Goal: Task Accomplishment & Management: Use online tool/utility

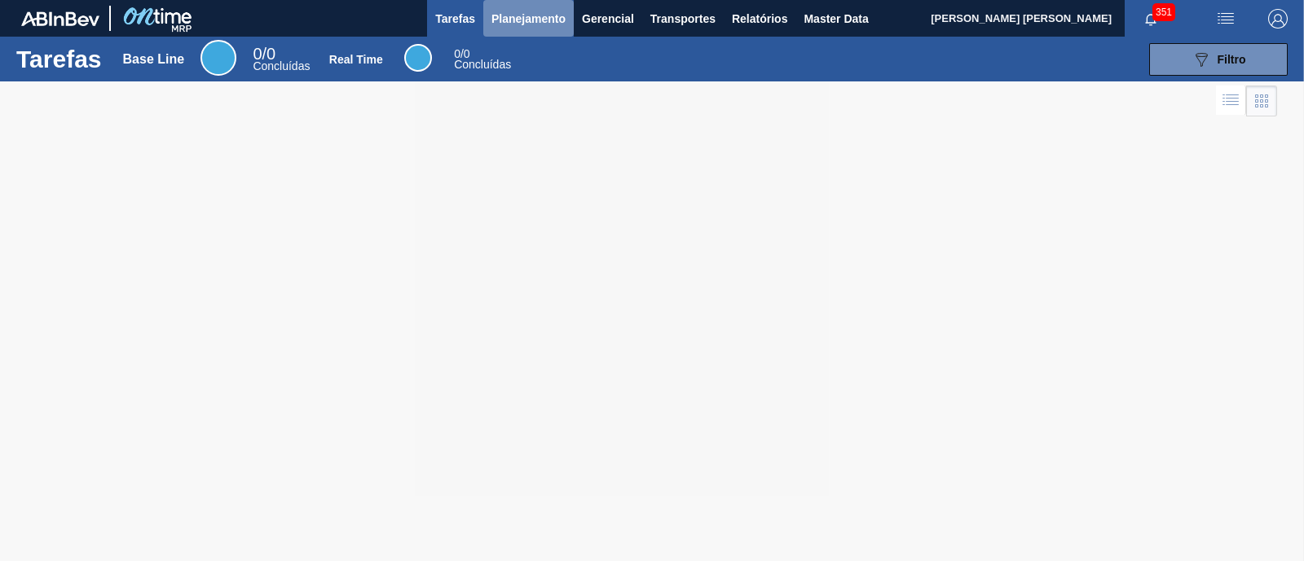
click at [517, 14] on span "Planejamento" at bounding box center [528, 19] width 74 height 20
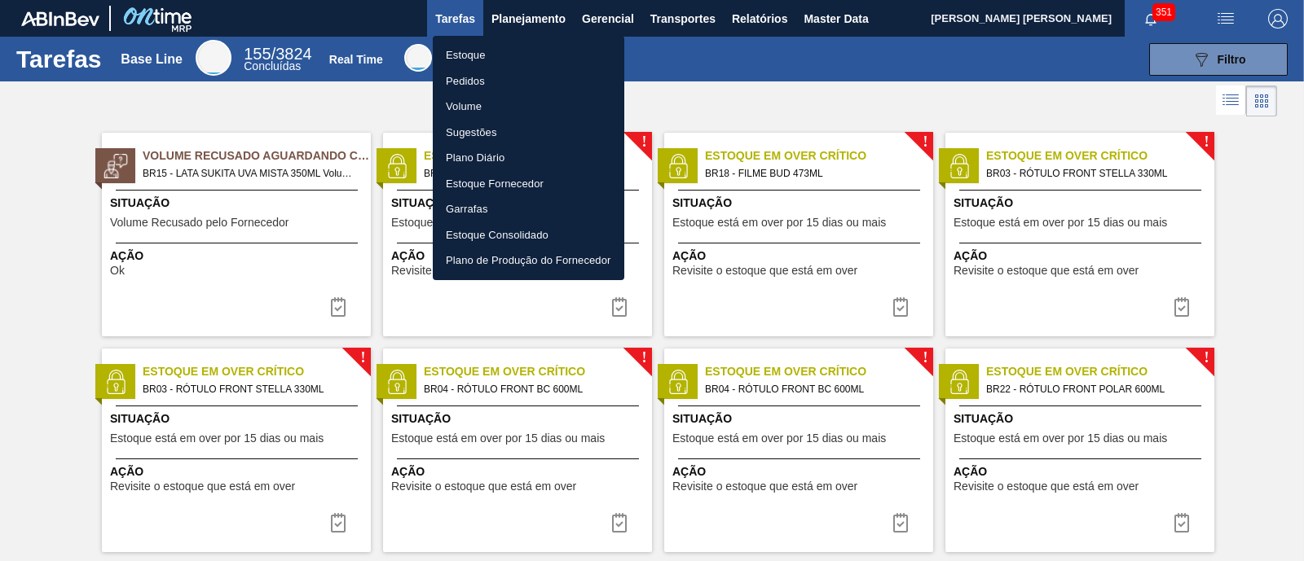
click at [484, 47] on li "Estoque" at bounding box center [528, 55] width 191 height 26
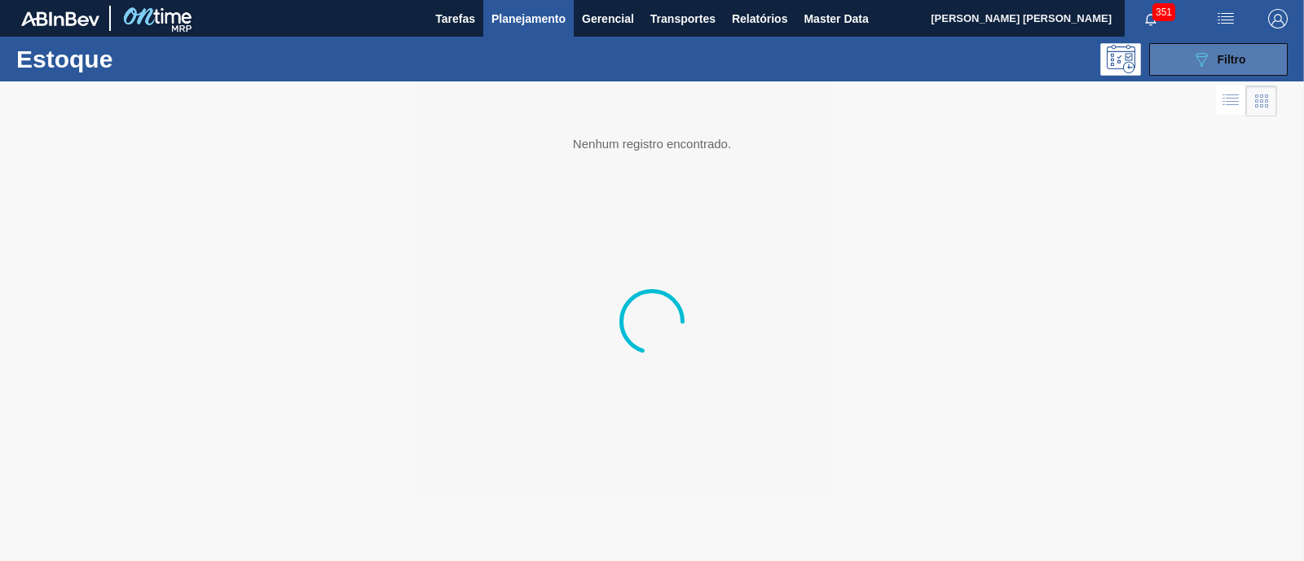
click at [1238, 60] on span "Filtro" at bounding box center [1231, 59] width 29 height 13
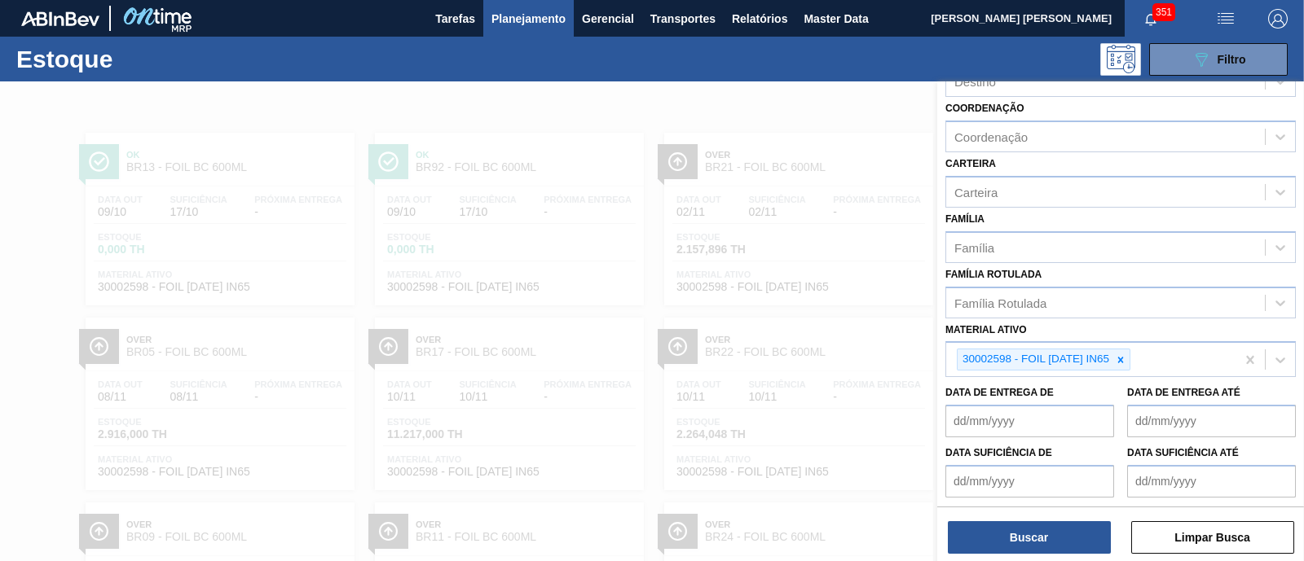
scroll to position [203, 0]
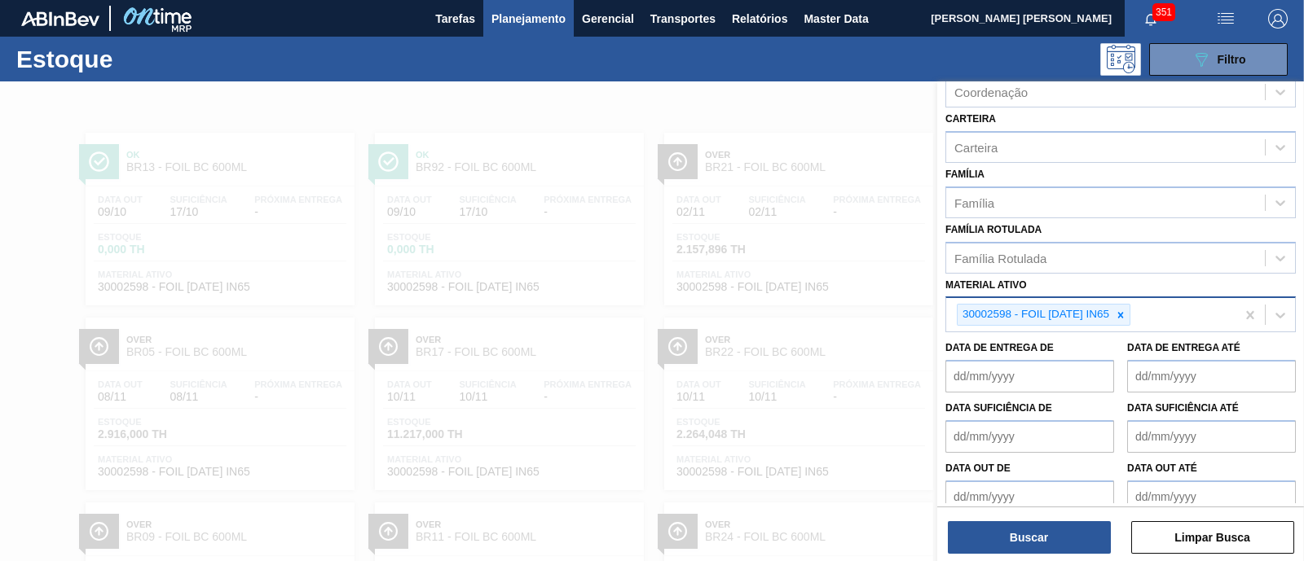
click at [1115, 313] on div at bounding box center [1120, 315] width 18 height 20
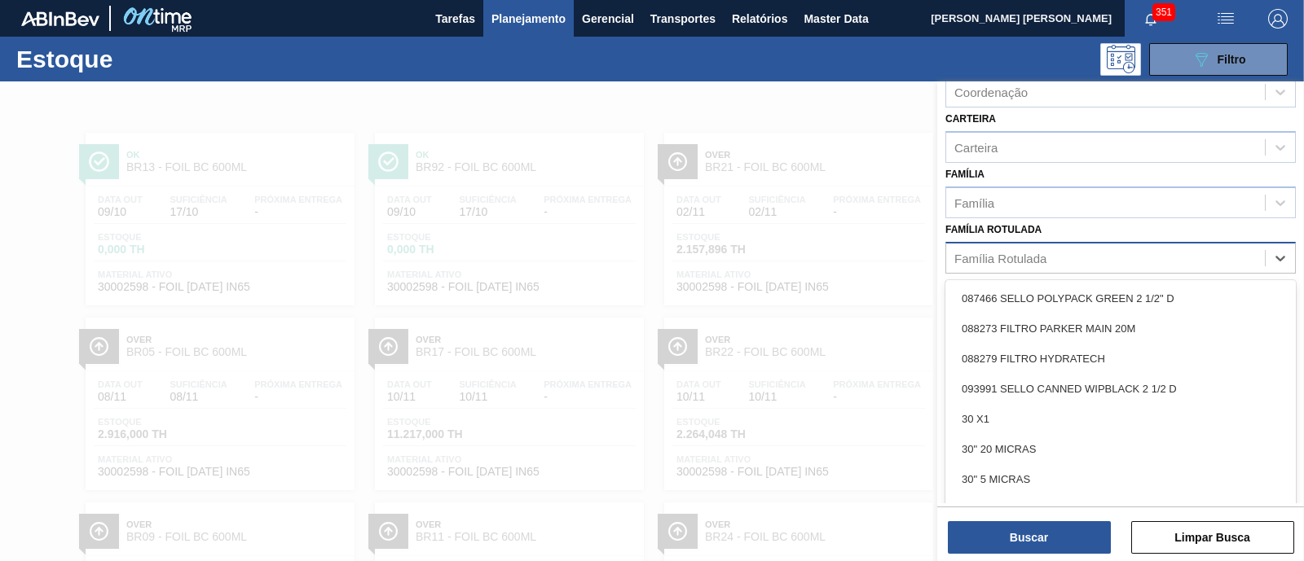
click at [1036, 260] on div "Família Rotulada" at bounding box center [1000, 258] width 92 height 14
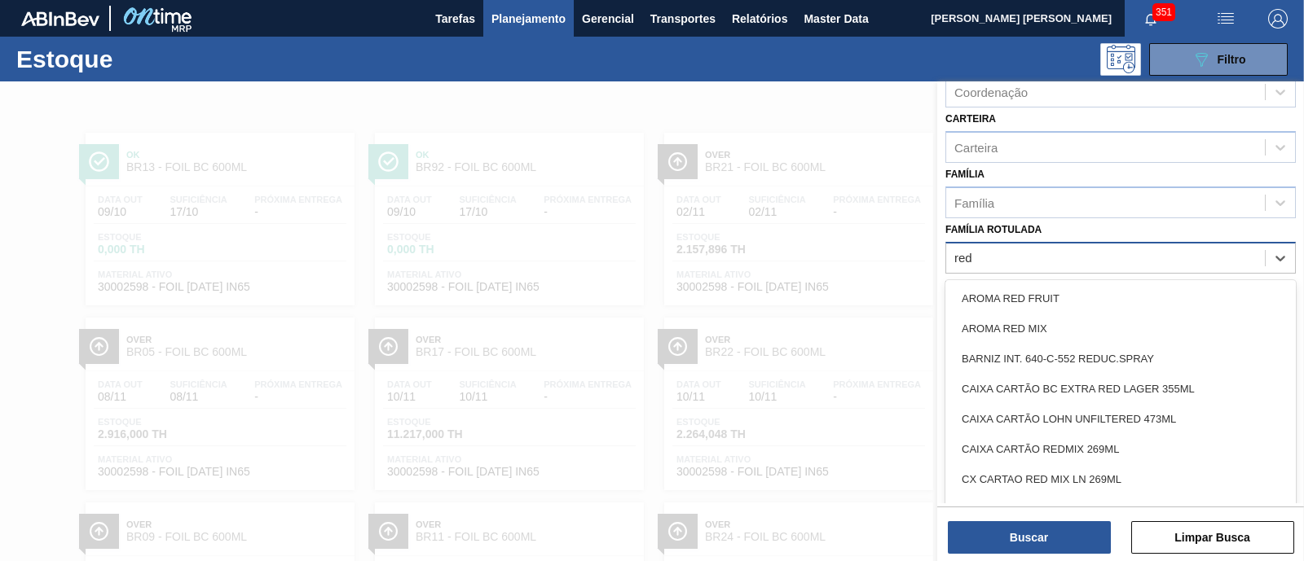
type Rotulada "red"
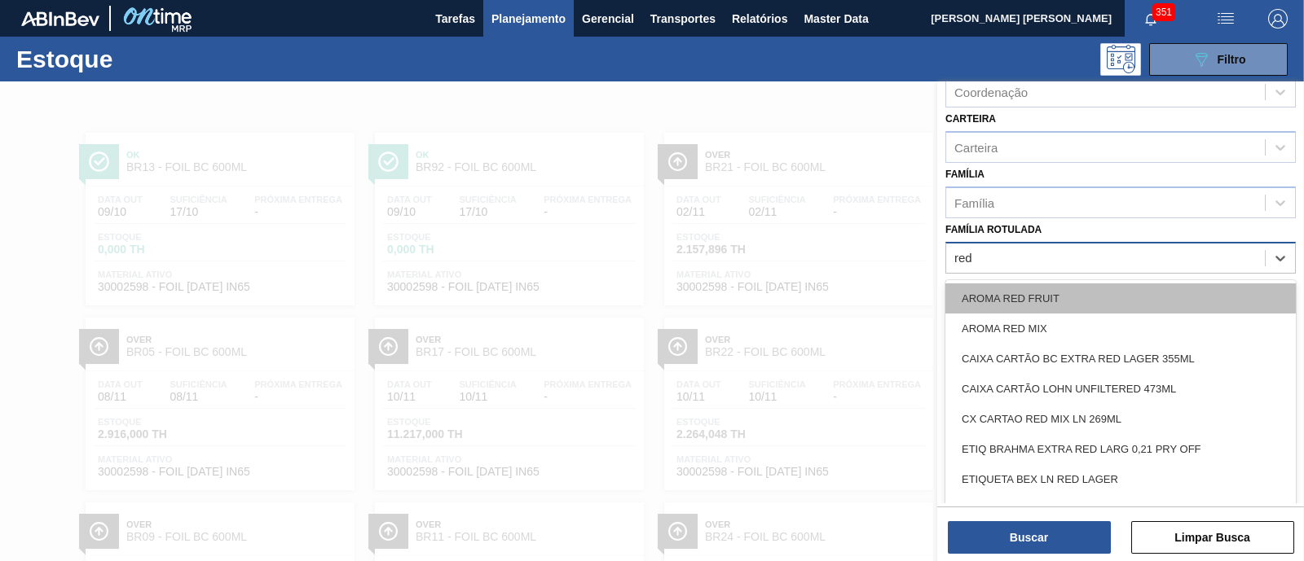
click at [1066, 299] on div "AROMA RED FRUIT" at bounding box center [1120, 299] width 350 height 30
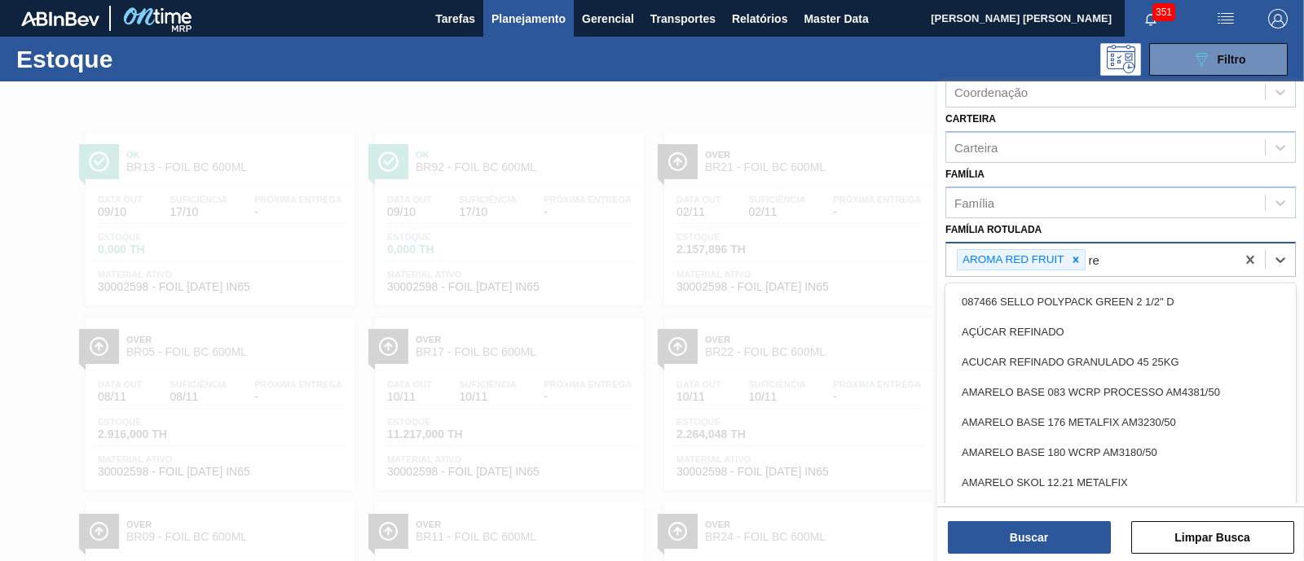
type Rotulada "red"
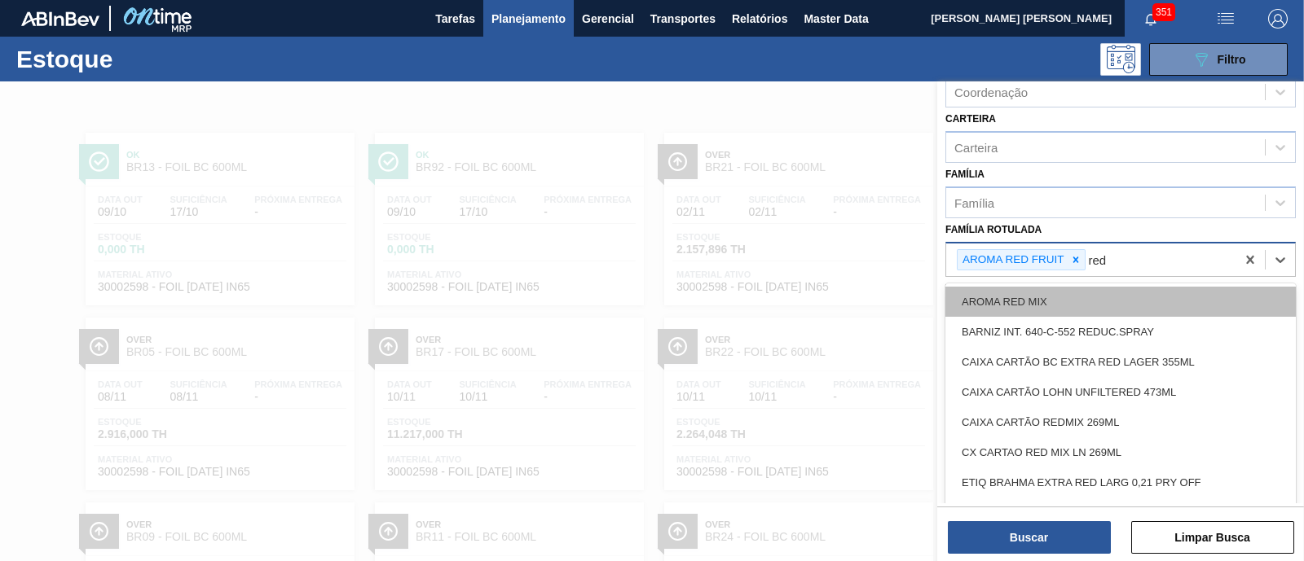
click at [1068, 292] on div "AROMA RED MIX" at bounding box center [1120, 302] width 350 height 30
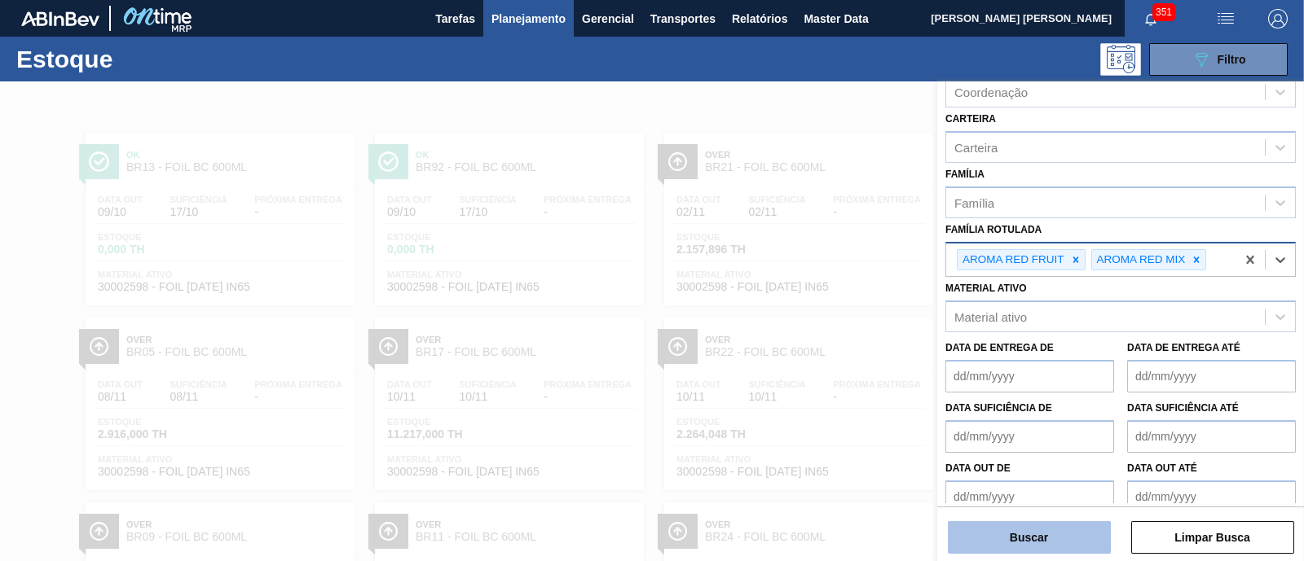
click at [1039, 532] on button "Buscar" at bounding box center [1029, 537] width 163 height 33
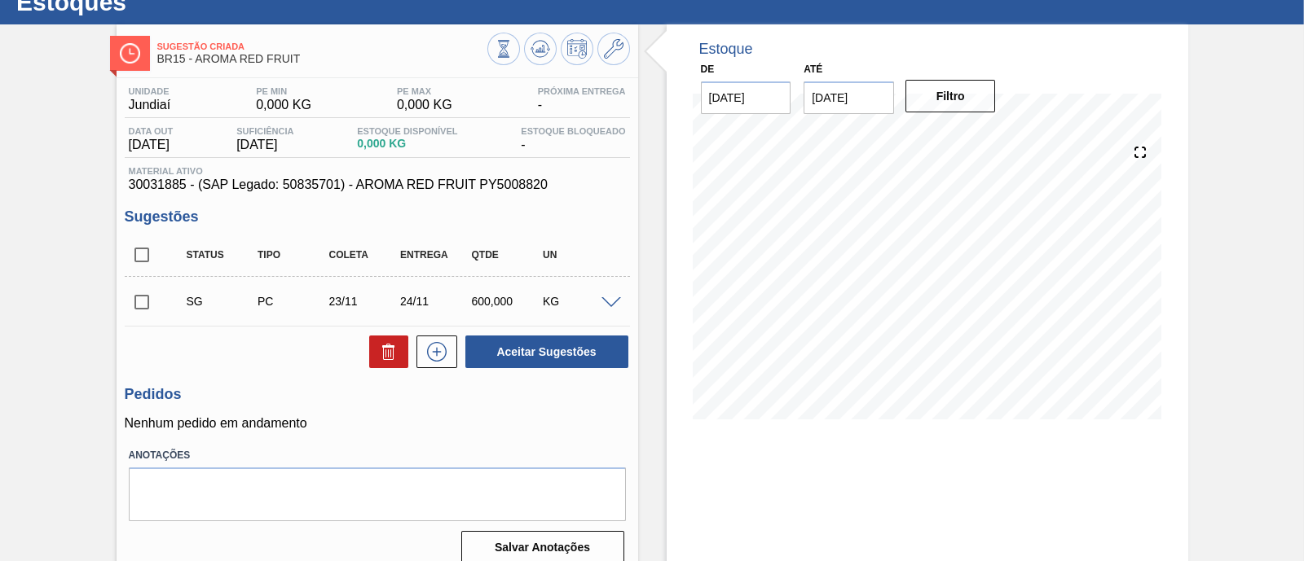
scroll to position [101, 0]
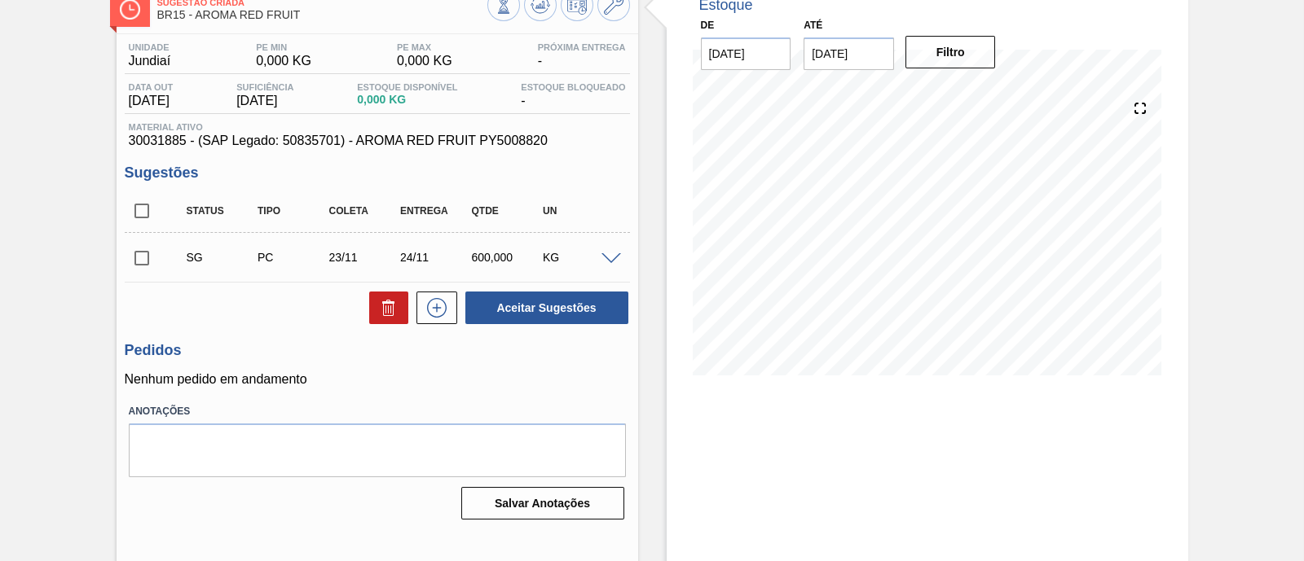
click at [609, 255] on span at bounding box center [611, 259] width 20 height 12
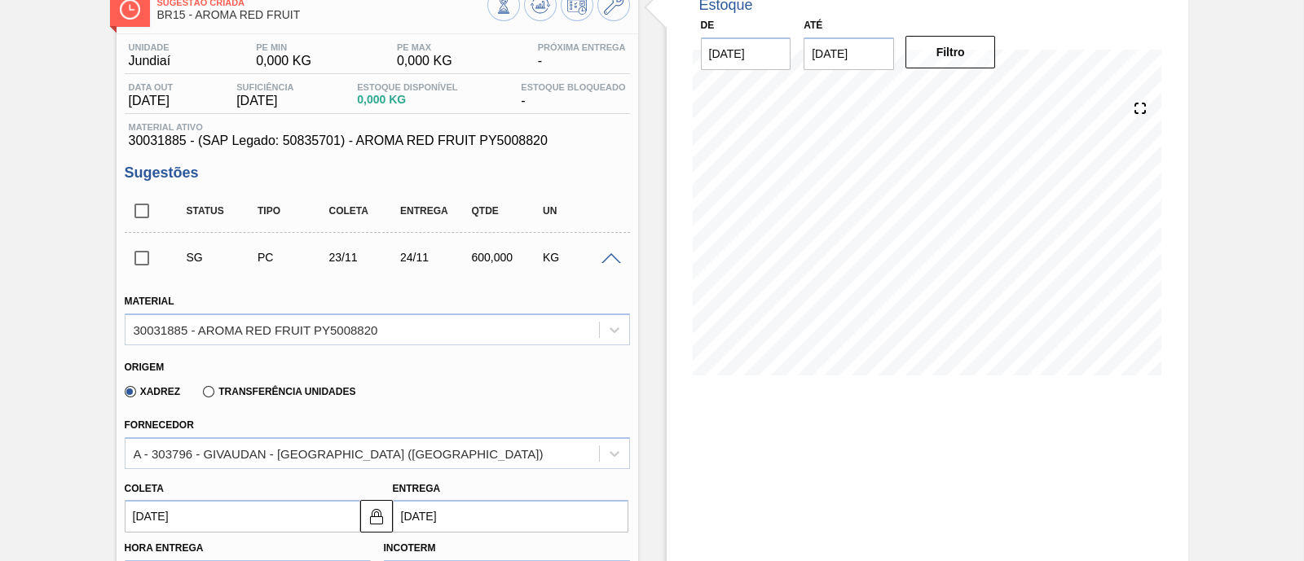
click at [149, 264] on input "checkbox" at bounding box center [142, 258] width 34 height 34
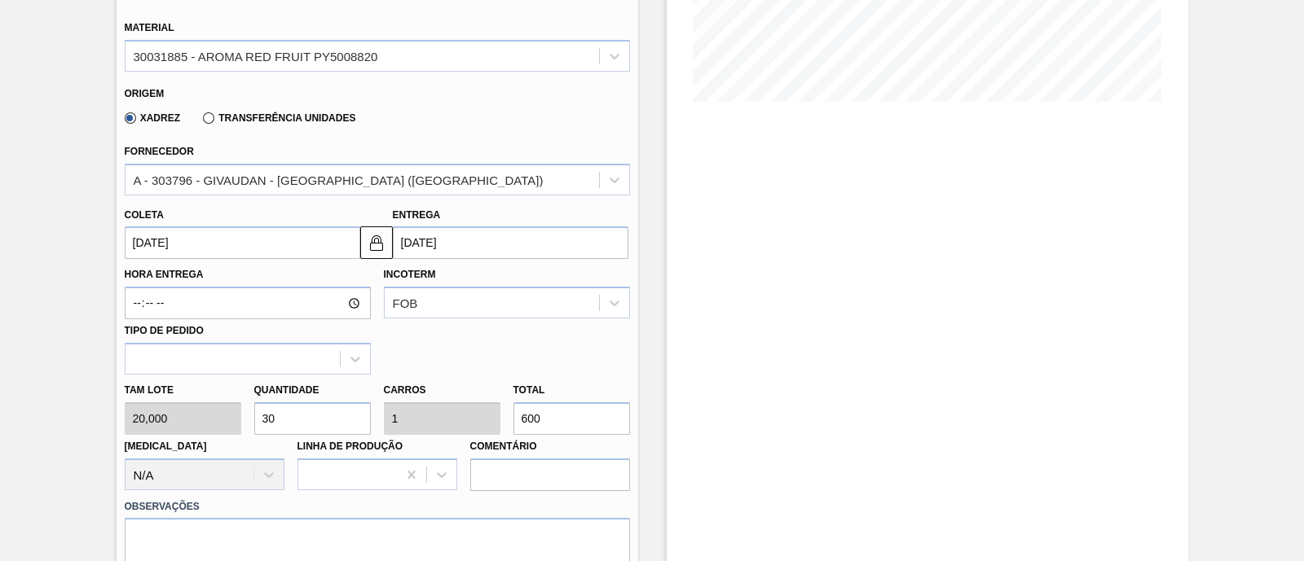
scroll to position [407, 0]
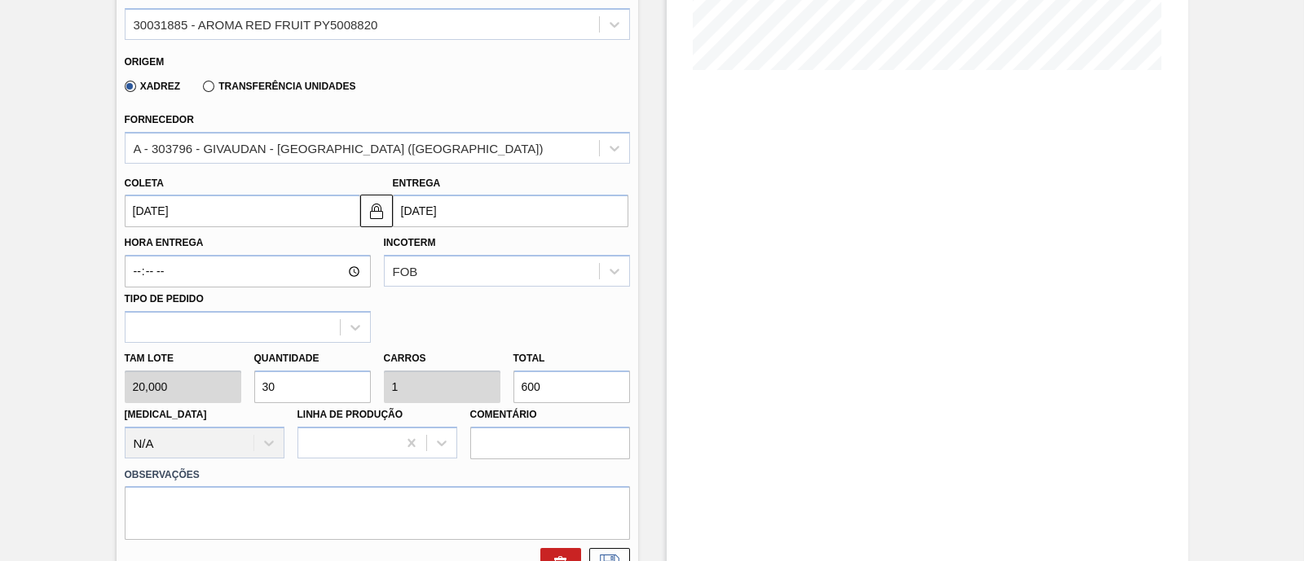
drag, startPoint x: 562, startPoint y: 386, endPoint x: 515, endPoint y: 395, distance: 48.1
click at [515, 395] on input "600" at bounding box center [571, 387] width 117 height 33
click at [550, 391] on input "600" at bounding box center [571, 387] width 117 height 33
click at [496, 385] on div "Tam lote 20,000 Quantidade 30 Carros 1 Total 600 Doca N/A Linha de Produção Com…" at bounding box center [377, 401] width 518 height 117
checkbox input "false"
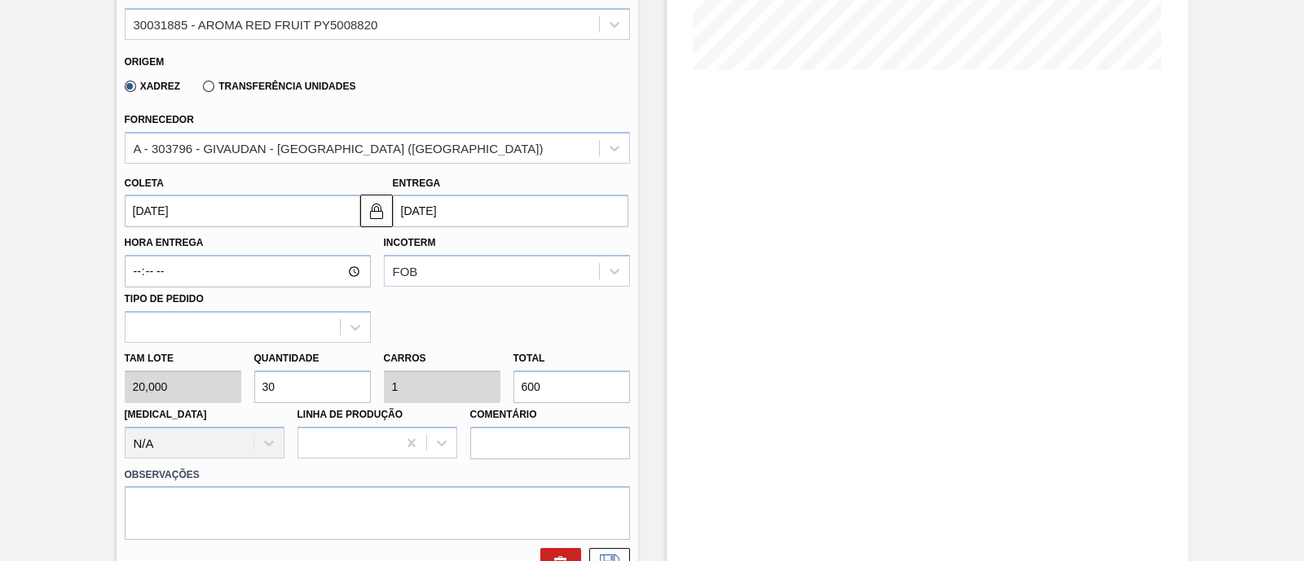
type input "0"
type input "0,1"
type input "0,003"
type input "2"
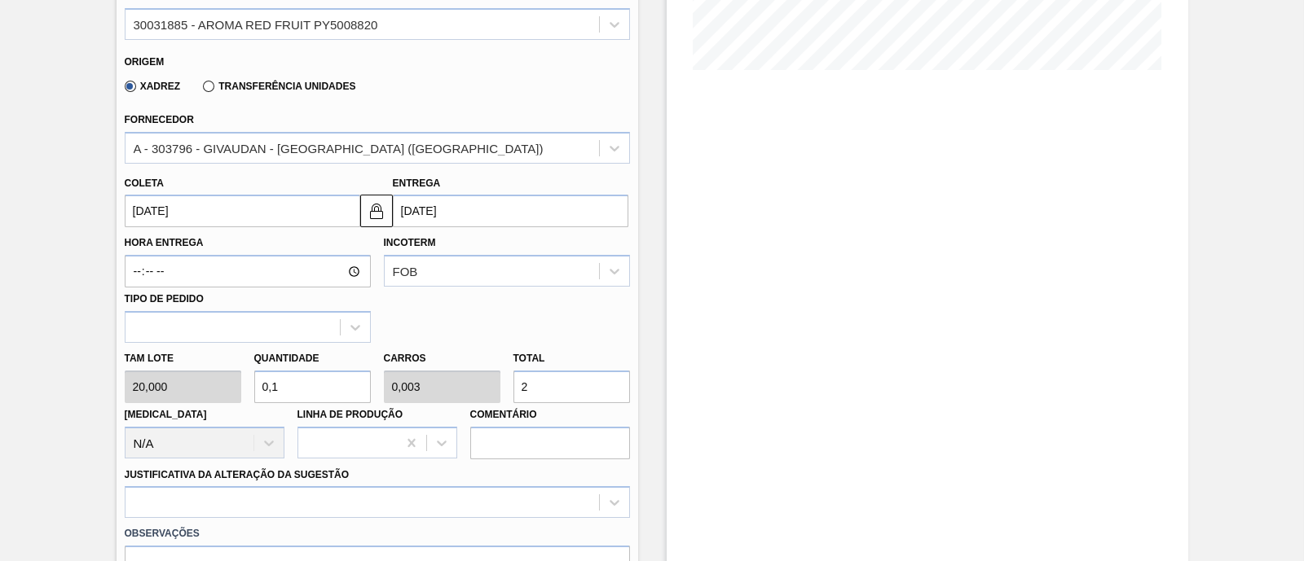
type input "1"
type input "0,033"
type input "20"
type input "10"
type input "0,333"
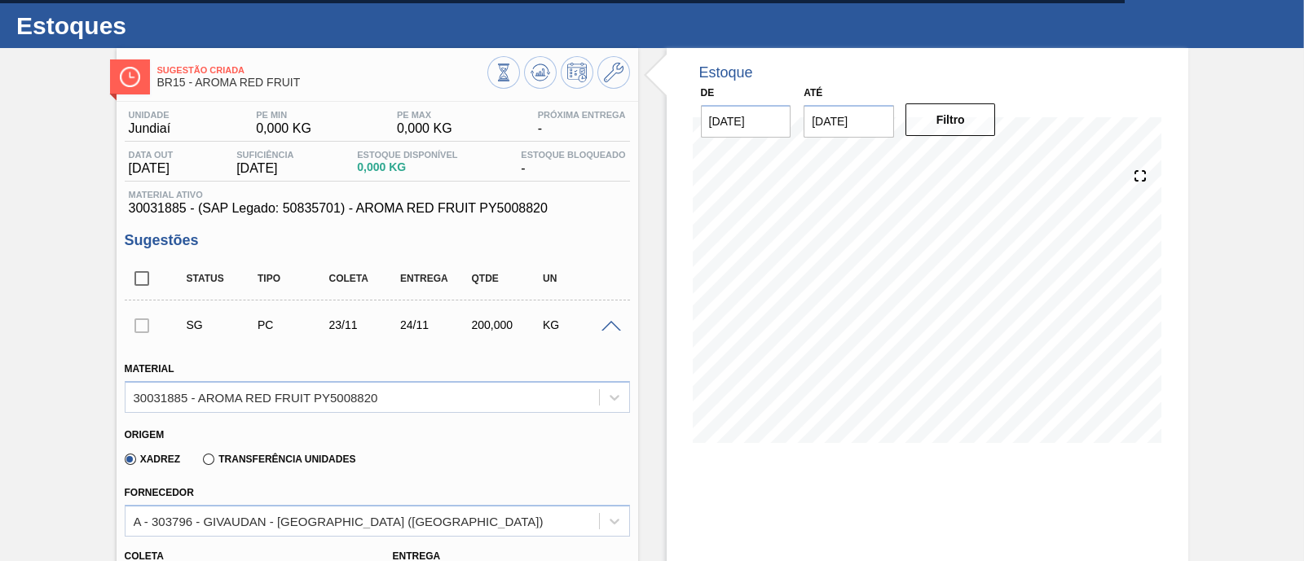
scroll to position [0, 0]
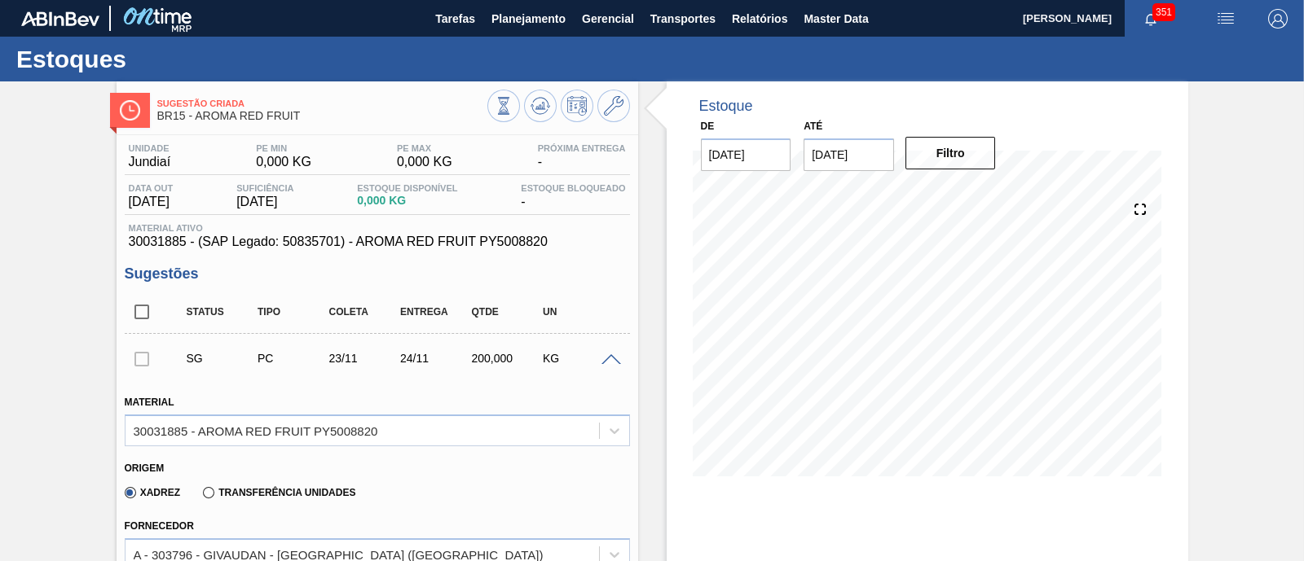
type input "200"
click at [871, 162] on input "[DATE]" at bounding box center [848, 155] width 90 height 33
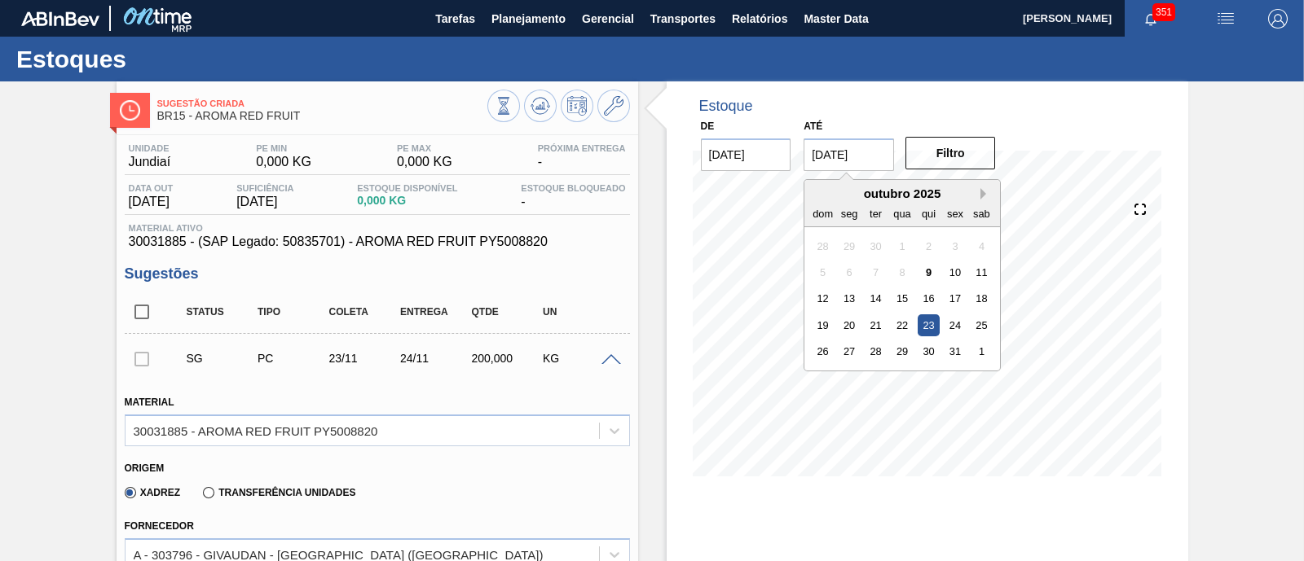
click at [980, 192] on button "Next Month" at bounding box center [985, 193] width 11 height 11
click at [973, 372] on div "6" at bounding box center [981, 378] width 22 height 22
type input "06/12/2025"
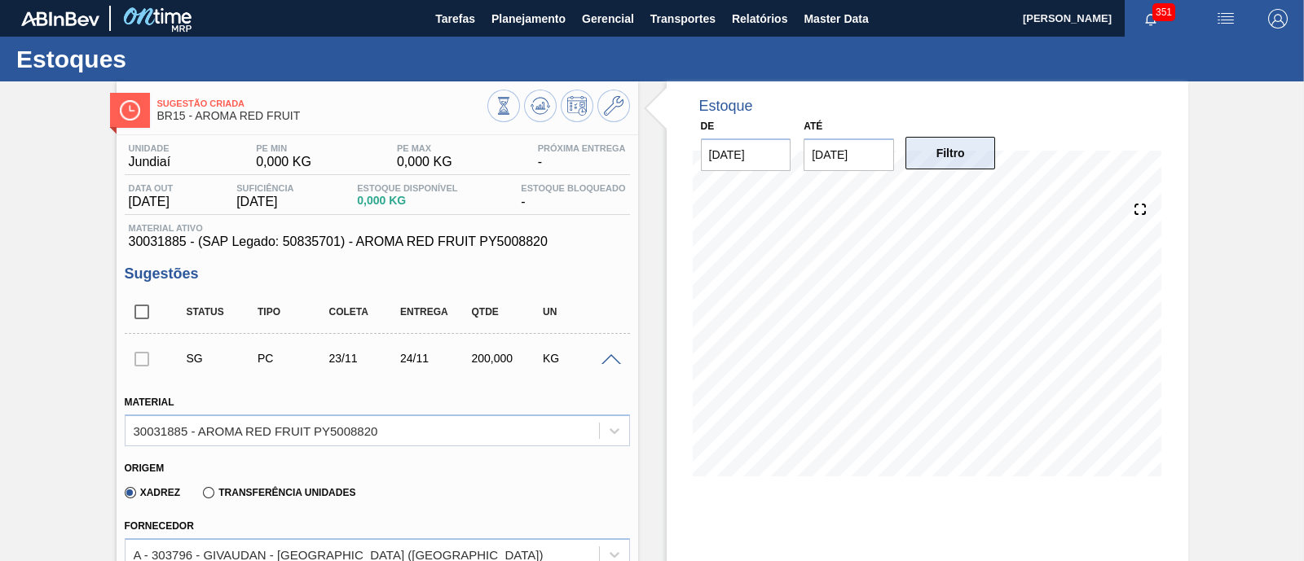
click at [947, 150] on button "Filtro" at bounding box center [950, 153] width 90 height 33
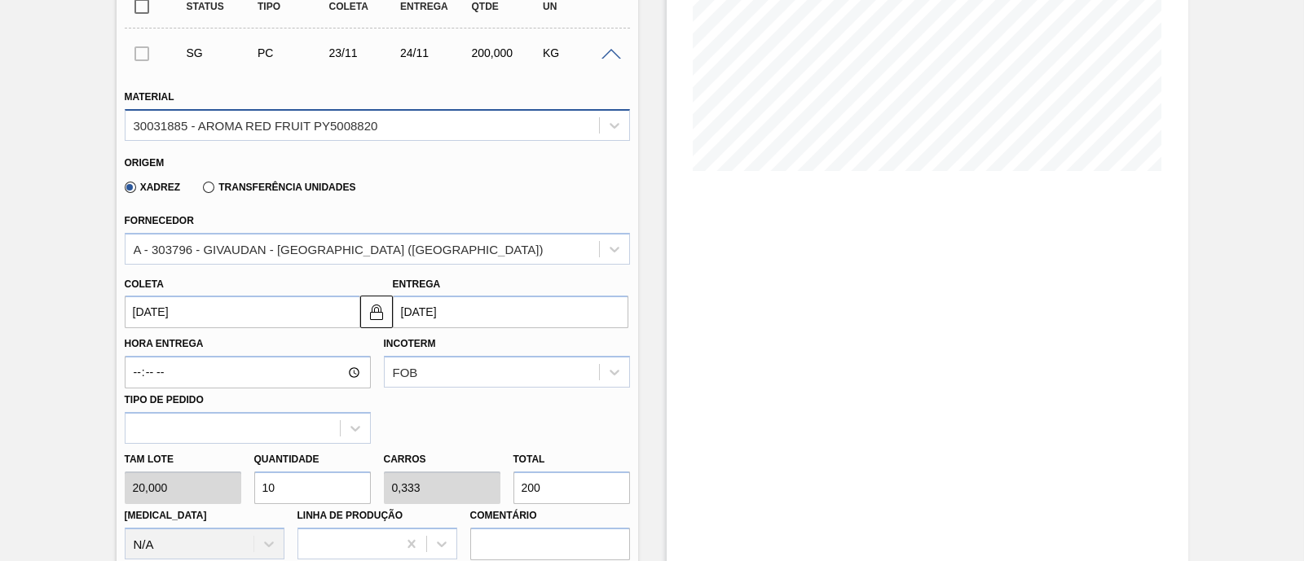
scroll to position [407, 0]
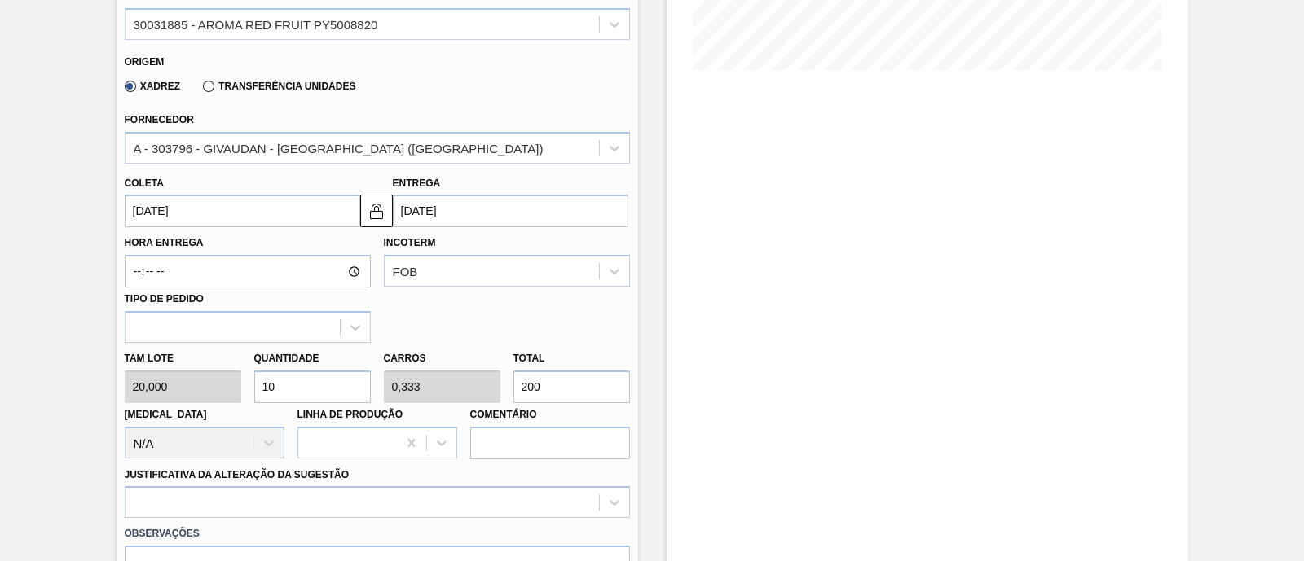
drag, startPoint x: 558, startPoint y: 387, endPoint x: 515, endPoint y: 391, distance: 43.4
click at [515, 391] on input "200" at bounding box center [571, 387] width 117 height 33
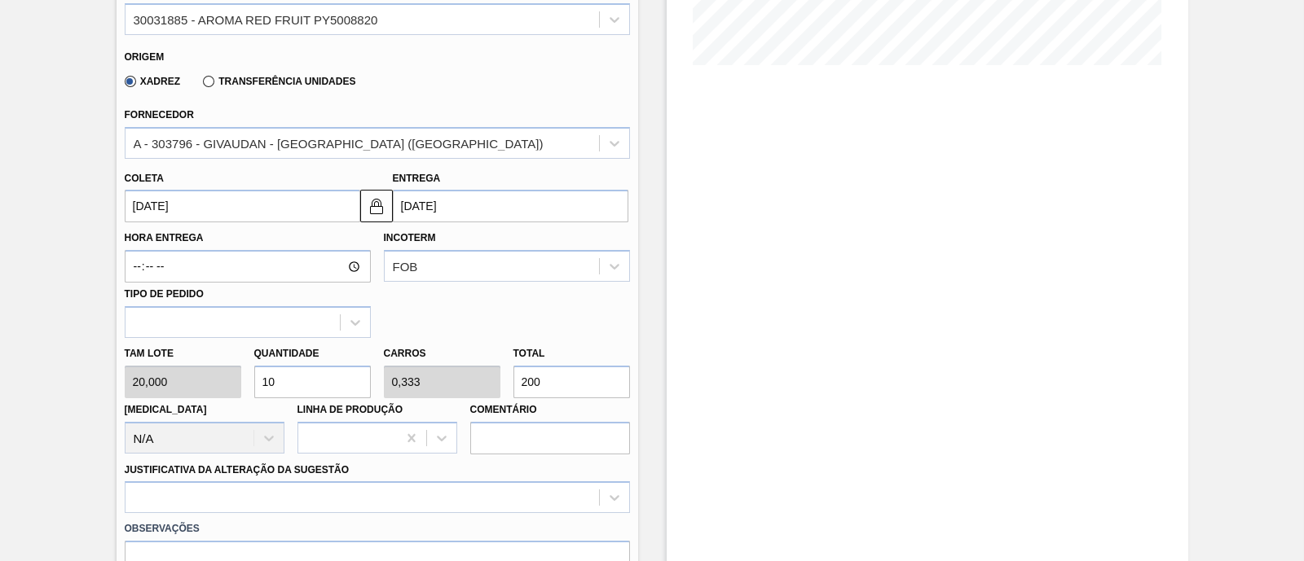
scroll to position [509, 0]
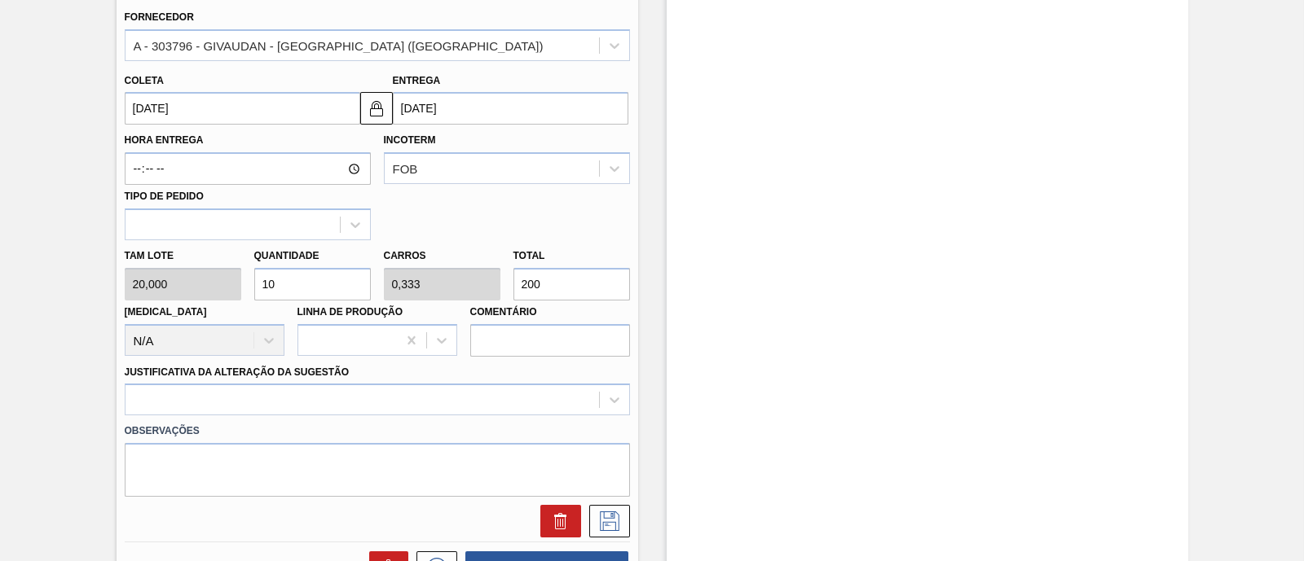
type input "0"
type input "0,3"
type input "0,01"
type input "6"
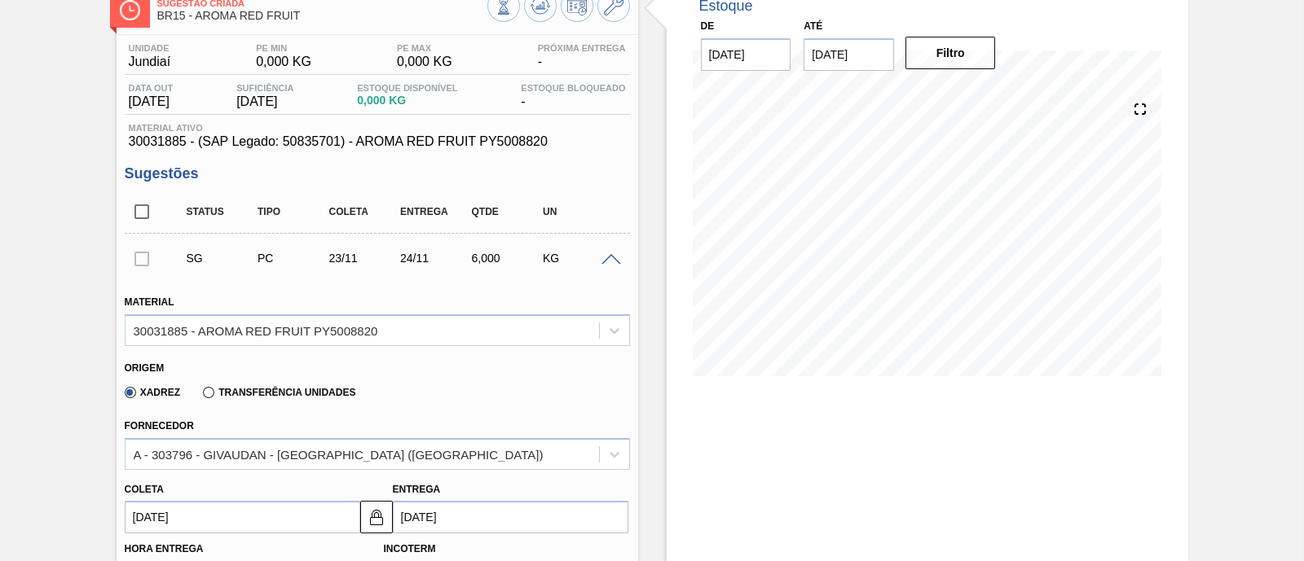
scroll to position [0, 0]
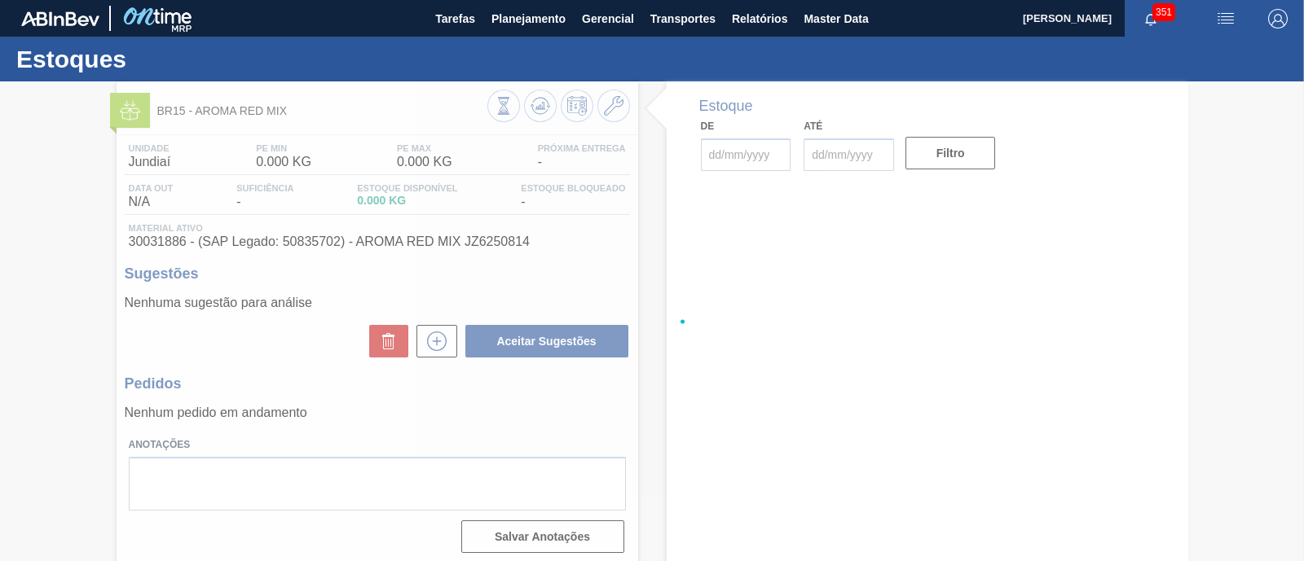
type input "[DATE]"
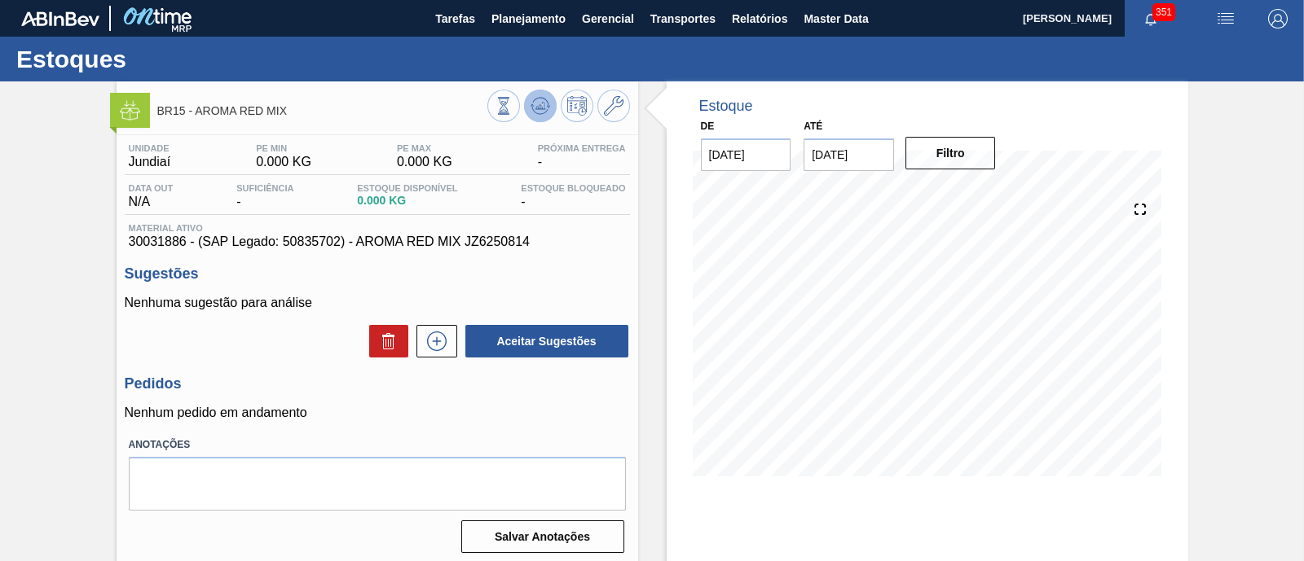
click at [546, 104] on icon at bounding box center [540, 102] width 16 height 9
click at [544, 101] on icon at bounding box center [540, 106] width 20 height 20
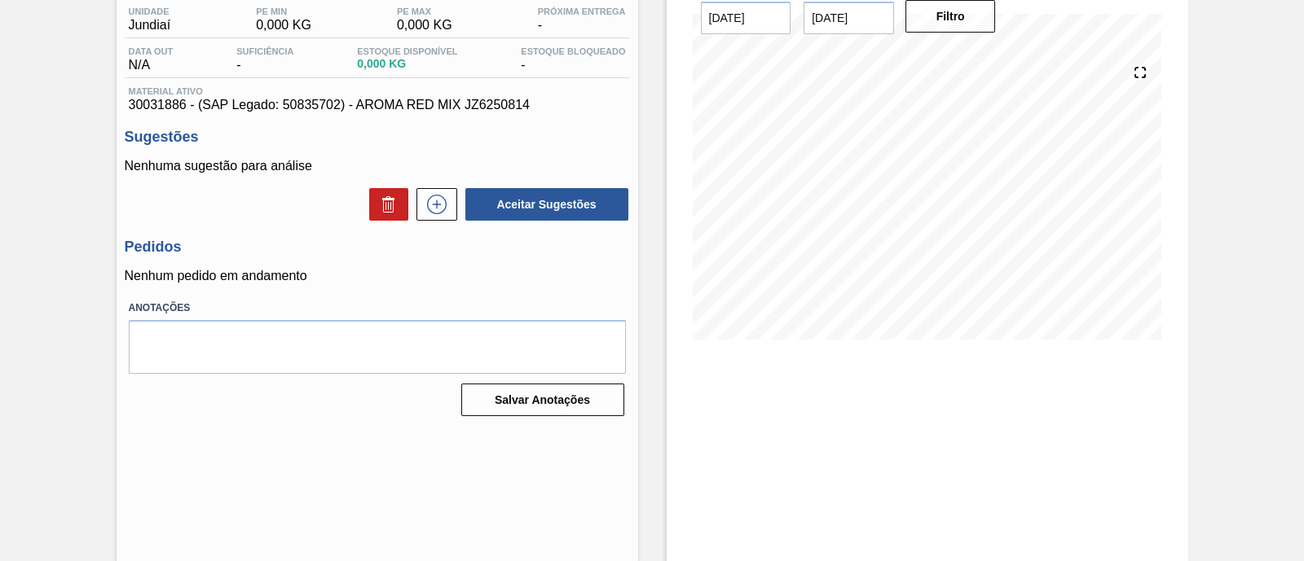
scroll to position [139, 0]
click at [424, 206] on icon at bounding box center [437, 203] width 26 height 20
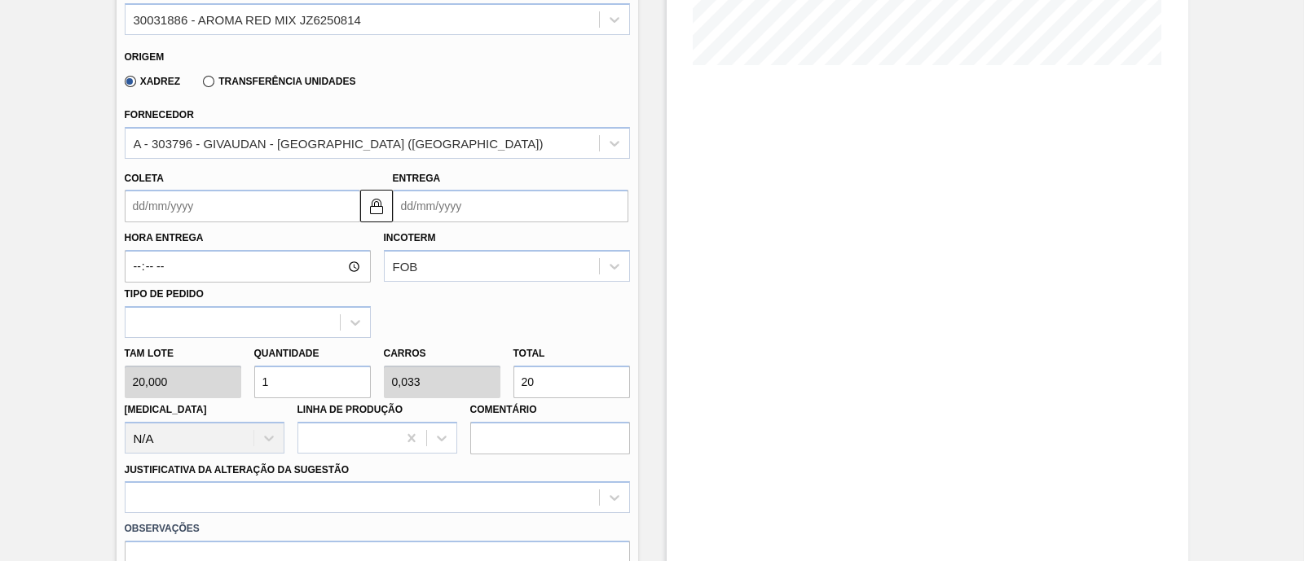
scroll to position [444, 0]
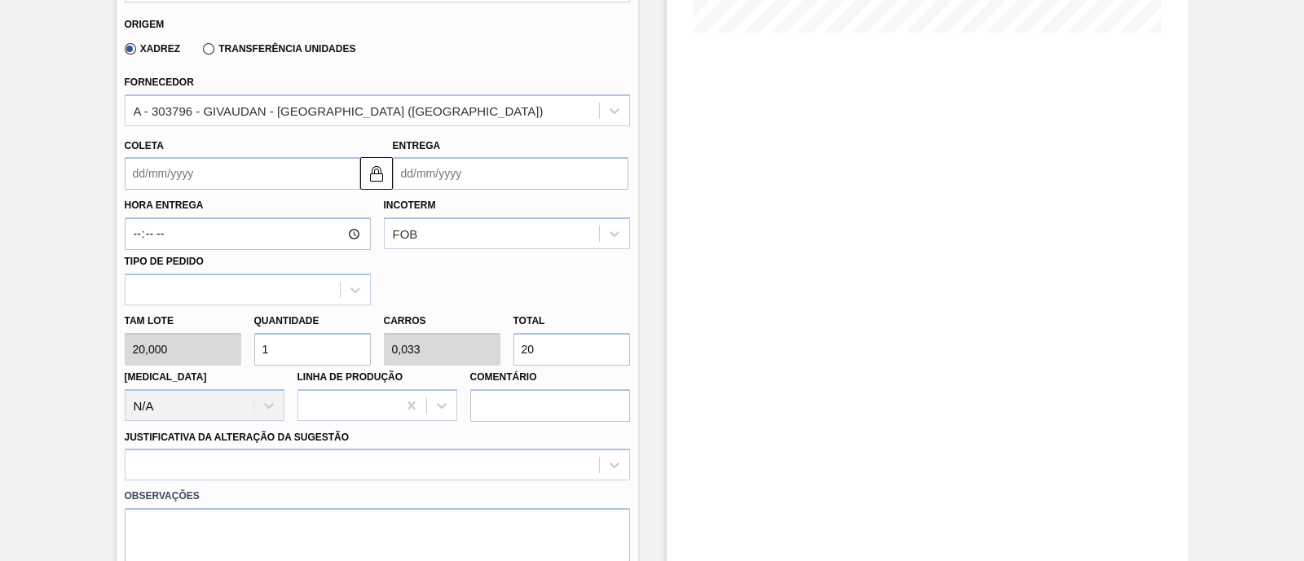
click at [472, 343] on div "Tam lote 20,000 Quantidade 1 Carros 0,033 Total 20 Doca N/A Linha de Produção C…" at bounding box center [377, 364] width 518 height 117
type input "0,3"
type input "0,01"
type input "6"
type input "3"
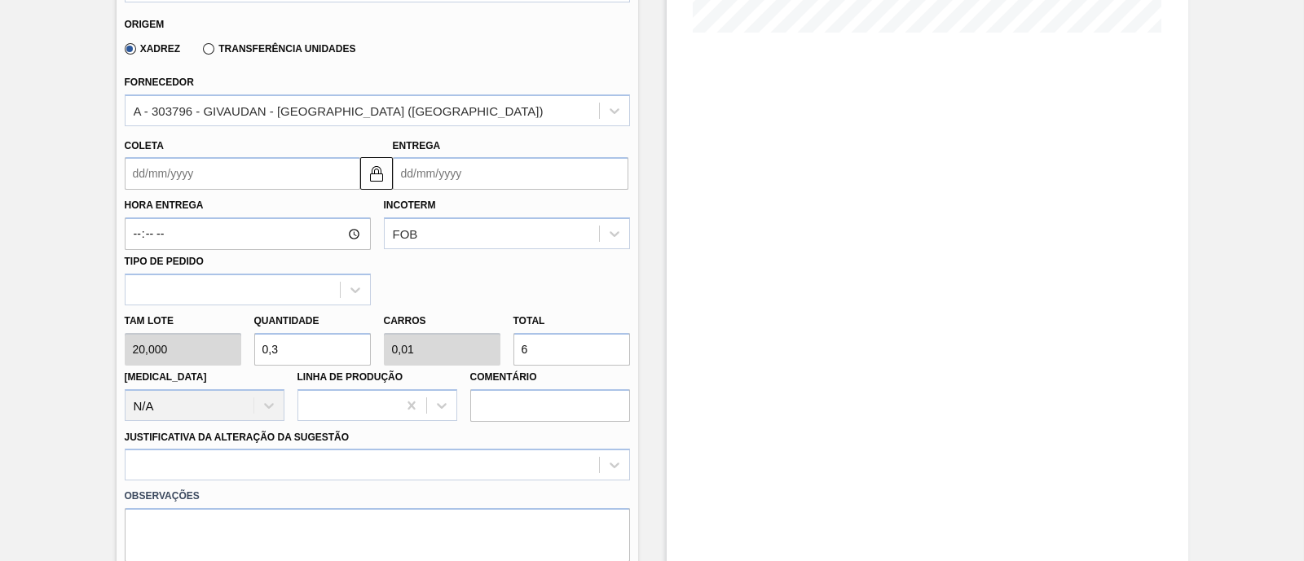
type input "0,1"
type input "60"
type input "30"
type input "1"
type input "600"
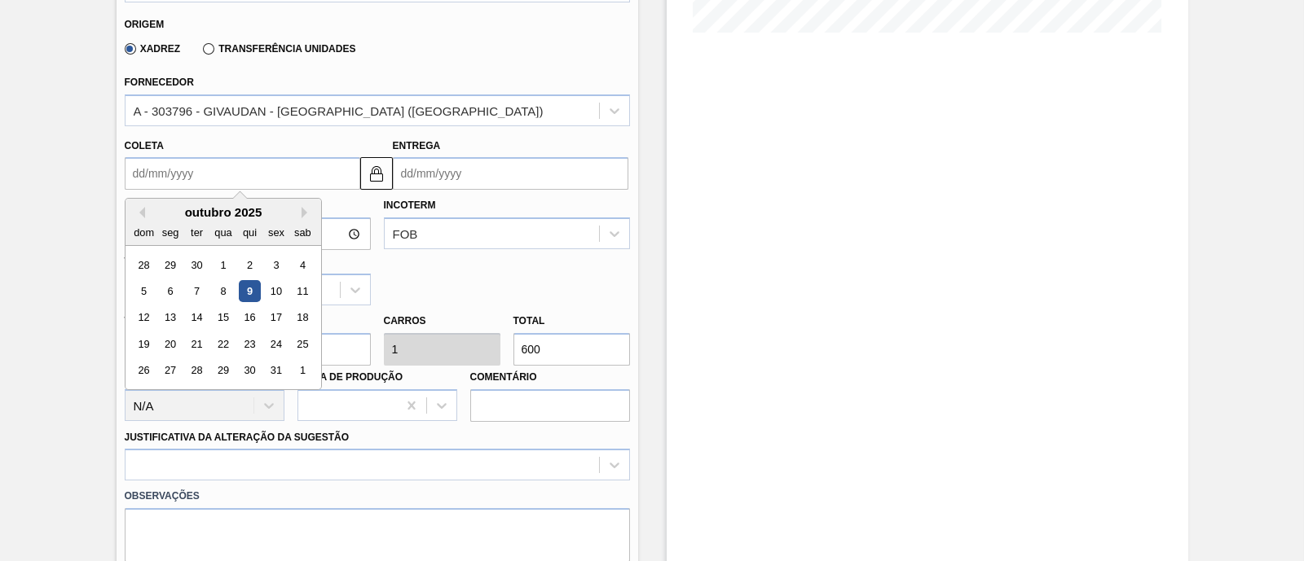
click at [257, 175] on input "Coleta" at bounding box center [242, 173] width 235 height 33
click at [176, 367] on div "27" at bounding box center [170, 371] width 22 height 22
type input "27/10/2025"
type input "28/10/2025"
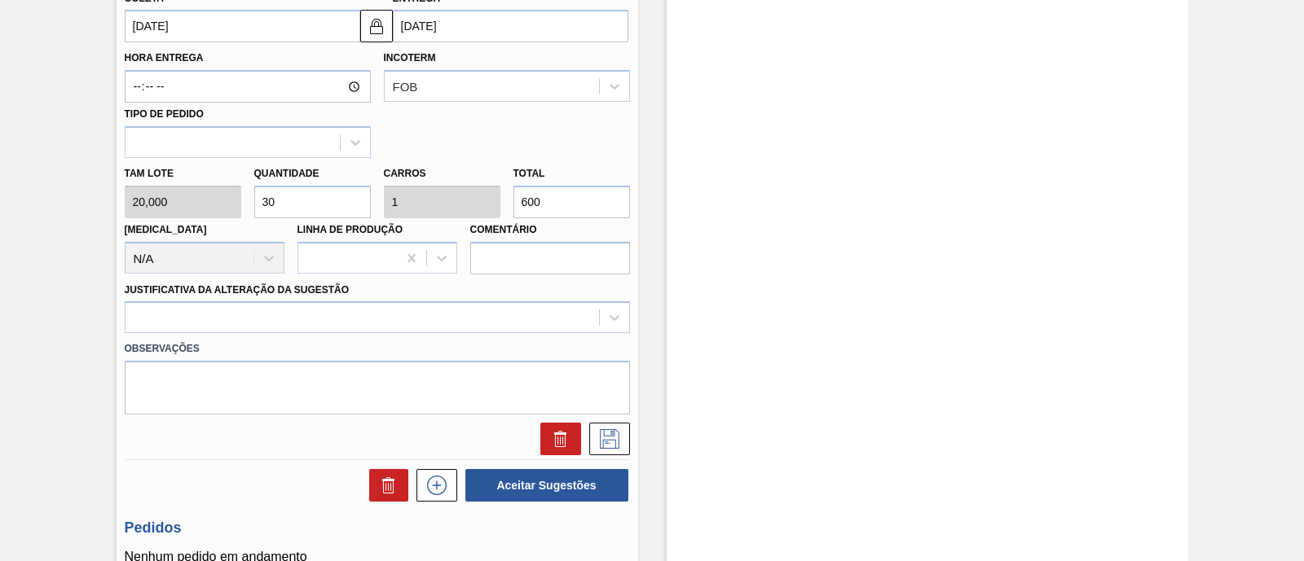
scroll to position [648, 0]
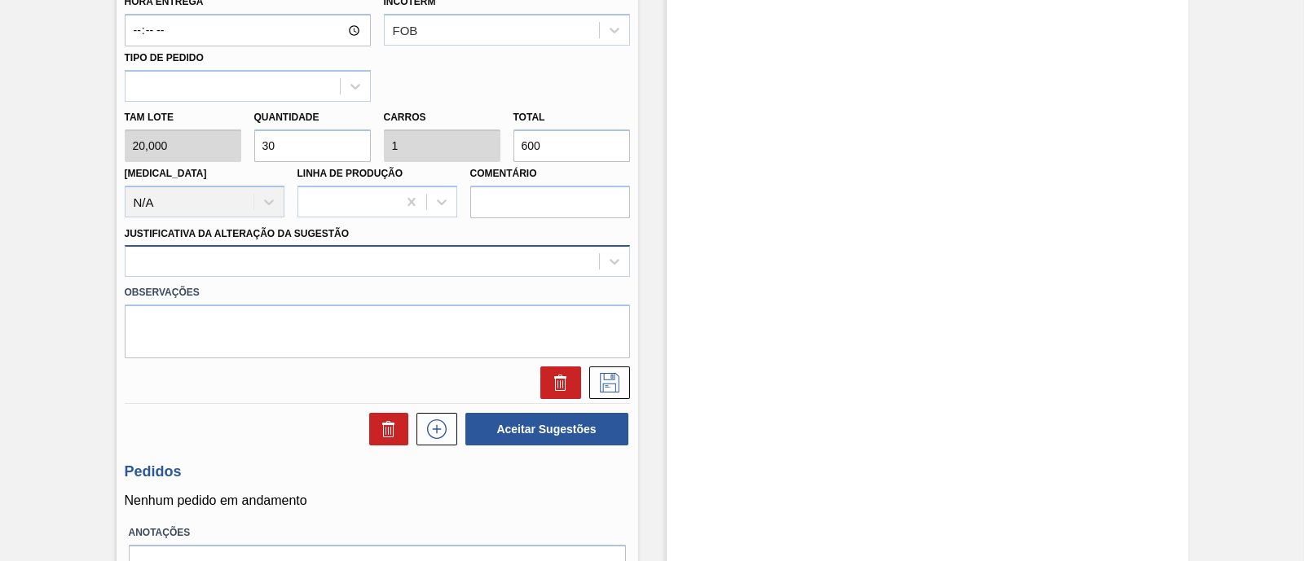
click at [355, 260] on div at bounding box center [361, 262] width 473 height 24
type Sugestão "vbi"
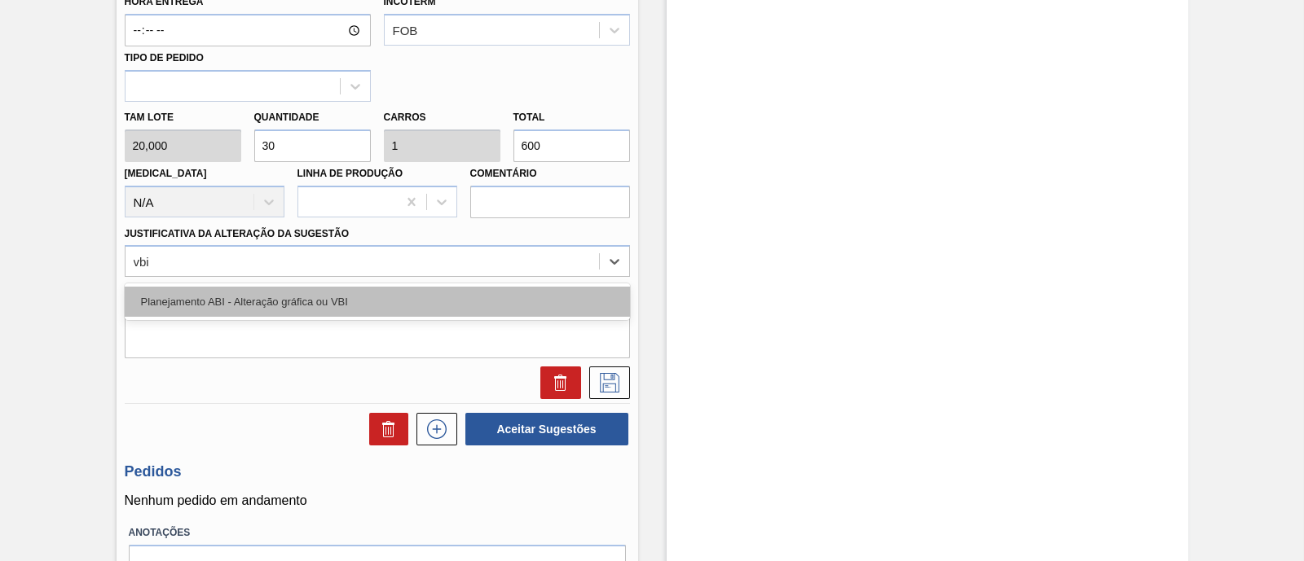
click at [330, 287] on div "Planejamento ABI - Alteração gráfica ou VBI" at bounding box center [377, 302] width 505 height 30
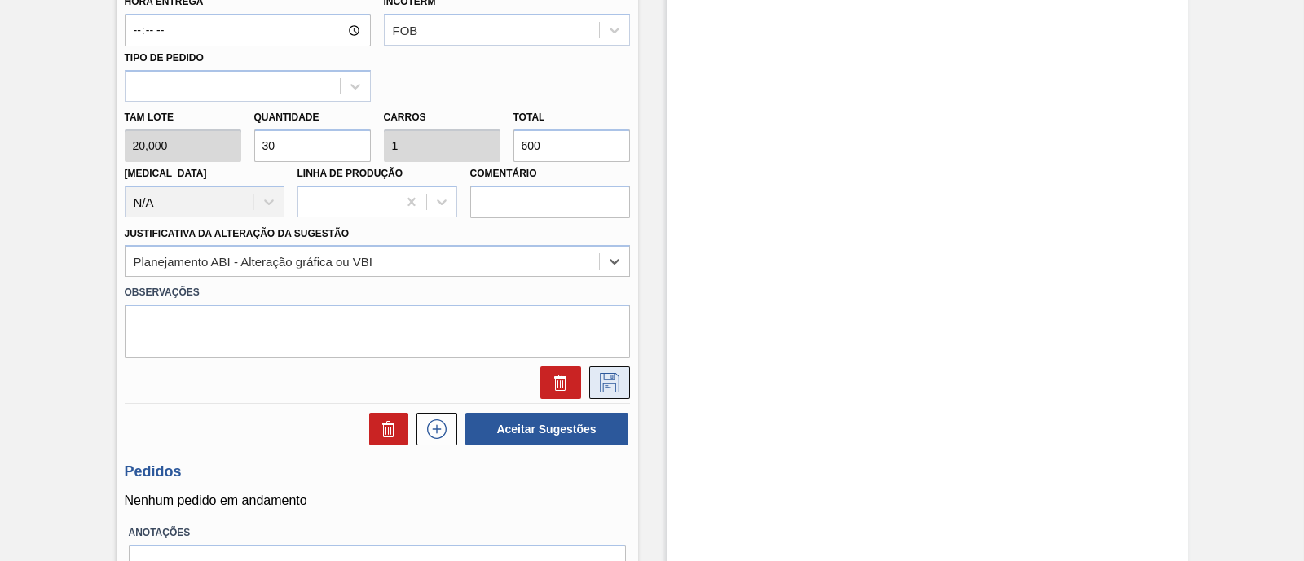
click at [603, 381] on icon at bounding box center [609, 383] width 26 height 20
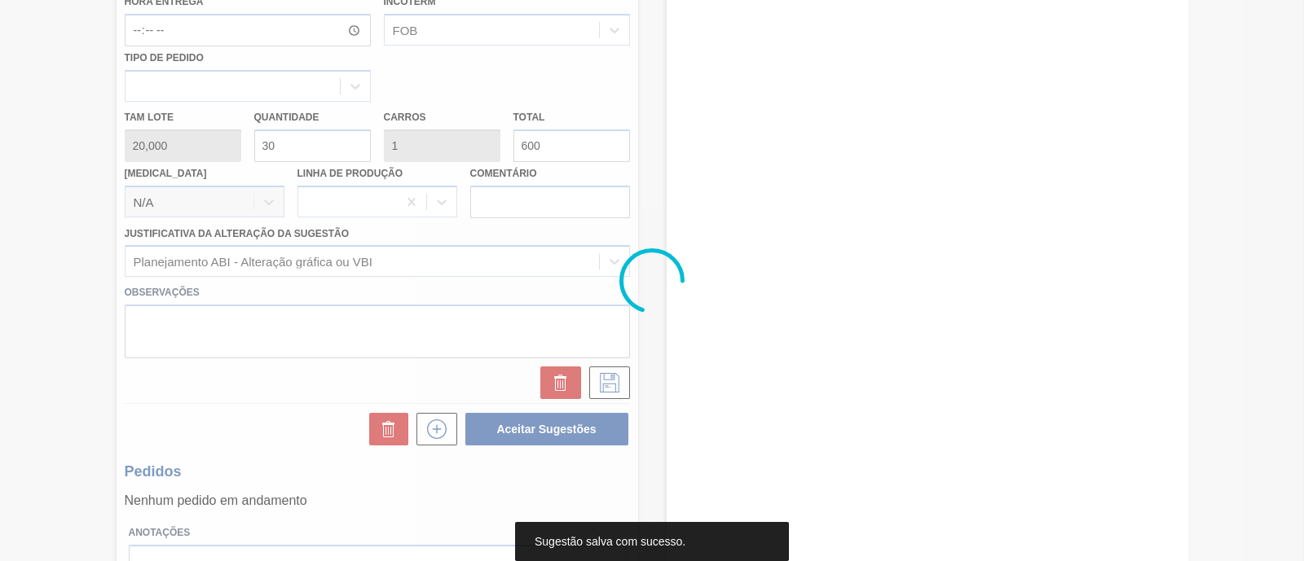
scroll to position [139, 0]
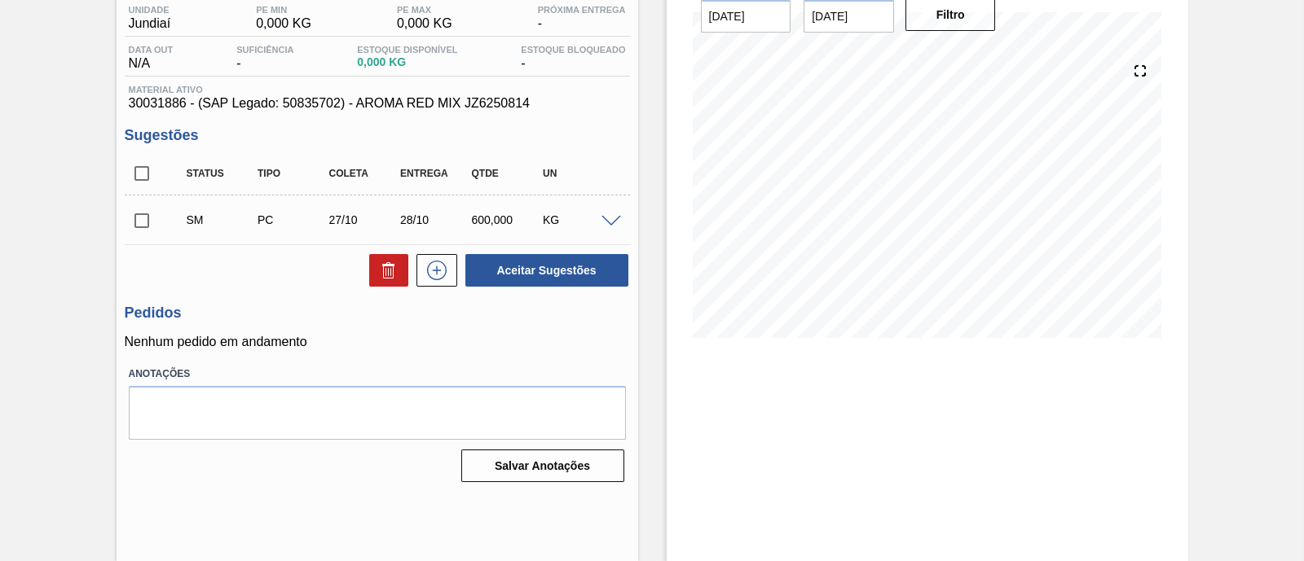
click at [134, 223] on input "checkbox" at bounding box center [142, 221] width 34 height 34
click at [595, 267] on button "Aceitar Sugestões" at bounding box center [546, 270] width 163 height 33
checkbox input "false"
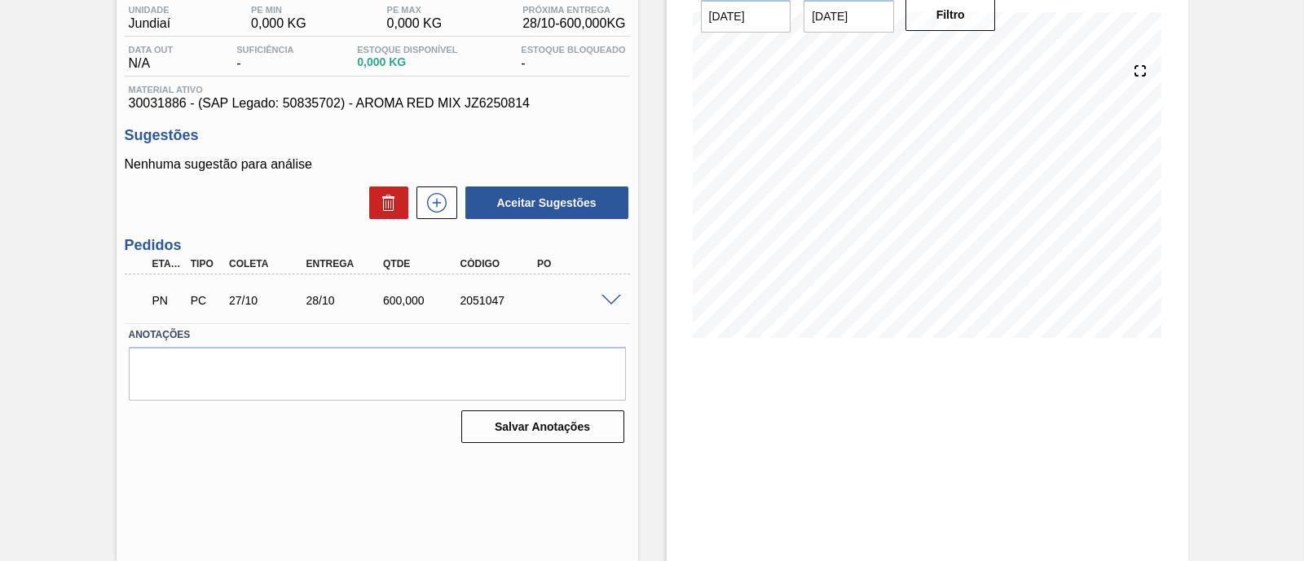
scroll to position [0, 0]
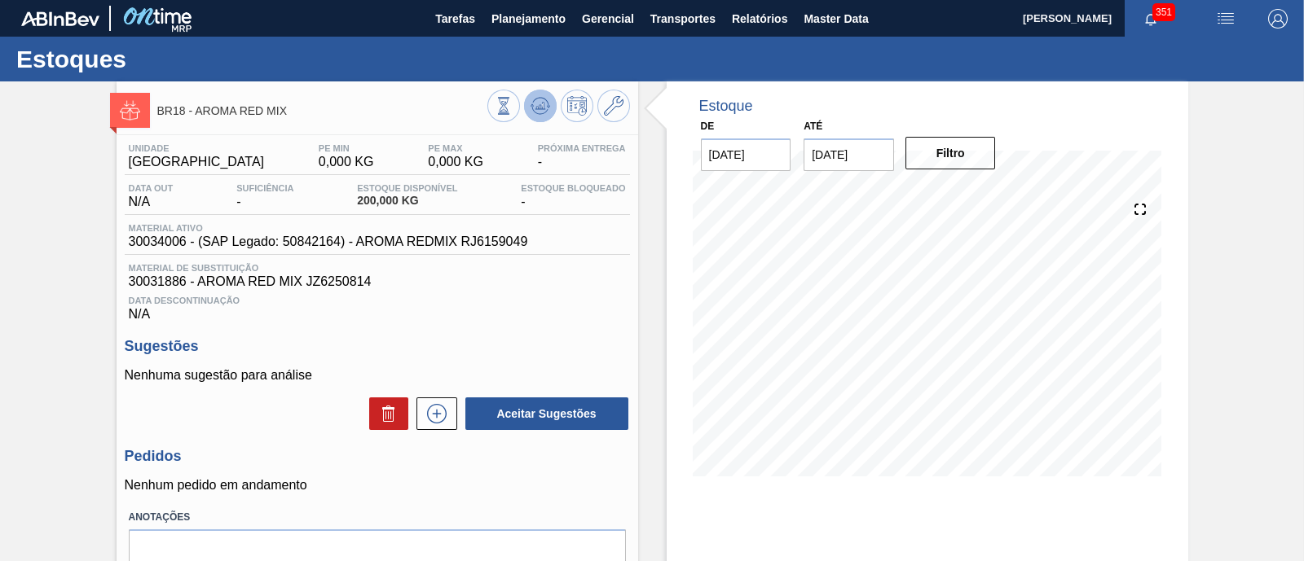
click at [542, 113] on icon at bounding box center [540, 106] width 20 height 20
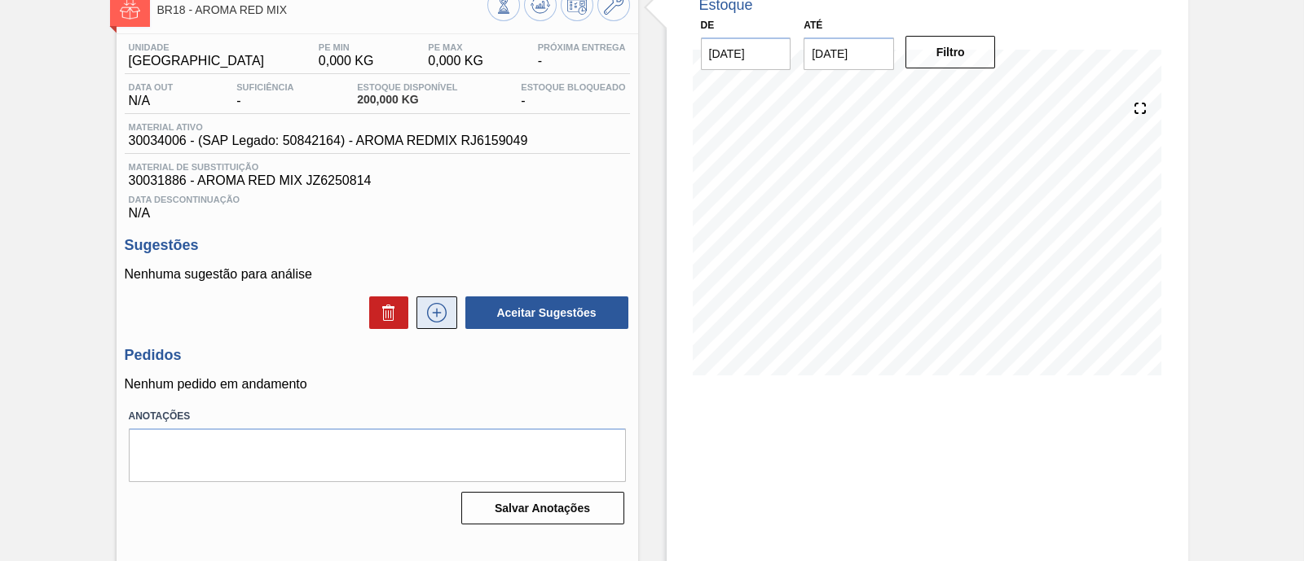
click at [444, 320] on icon at bounding box center [437, 313] width 26 height 20
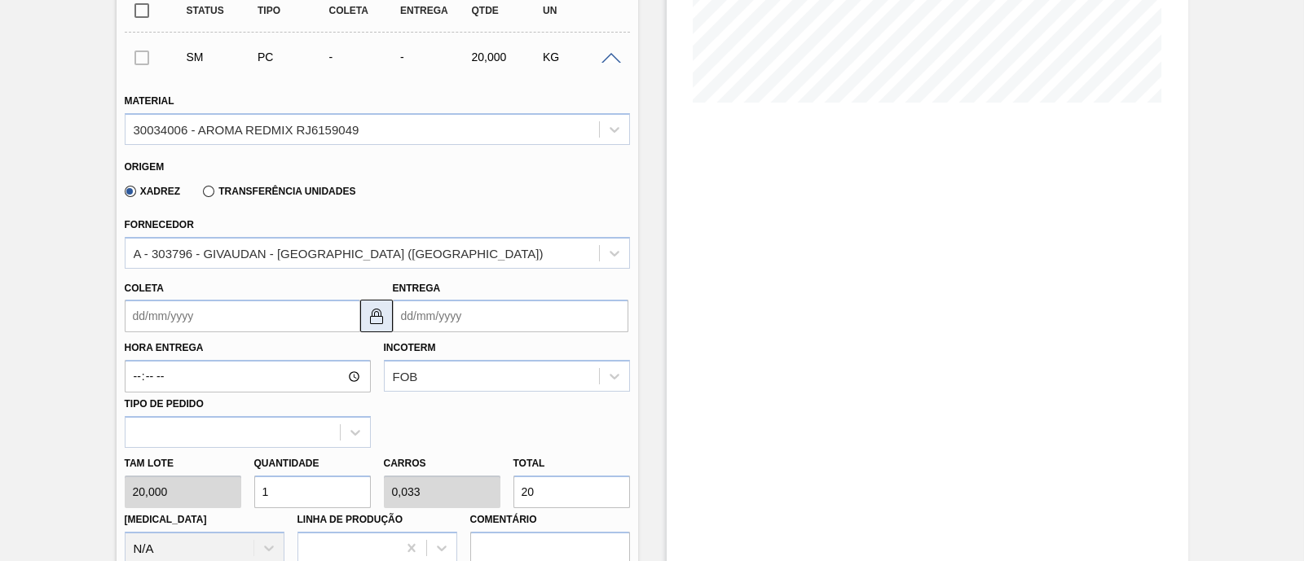
scroll to position [407, 0]
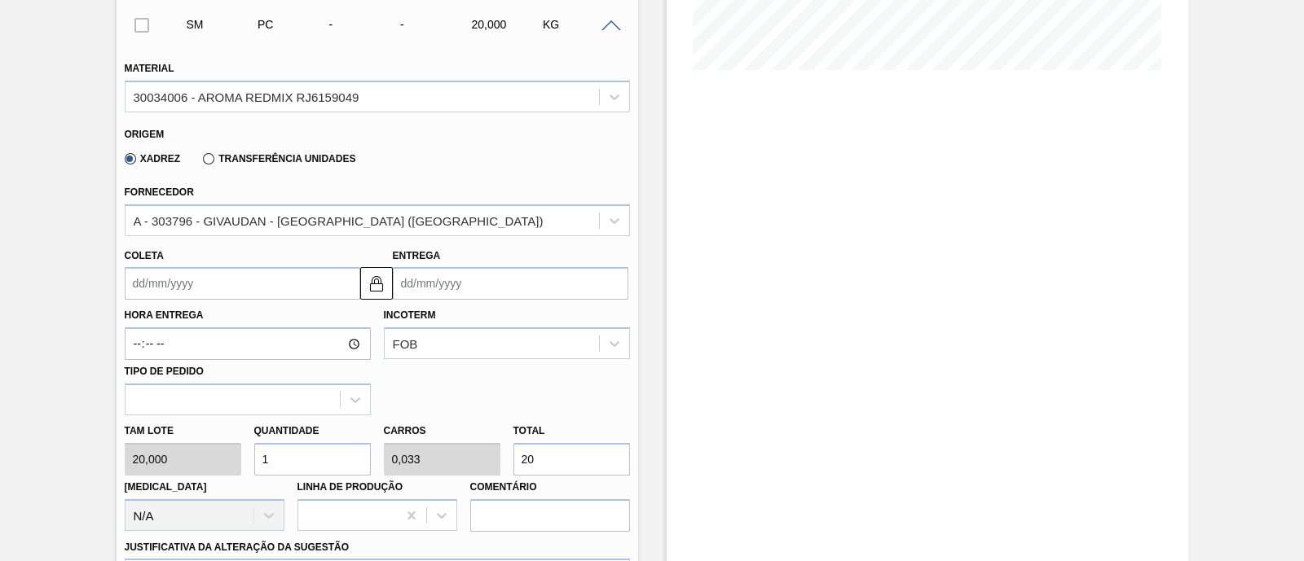
click at [308, 283] on input "Coleta" at bounding box center [242, 283] width 235 height 33
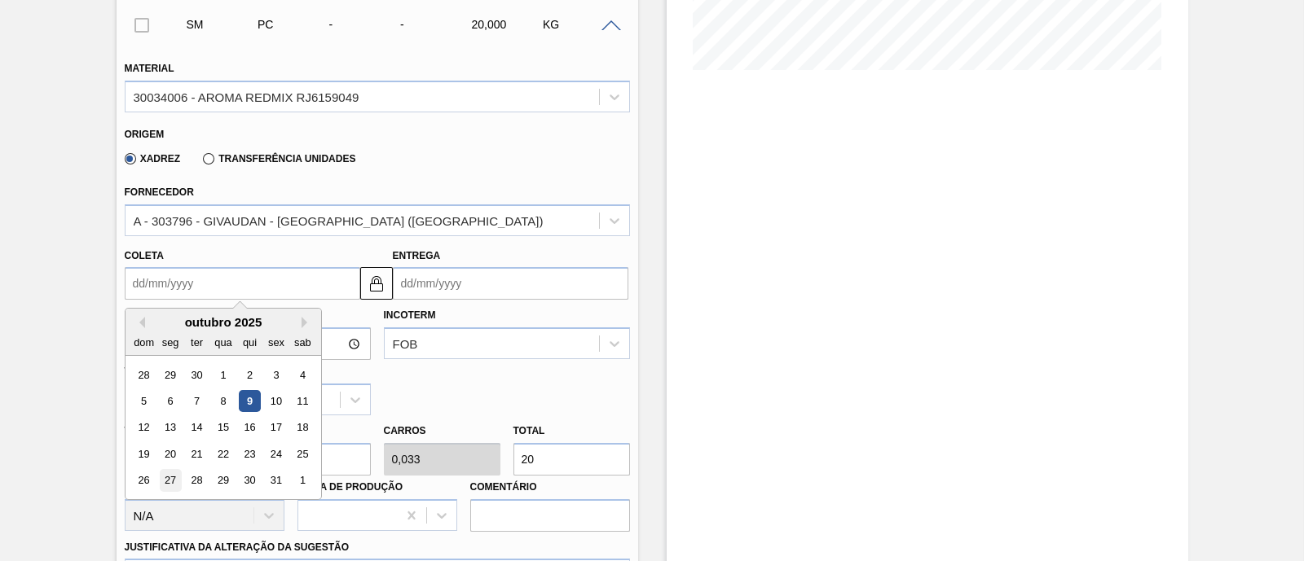
click at [174, 474] on div "27" at bounding box center [170, 481] width 22 height 22
type input "[DATE]"
type input "03/11/2025"
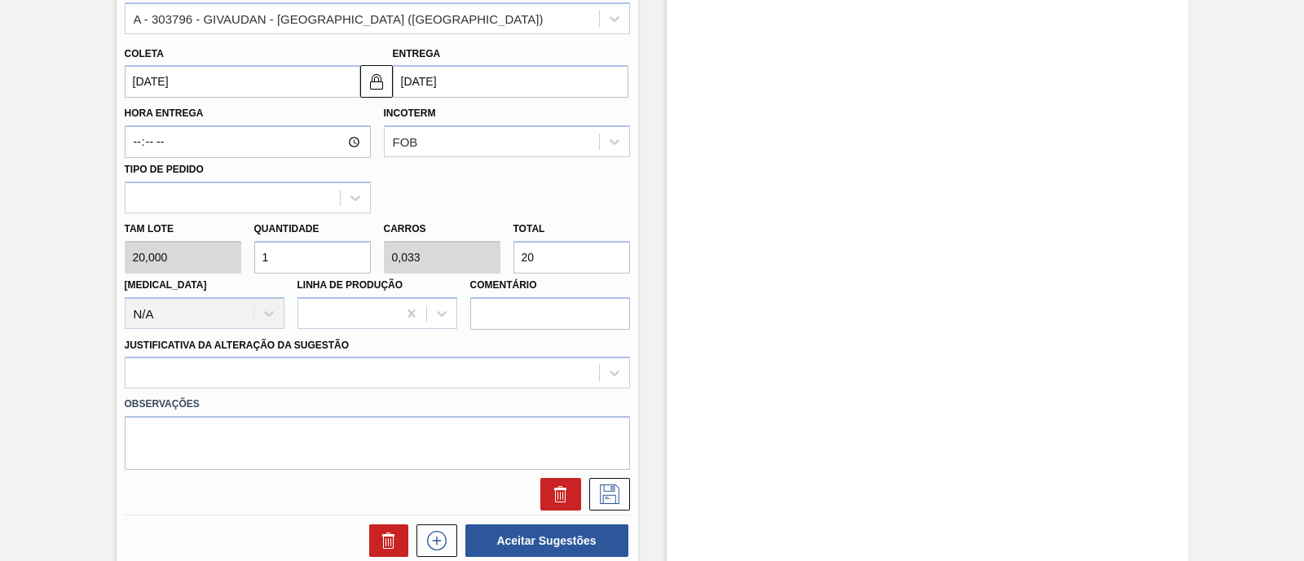
scroll to position [611, 0]
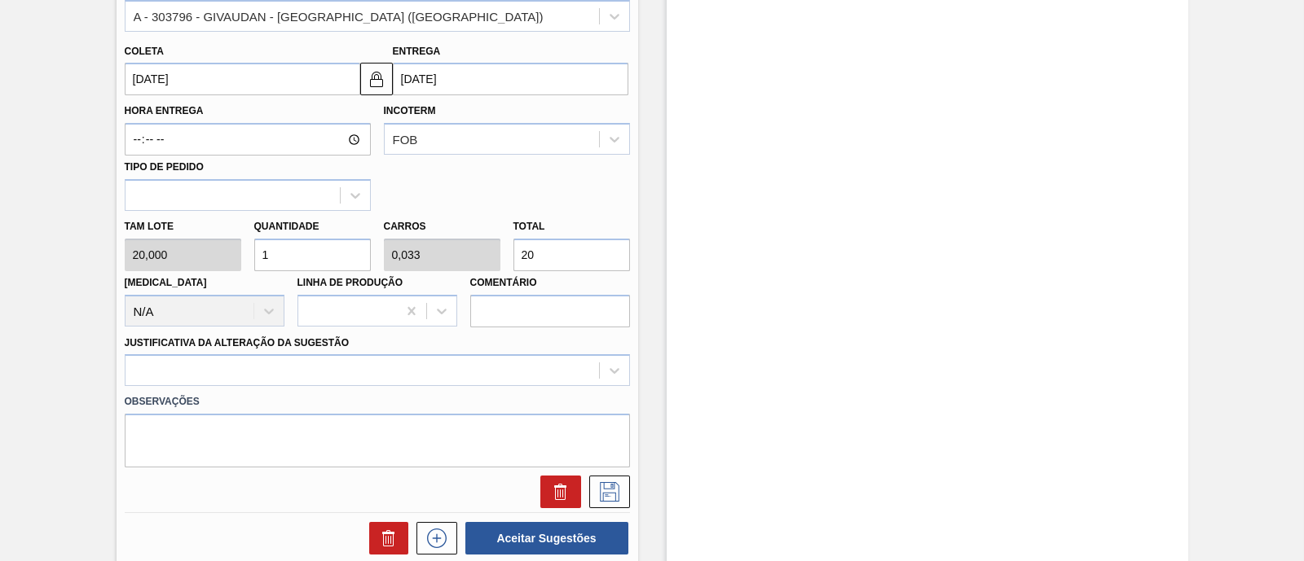
click at [587, 244] on input "20" at bounding box center [571, 255] width 117 height 33
type input "10"
type input "0,333"
type input "200"
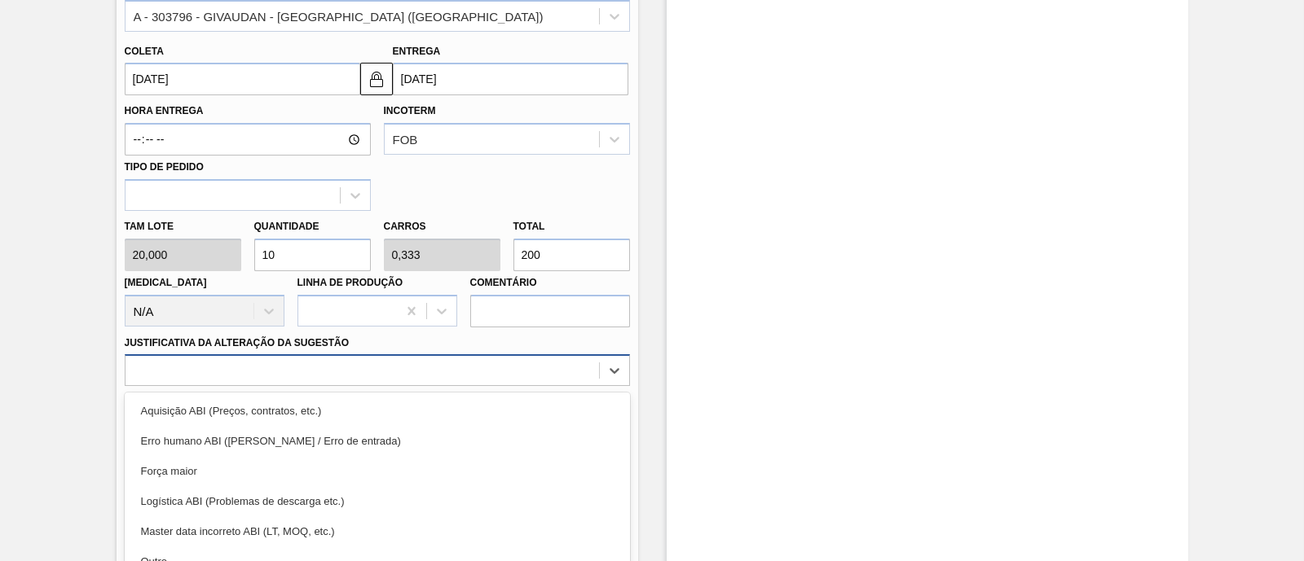
click at [395, 372] on div "option Erro humano ABI (Cálculo / Erro de entrada) focused, 2 of 18. 18 results…" at bounding box center [377, 370] width 505 height 32
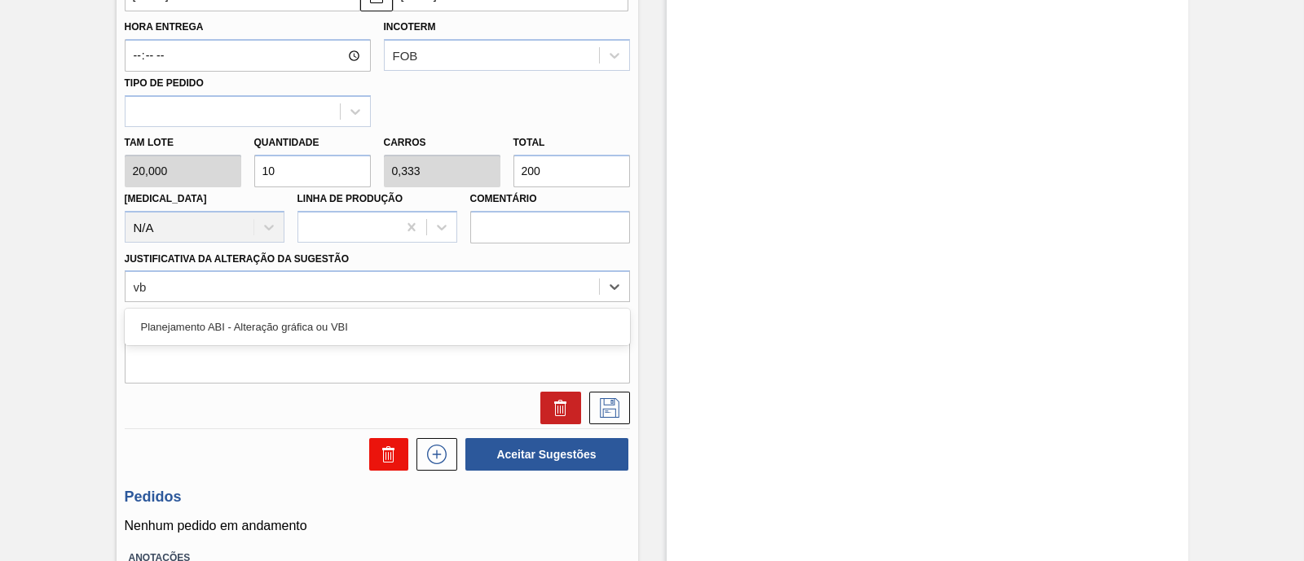
type Sugestão "vbi"
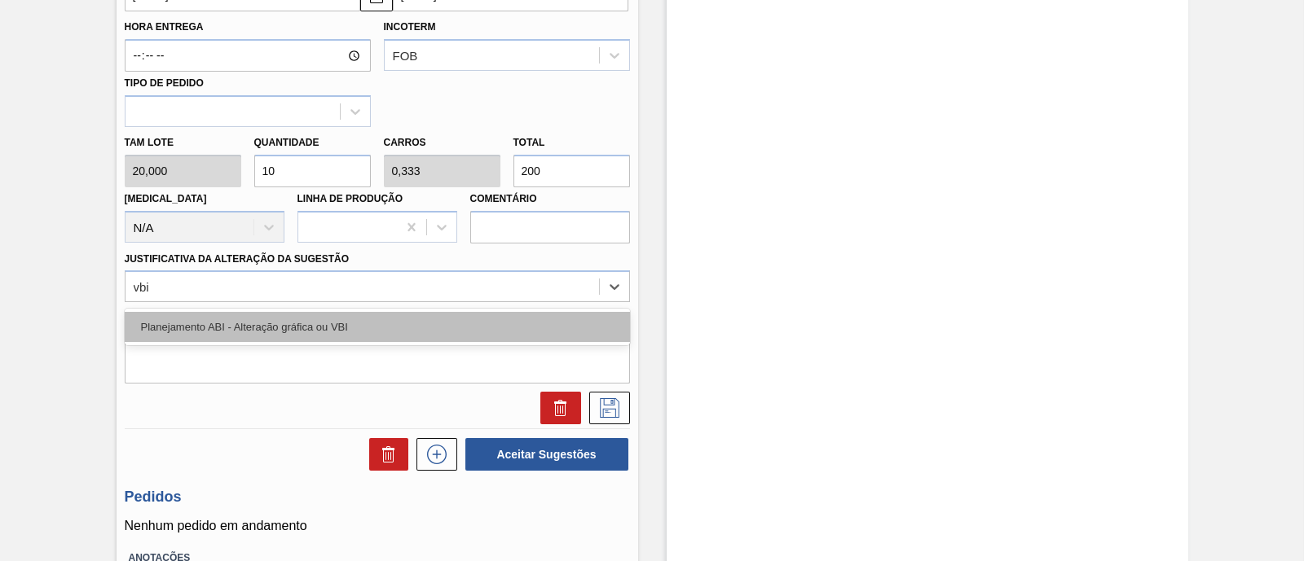
click at [330, 321] on div "Planejamento ABI - Alteração gráfica ou VBI" at bounding box center [377, 327] width 505 height 30
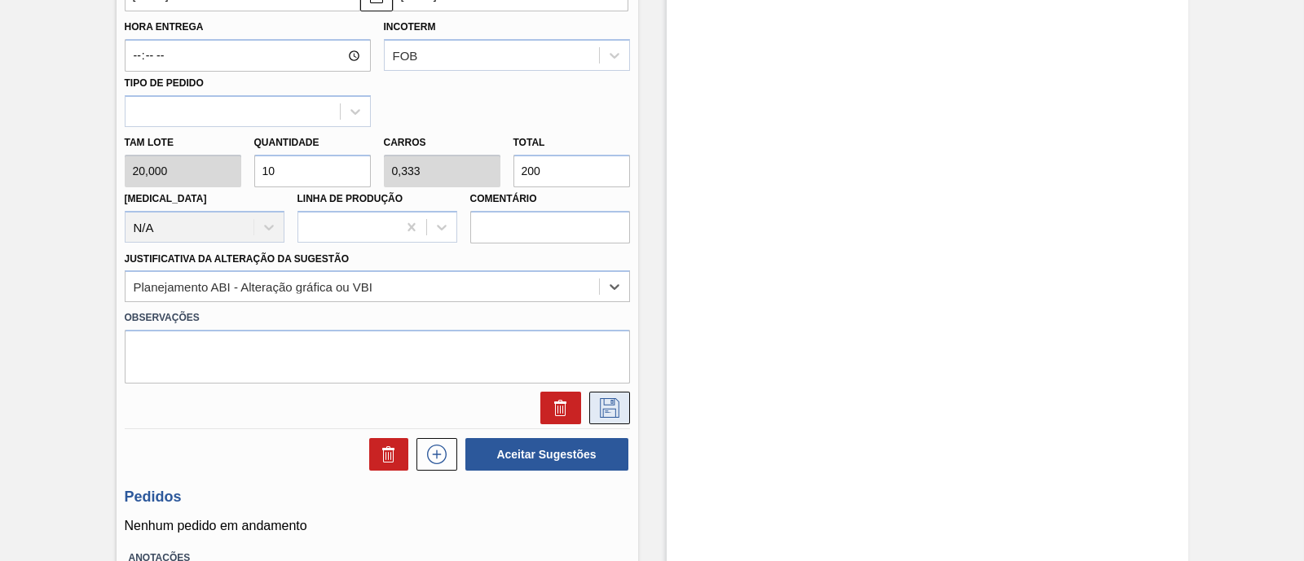
click at [621, 407] on button at bounding box center [609, 408] width 41 height 33
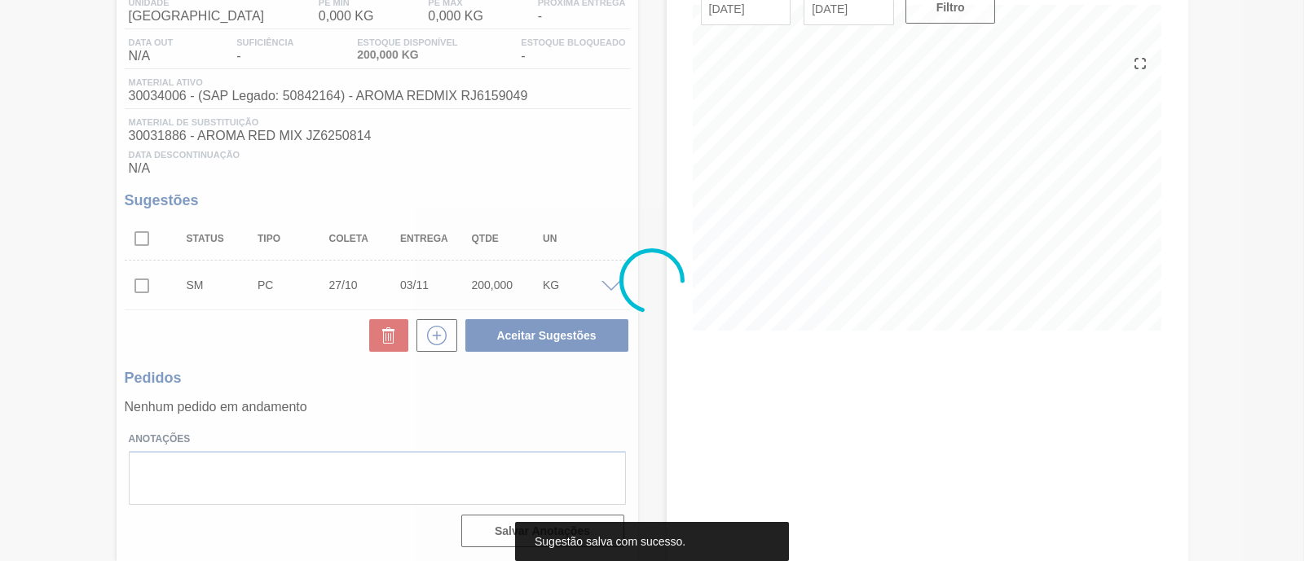
scroll to position [149, 0]
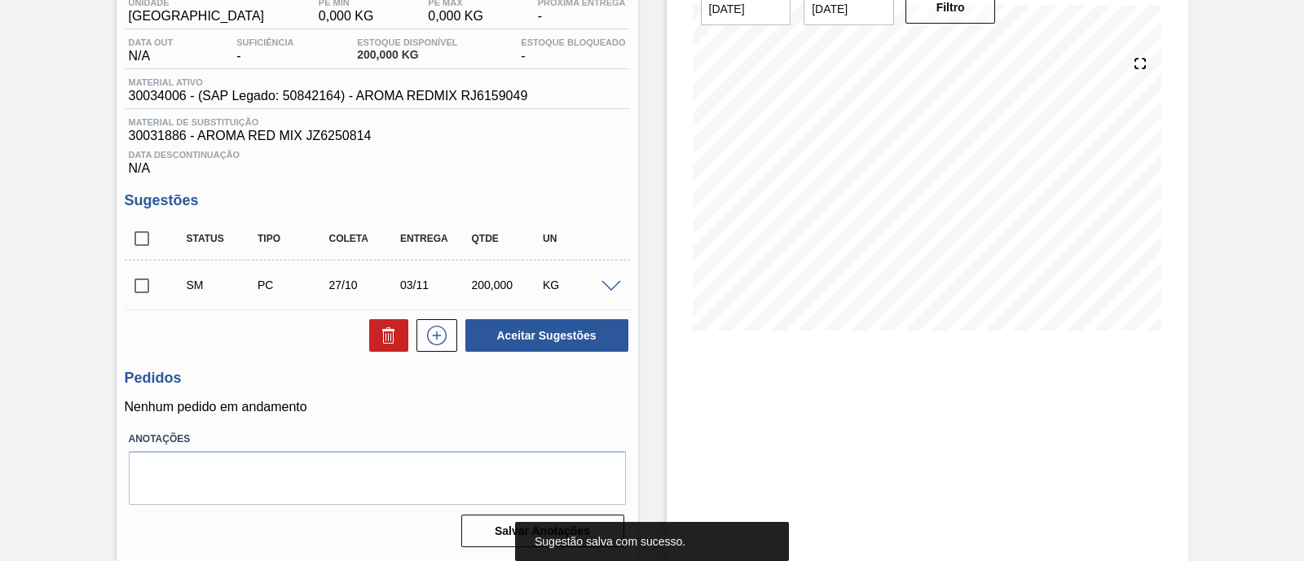
click at [147, 285] on input "checkbox" at bounding box center [142, 286] width 34 height 34
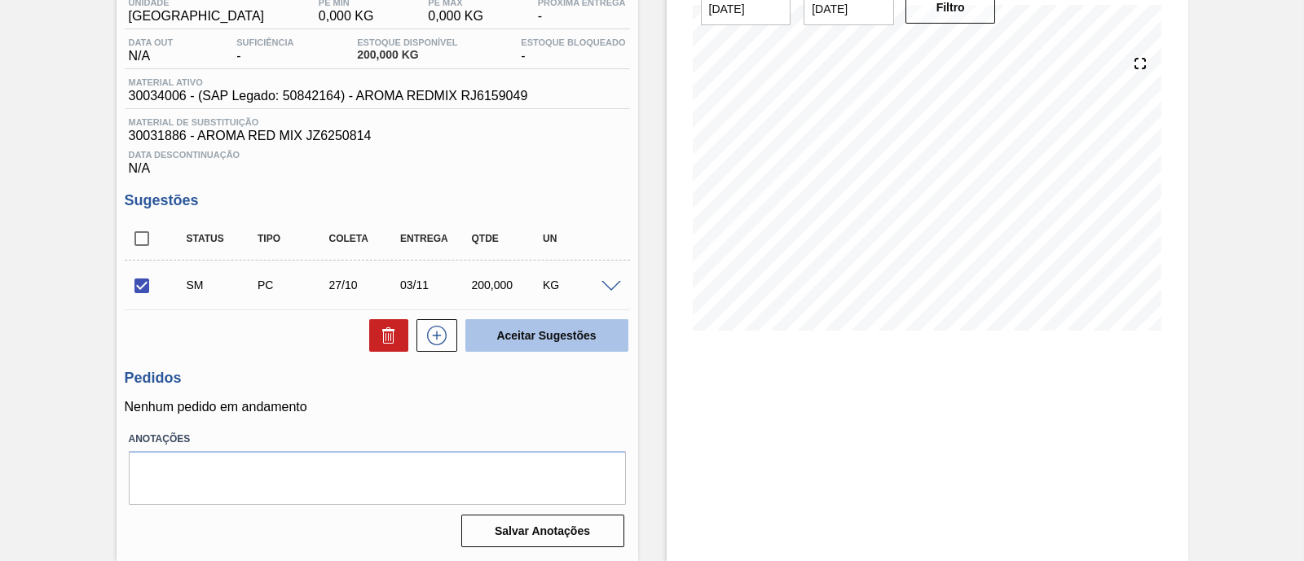
click at [600, 340] on button "Aceitar Sugestões" at bounding box center [546, 335] width 163 height 33
checkbox input "false"
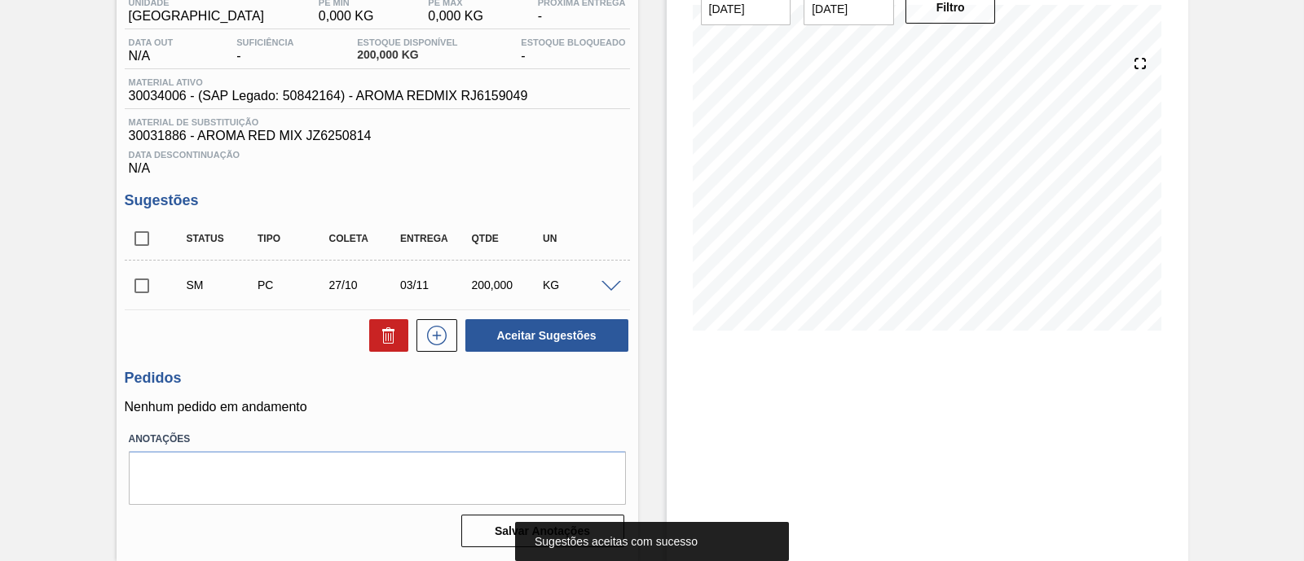
scroll to position [0, 0]
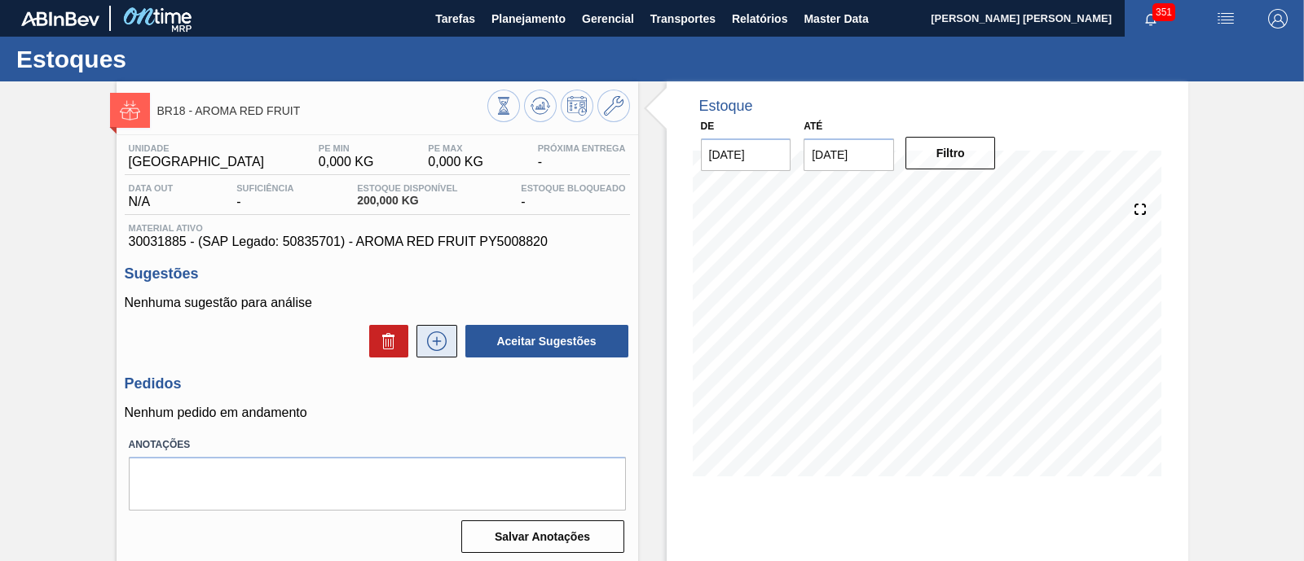
click at [427, 340] on icon at bounding box center [437, 342] width 20 height 20
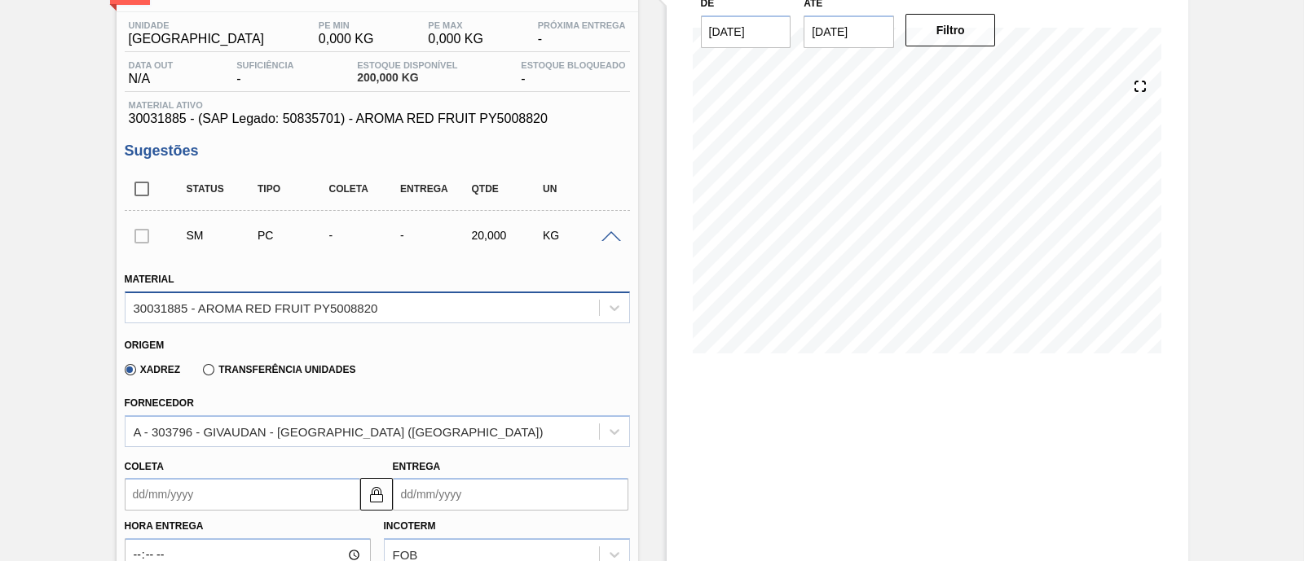
scroll to position [306, 0]
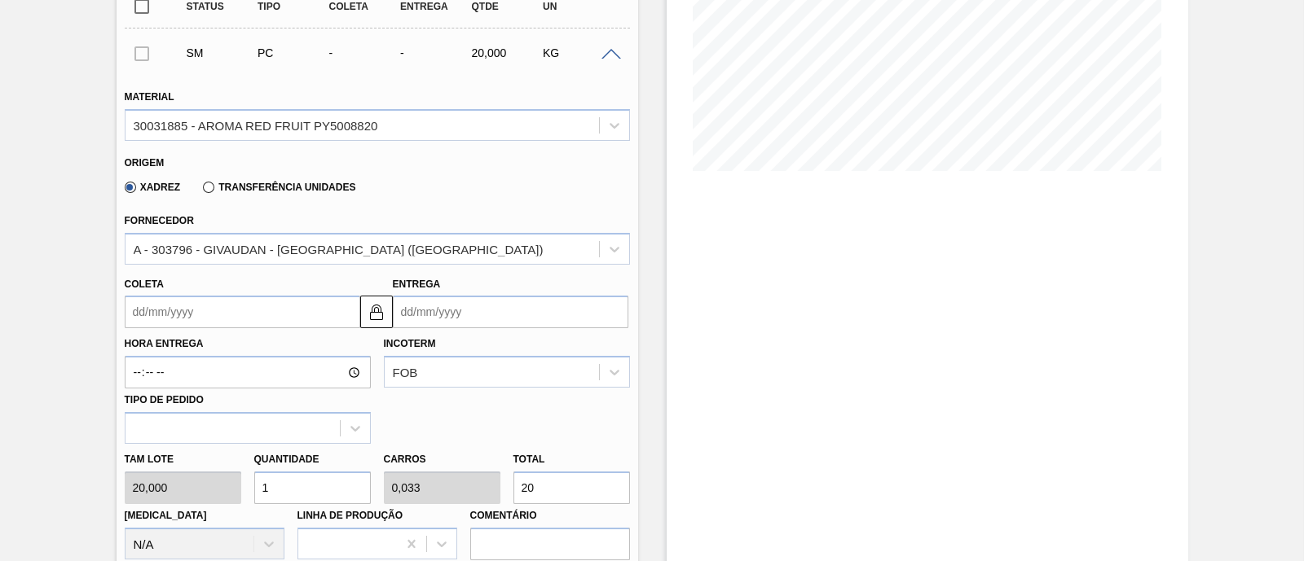
click at [569, 482] on input "20" at bounding box center [571, 488] width 117 height 33
type input "10"
type input "0,333"
type input "200"
click at [200, 312] on input "Coleta" at bounding box center [242, 312] width 235 height 33
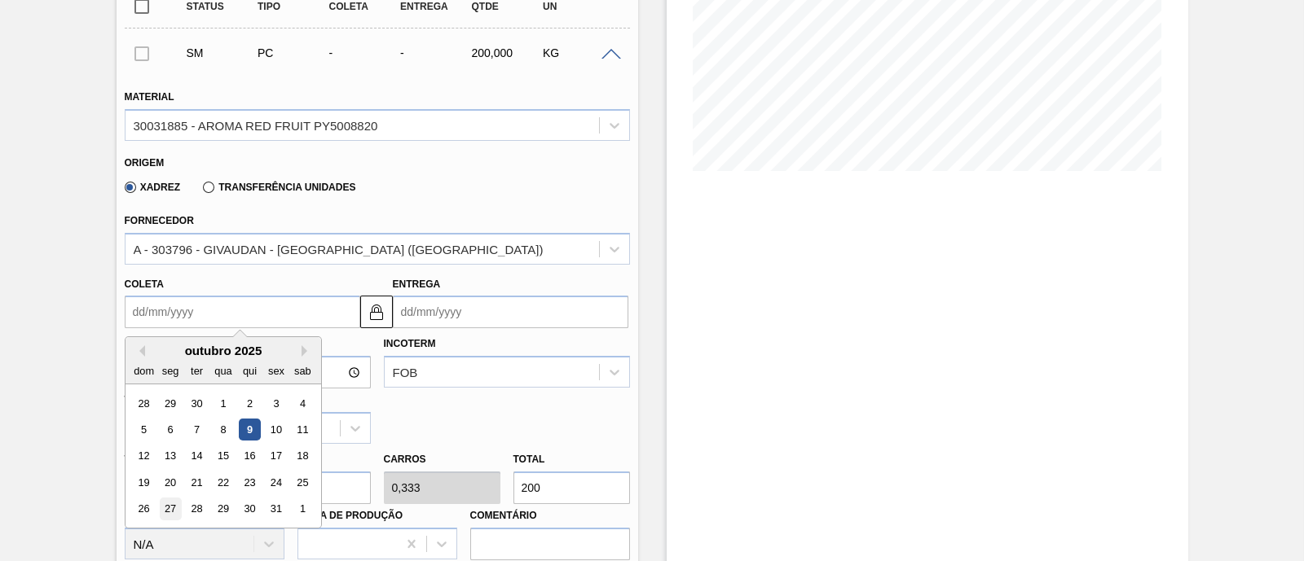
click at [173, 502] on div "27" at bounding box center [170, 510] width 22 height 22
type input "[DATE]"
type input "03/11/2025"
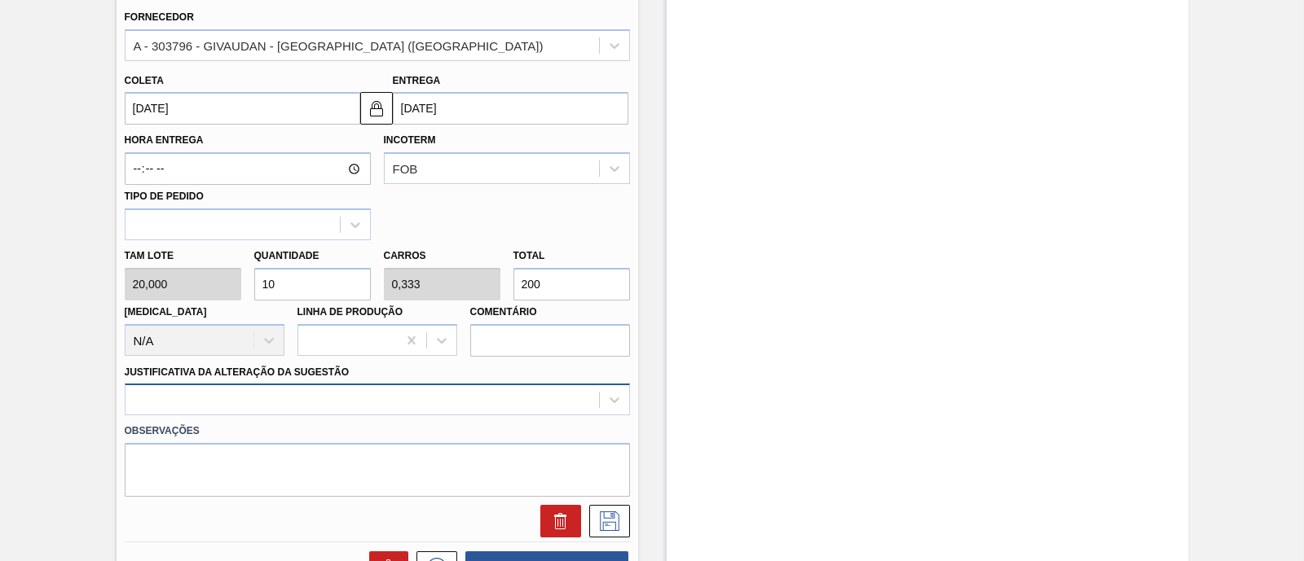
click at [312, 398] on div at bounding box center [377, 400] width 505 height 32
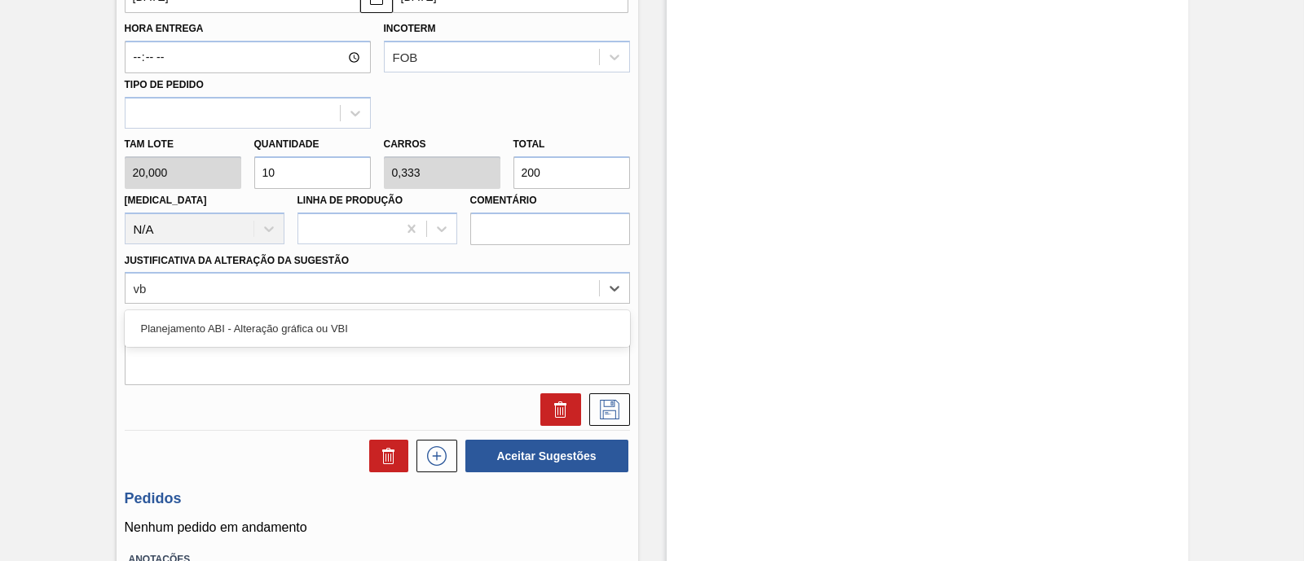
type Sugestão "vbi"
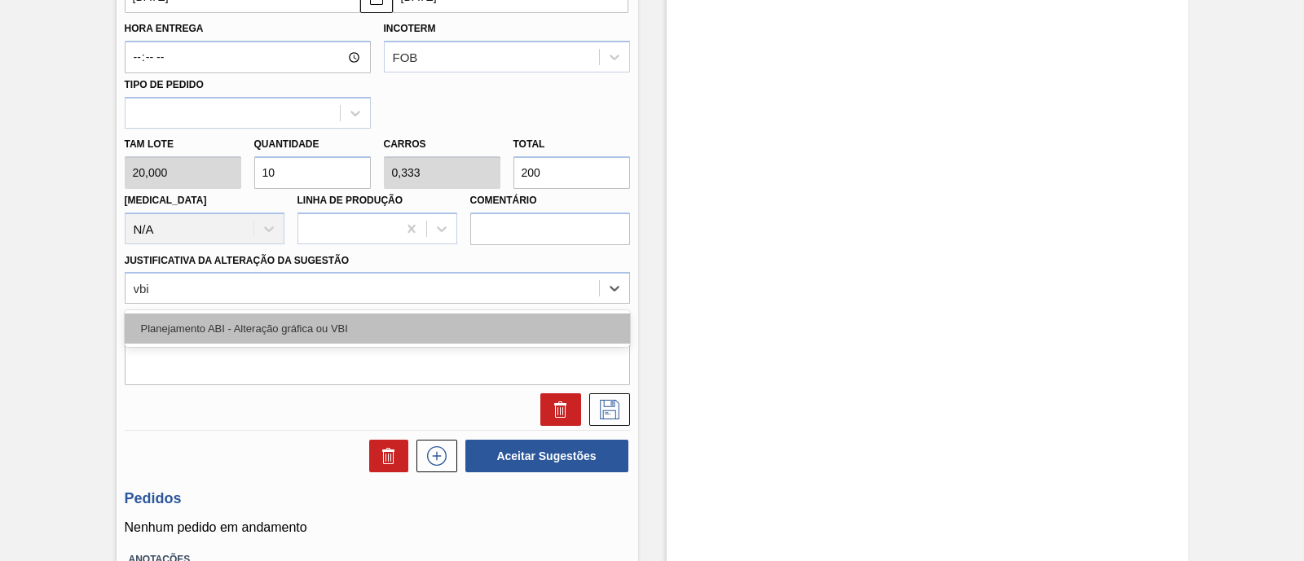
click at [336, 323] on div "Planejamento ABI - Alteração gráfica ou VBI" at bounding box center [377, 329] width 505 height 30
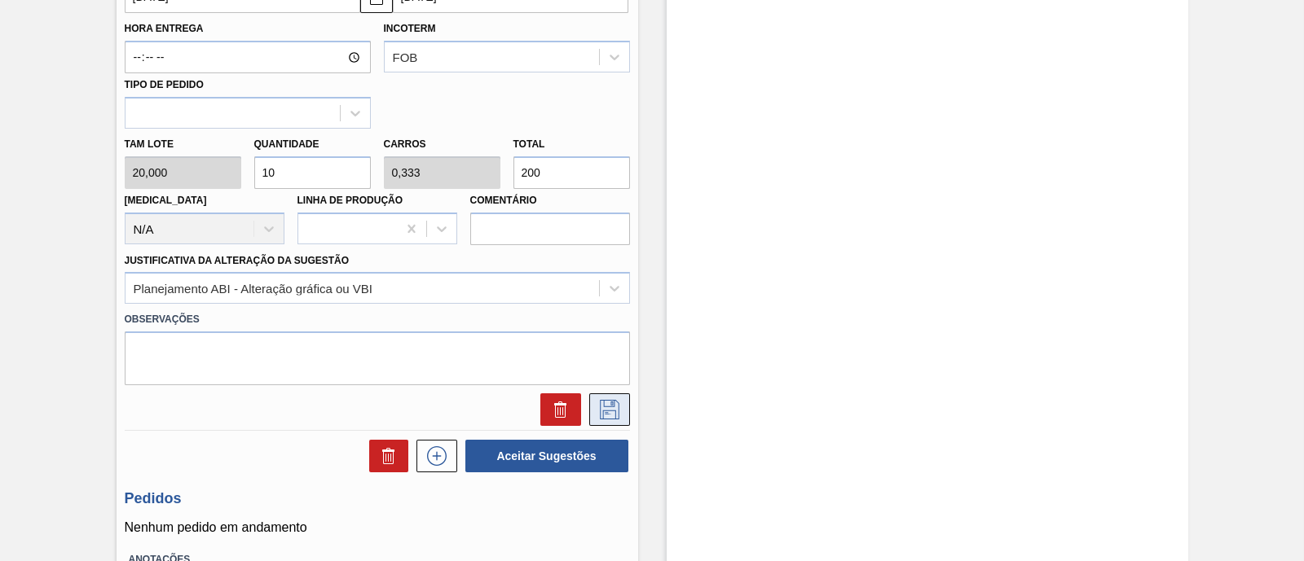
click at [623, 413] on button at bounding box center [609, 410] width 41 height 33
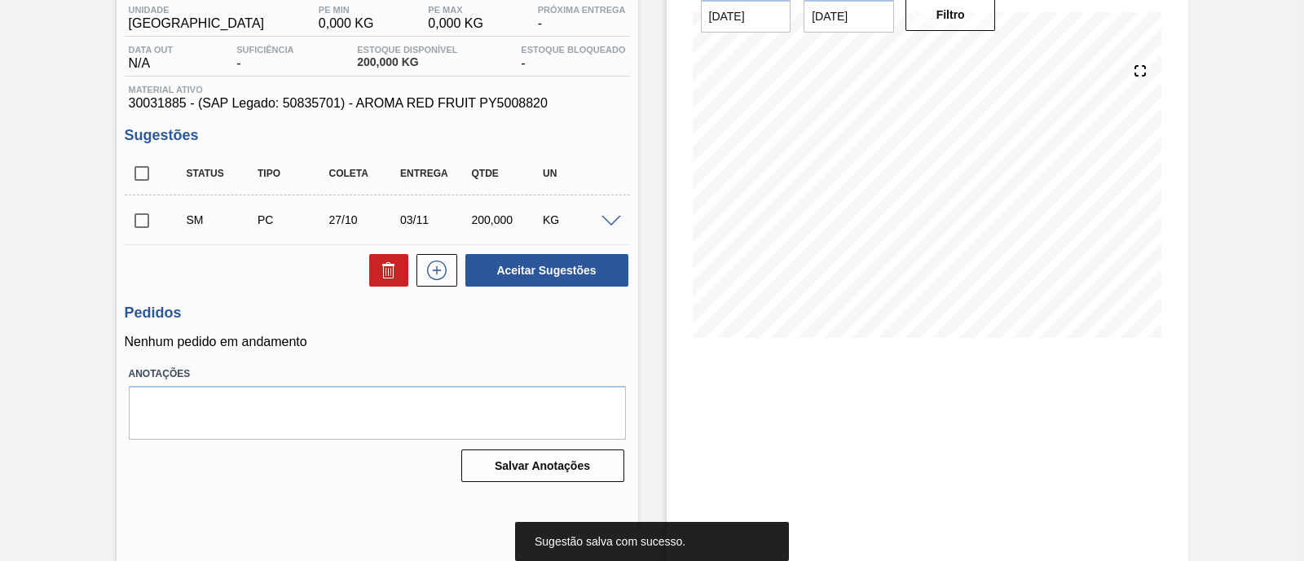
scroll to position [37, 0]
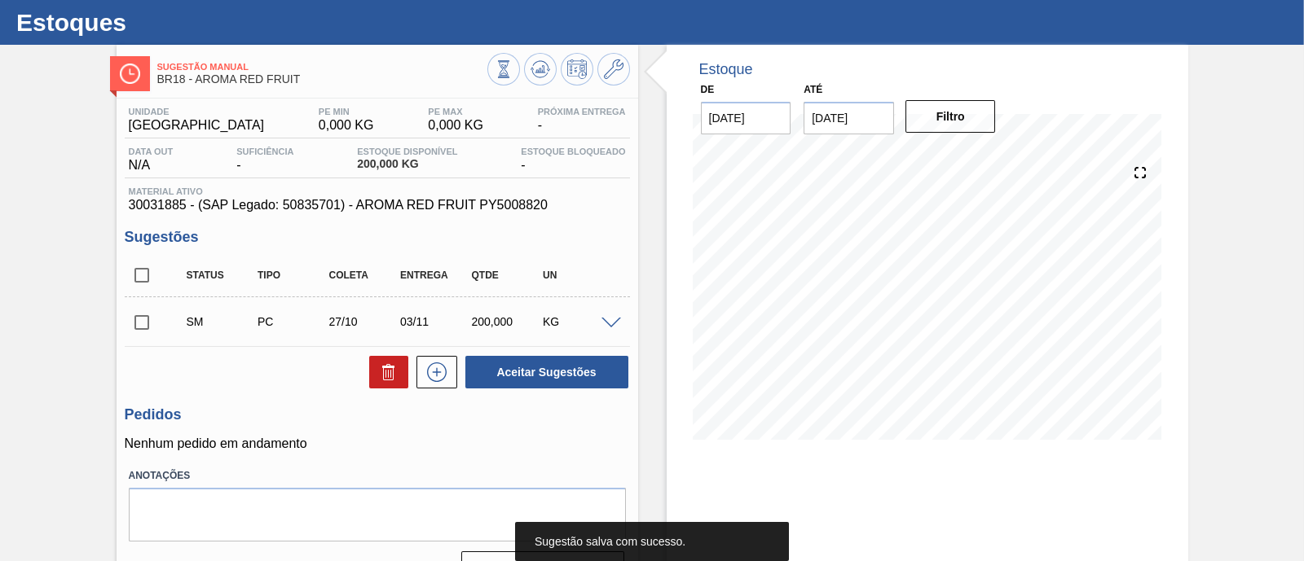
click at [148, 328] on input "checkbox" at bounding box center [142, 323] width 34 height 34
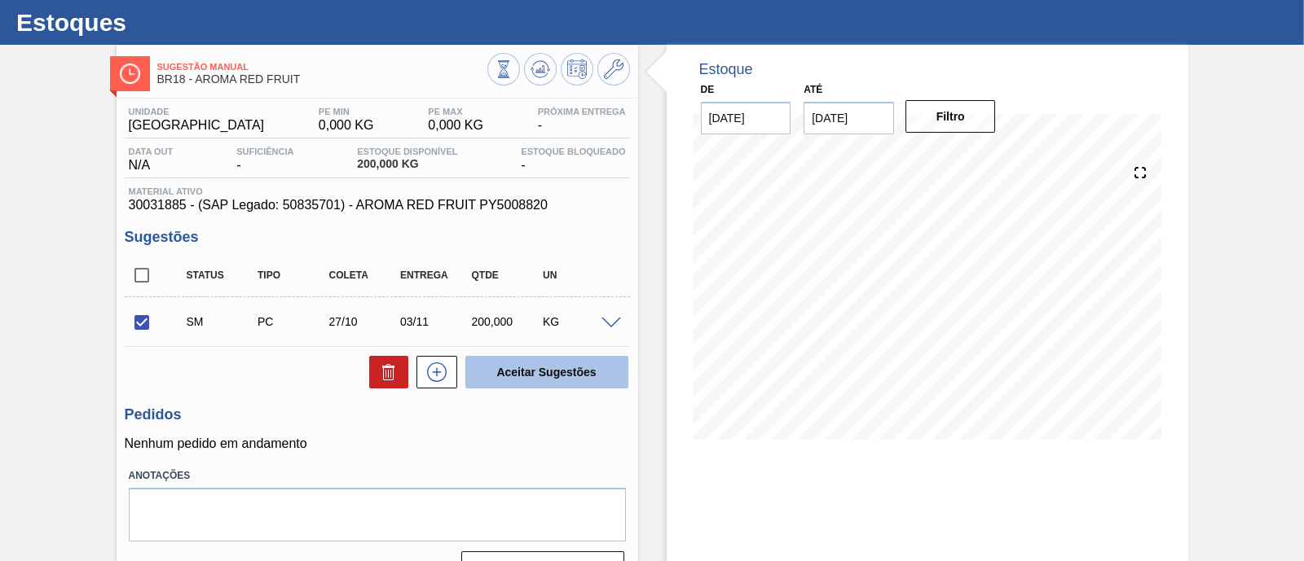
click at [596, 380] on button "Aceitar Sugestões" at bounding box center [546, 372] width 163 height 33
checkbox input "false"
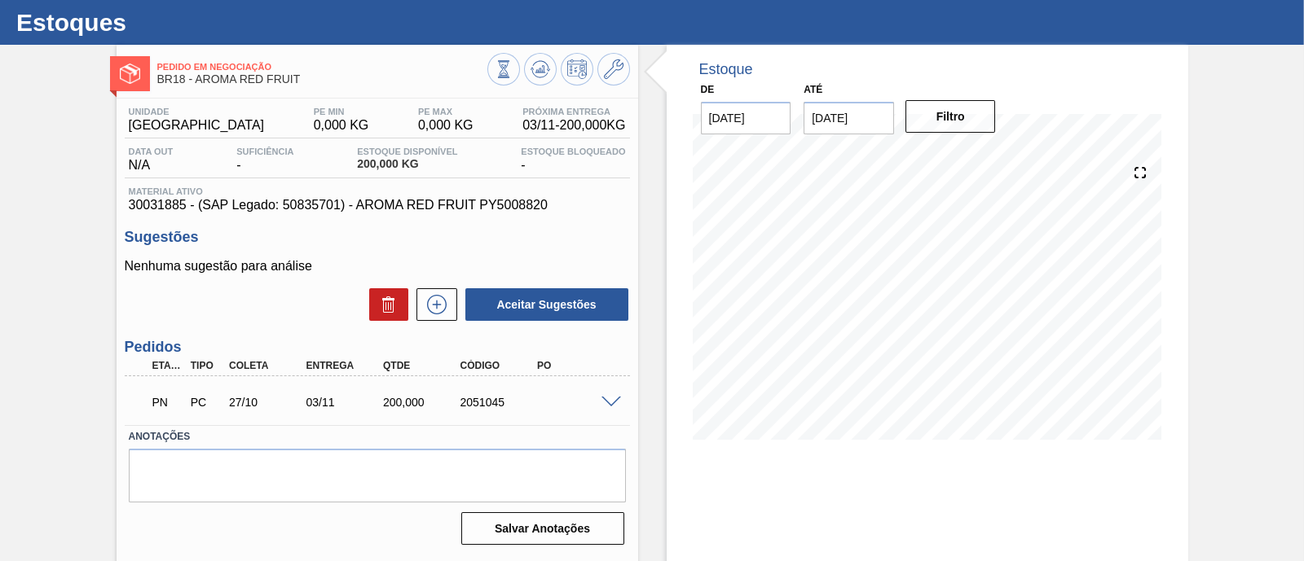
click at [860, 119] on input "[DATE]" at bounding box center [848, 118] width 90 height 33
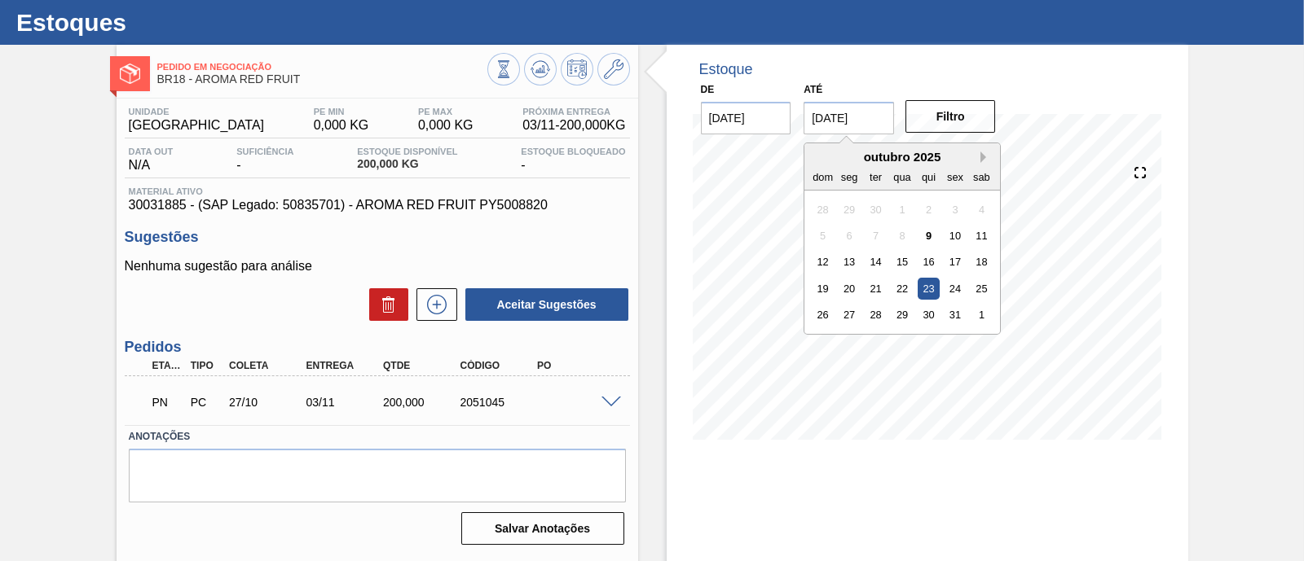
click at [986, 158] on button "Next Month" at bounding box center [985, 157] width 11 height 11
click at [984, 345] on div "6" at bounding box center [981, 342] width 22 height 22
type input "[DATE]"
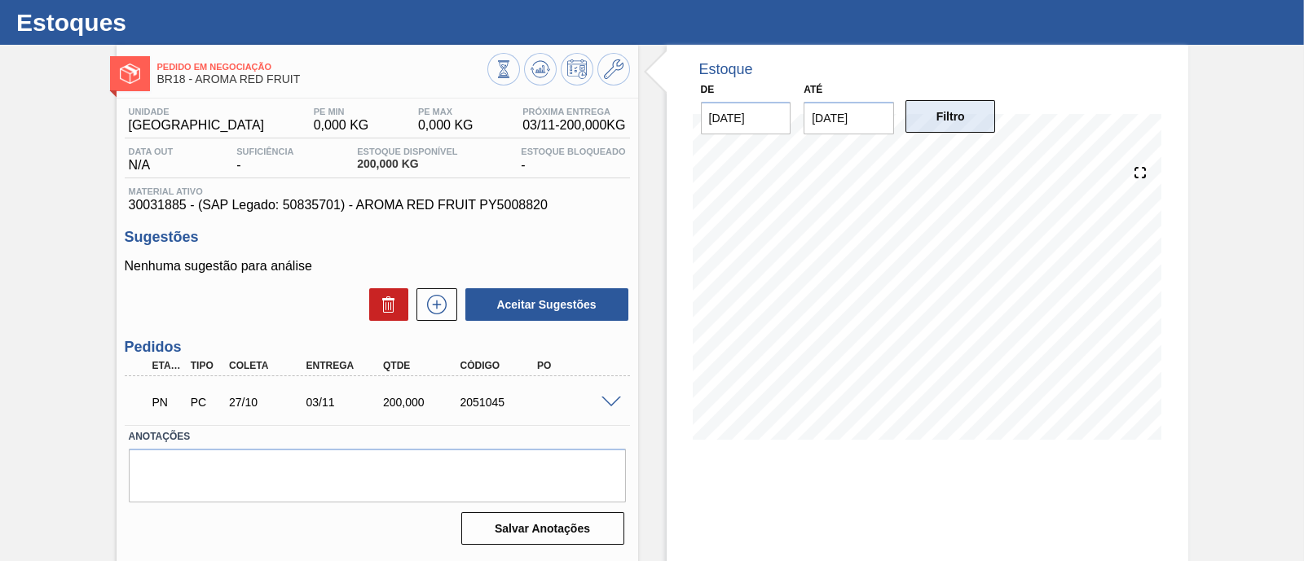
click at [957, 121] on button "Filtro" at bounding box center [950, 116] width 90 height 33
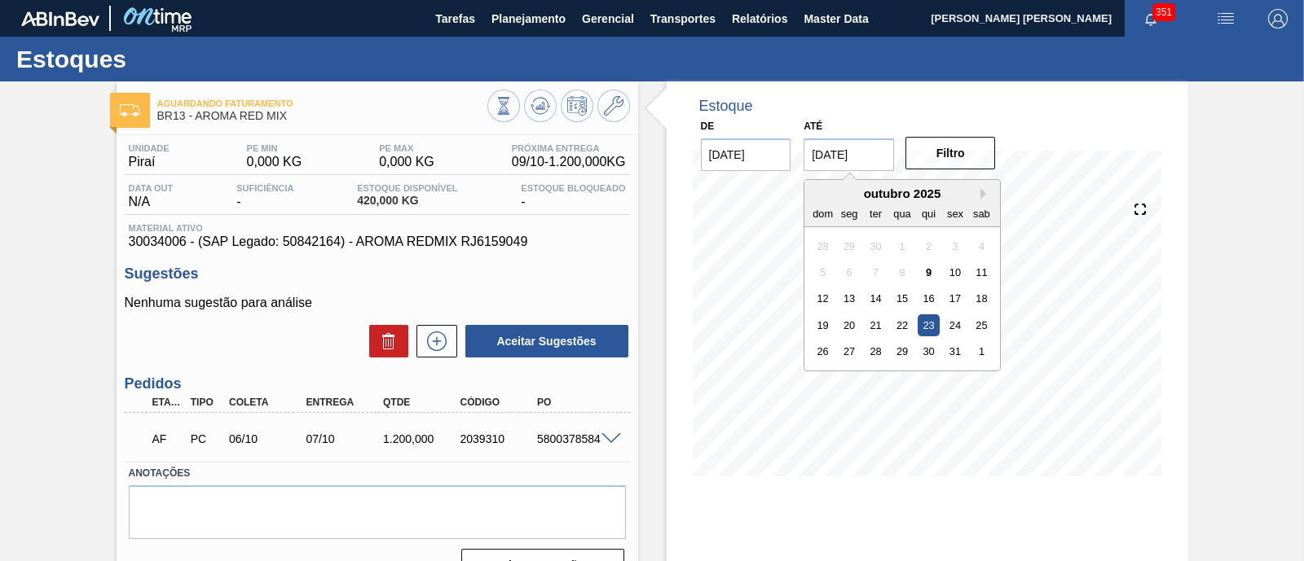
click at [825, 167] on input "[DATE]" at bounding box center [848, 155] width 90 height 33
click at [980, 190] on button "Next Month" at bounding box center [985, 193] width 11 height 11
click at [975, 374] on div "6" at bounding box center [981, 378] width 22 height 22
type input "[DATE]"
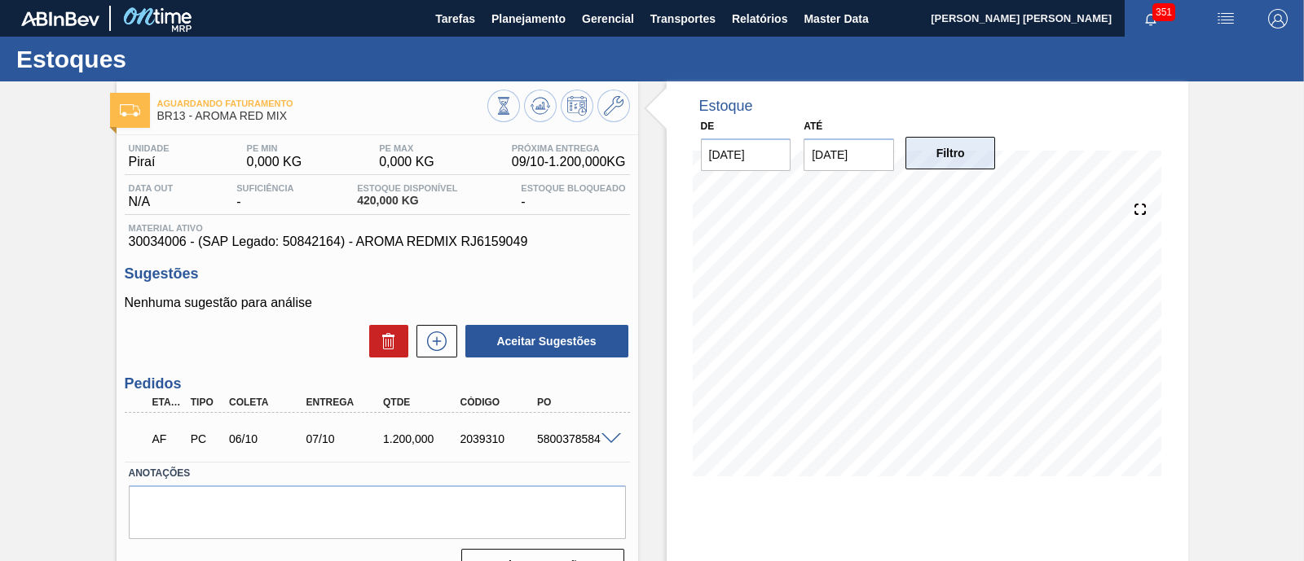
click at [930, 167] on button "Filtro" at bounding box center [950, 153] width 90 height 33
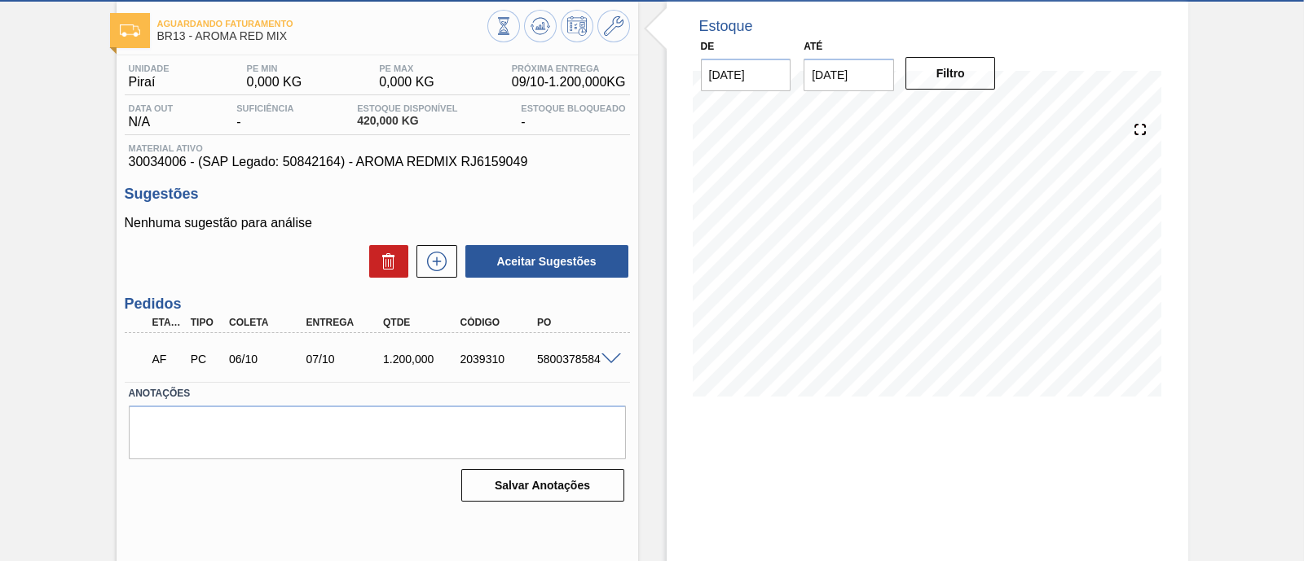
scroll to position [37, 0]
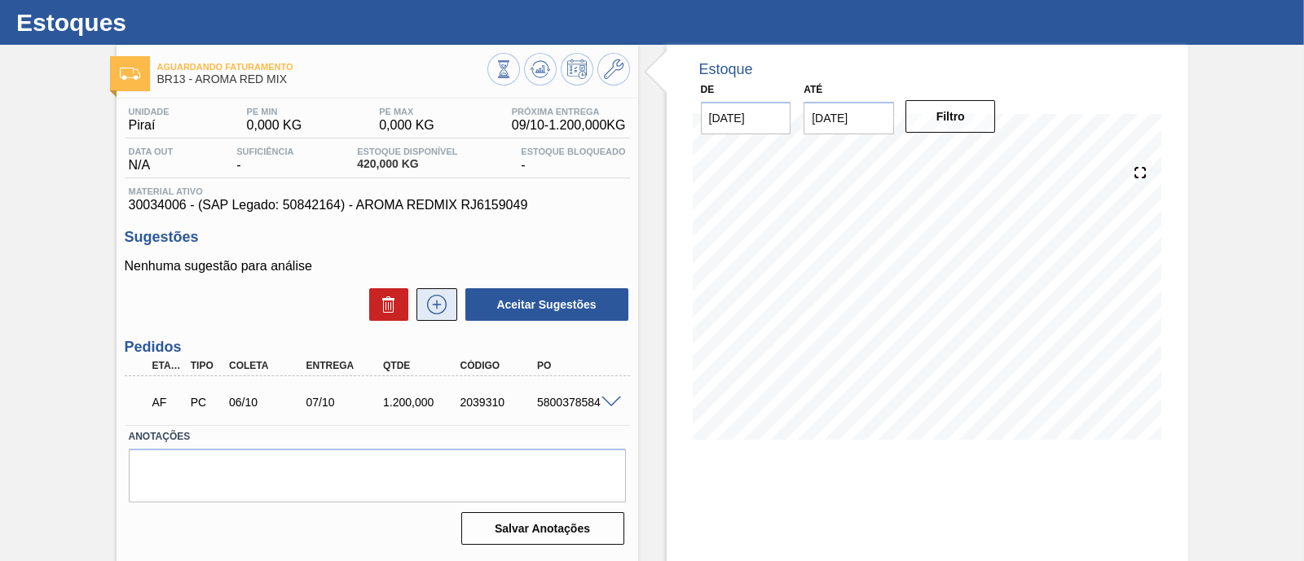
click at [432, 303] on icon at bounding box center [437, 305] width 26 height 20
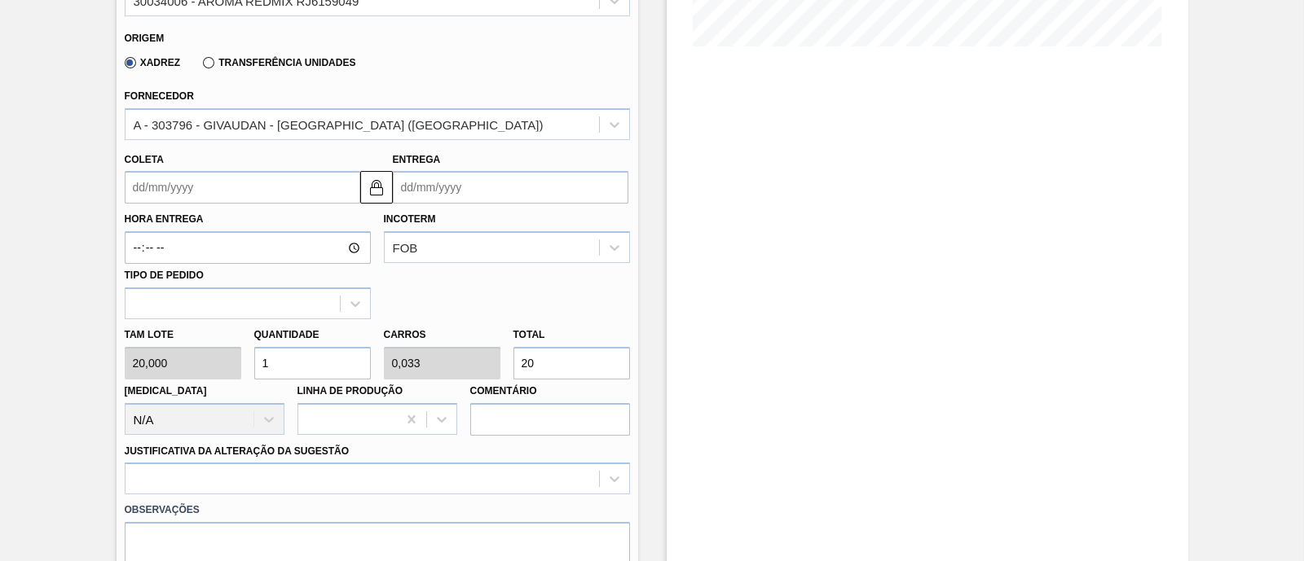
scroll to position [444, 0]
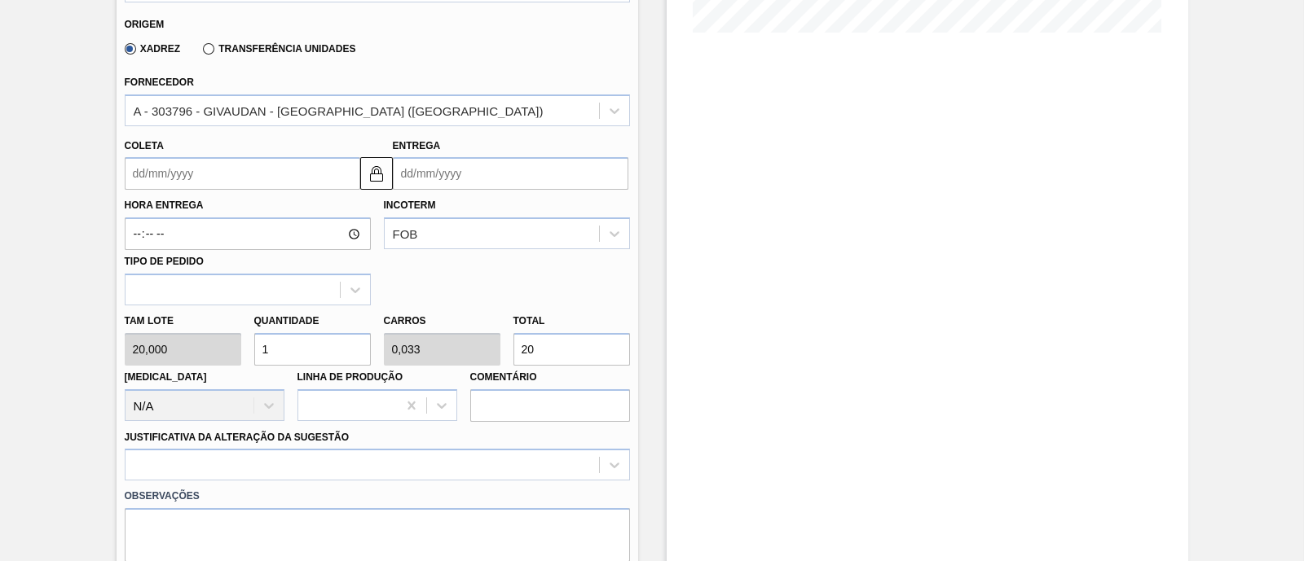
click at [556, 342] on input "20" at bounding box center [571, 349] width 117 height 33
type input "10"
type input "0,333"
type input "200"
type input "100"
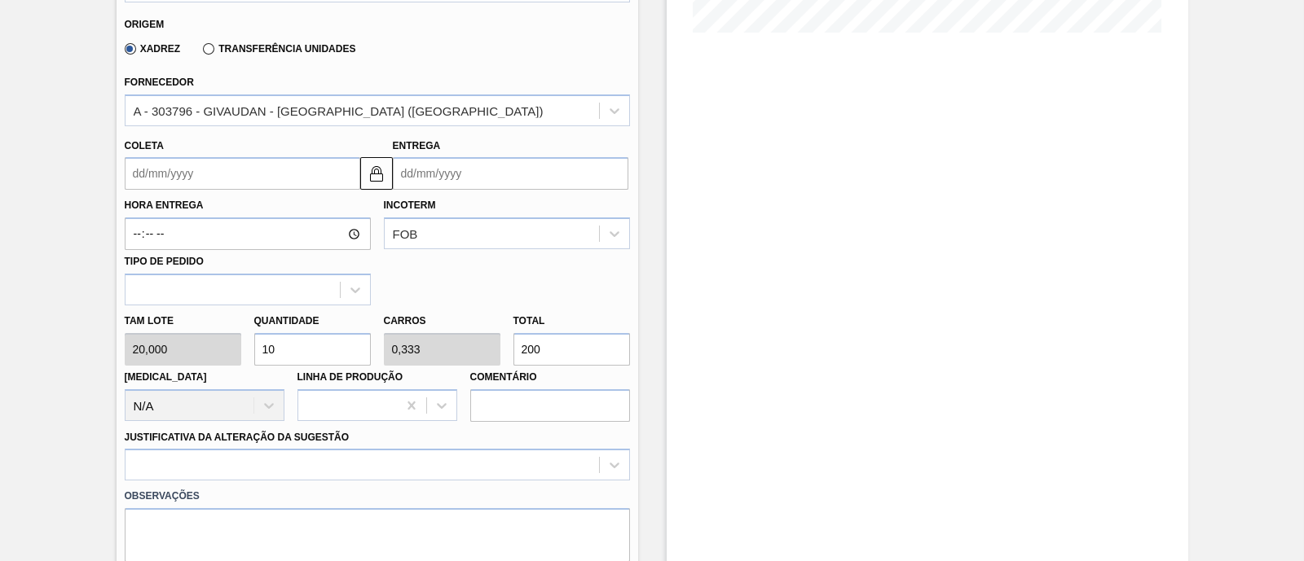
type input "3,333"
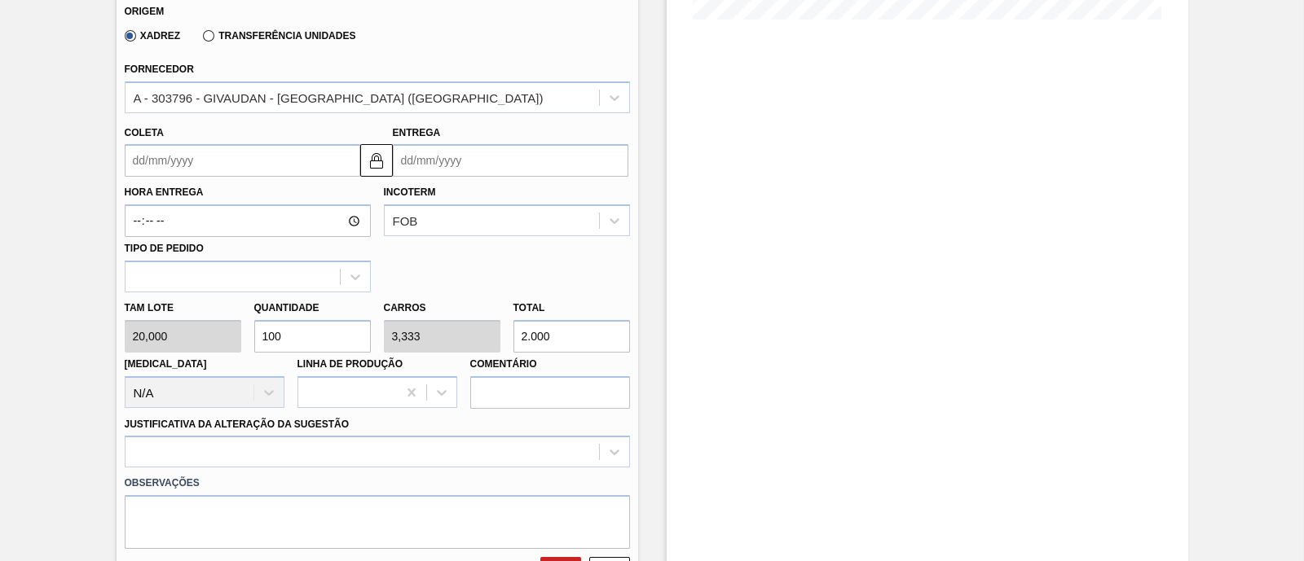
scroll to position [342, 0]
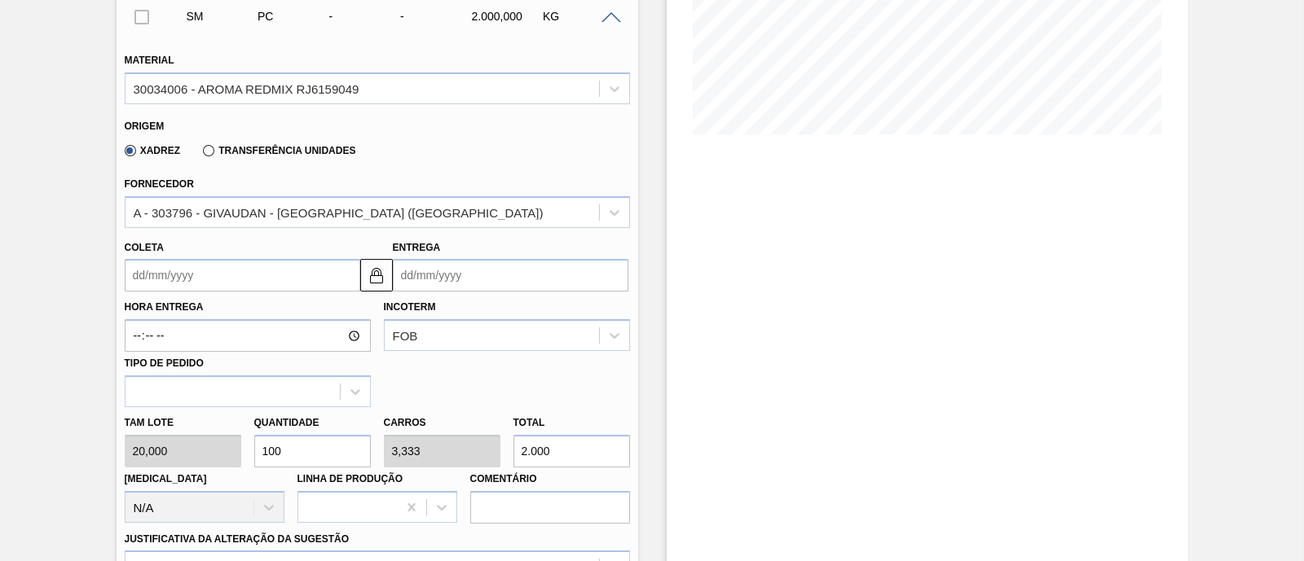
type input "2.000"
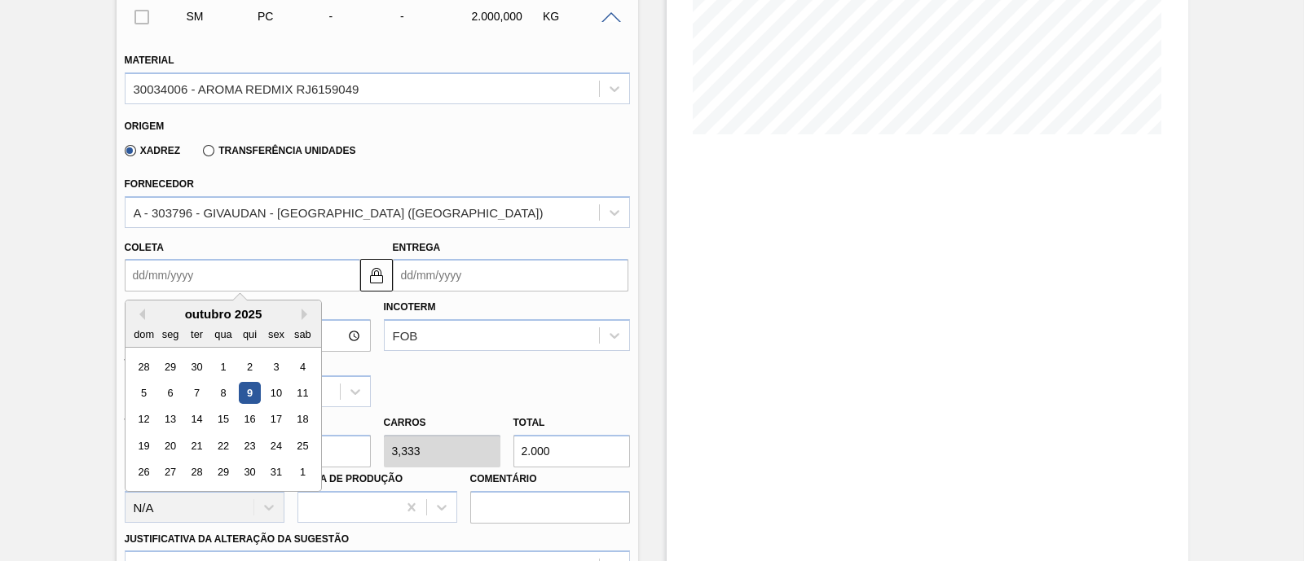
click at [250, 279] on input "Coleta" at bounding box center [242, 275] width 235 height 33
click at [174, 466] on div "27" at bounding box center [170, 473] width 22 height 22
type input "[DATE]"
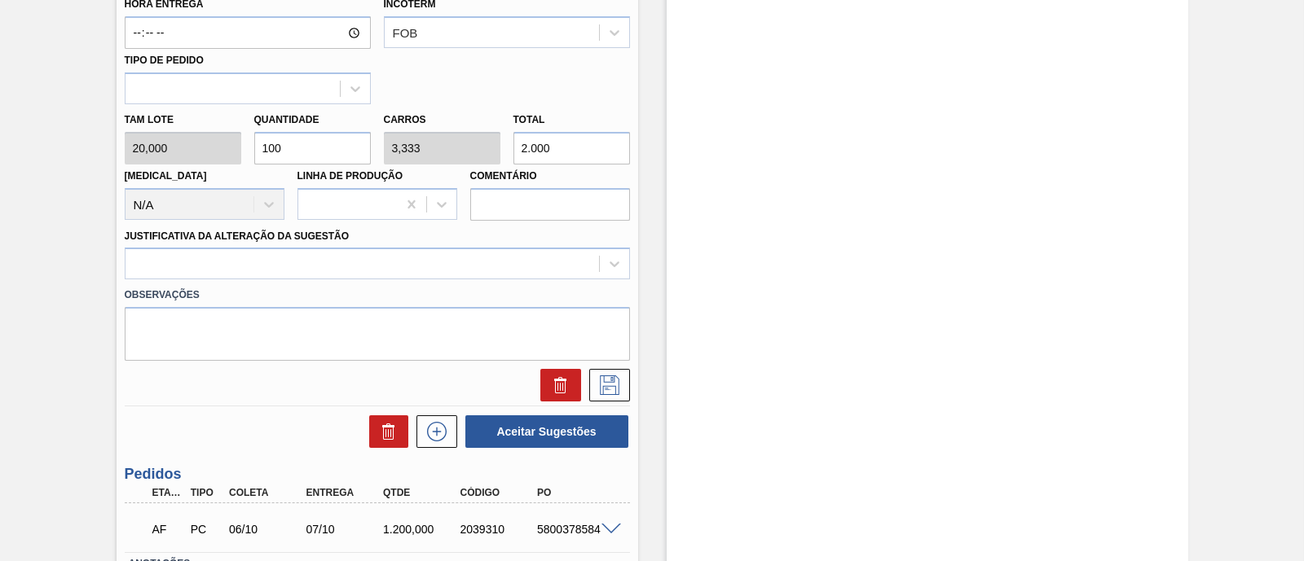
scroll to position [648, 0]
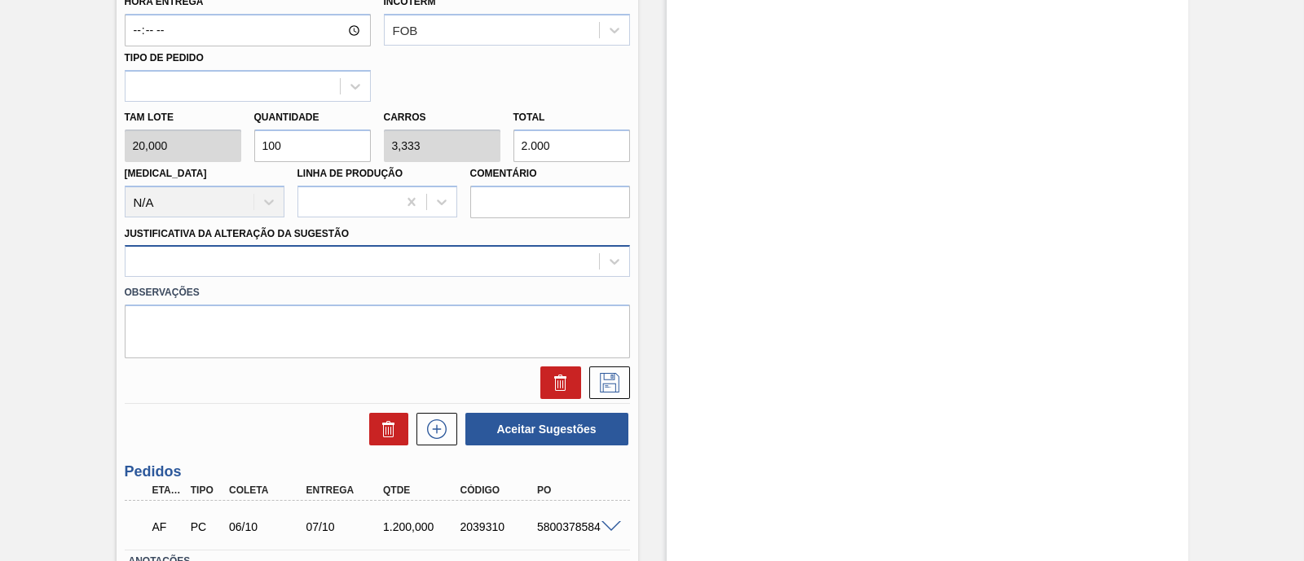
click at [428, 270] on div at bounding box center [361, 262] width 473 height 24
type Sugestão "vbi"
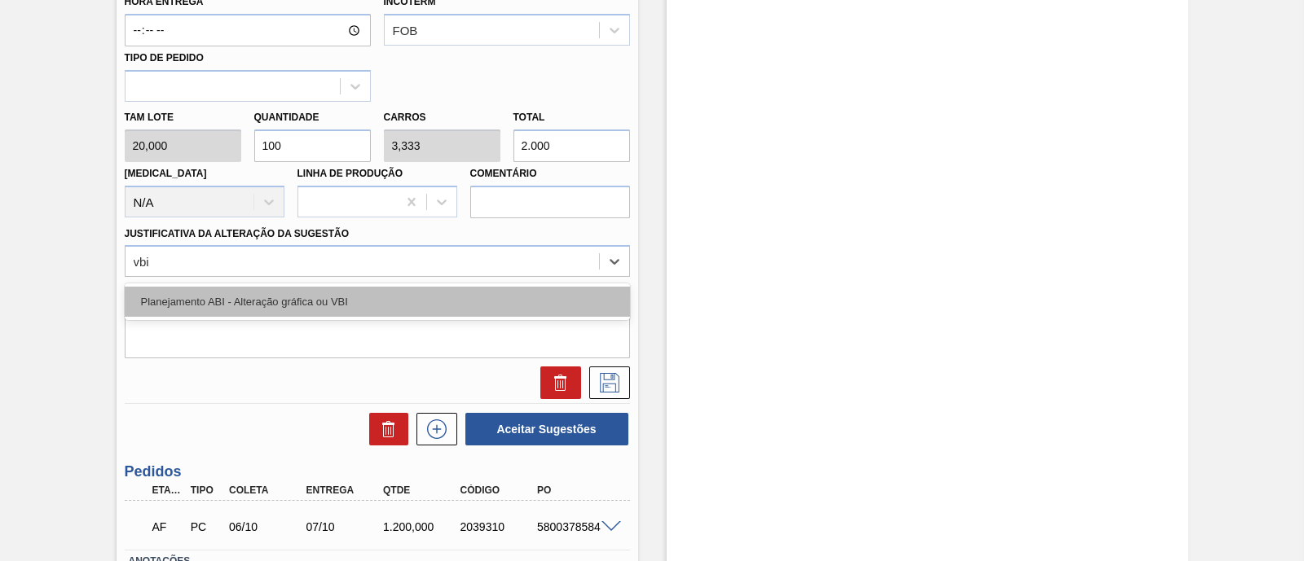
click at [415, 295] on div "Planejamento ABI - Alteração gráfica ou VBI" at bounding box center [377, 302] width 505 height 30
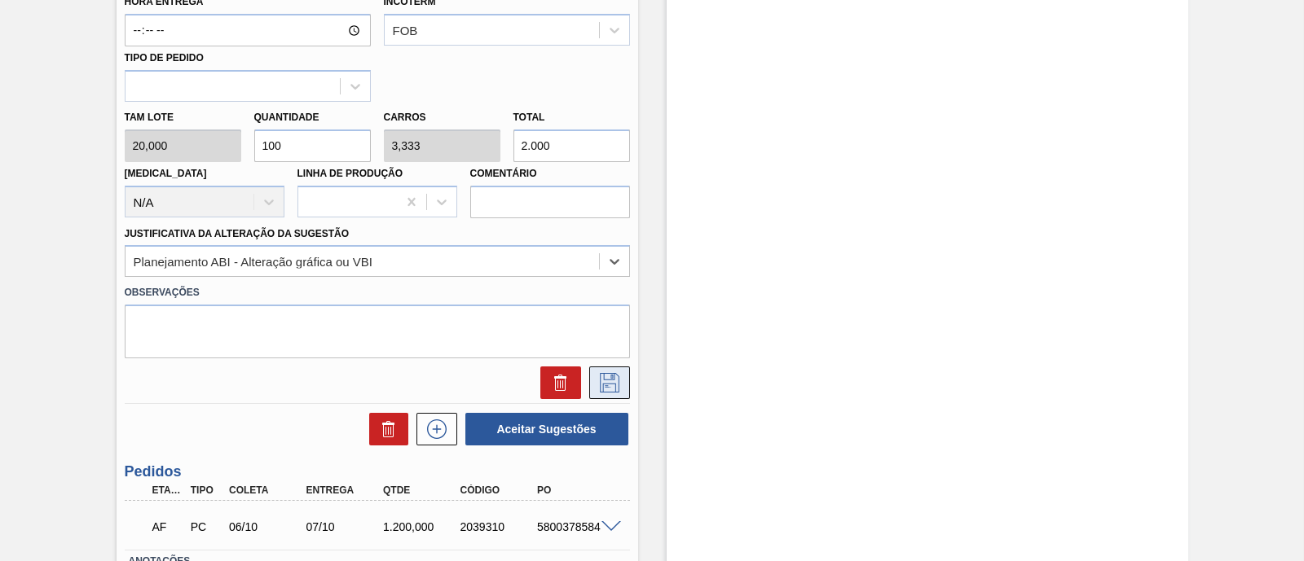
click at [605, 384] on icon at bounding box center [610, 383] width 20 height 20
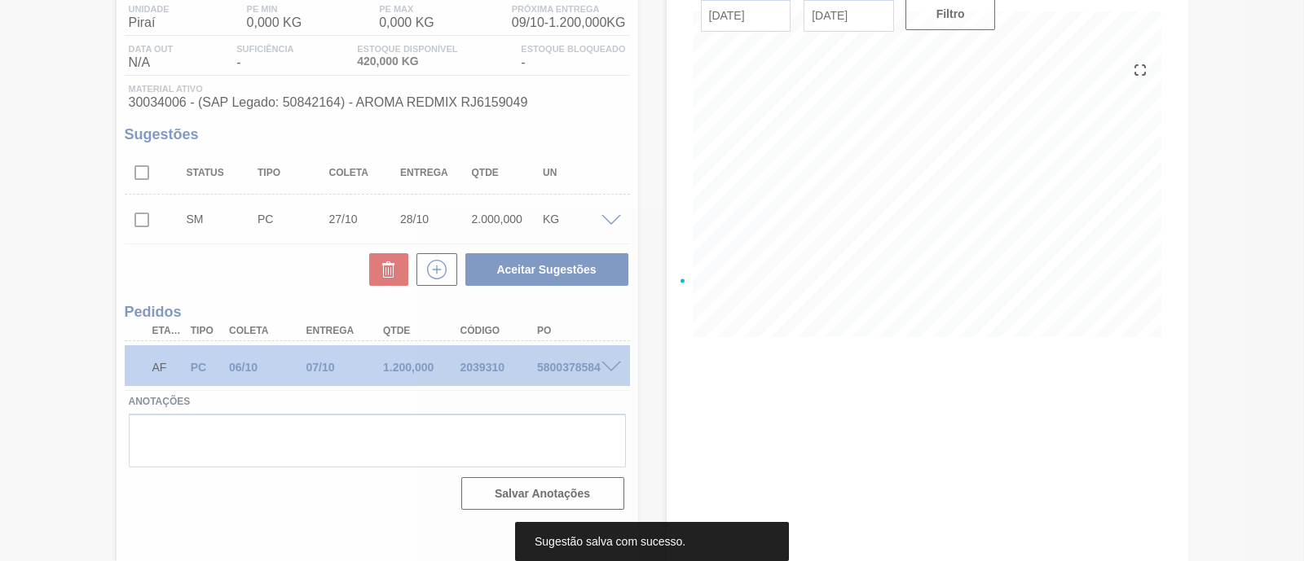
scroll to position [139, 0]
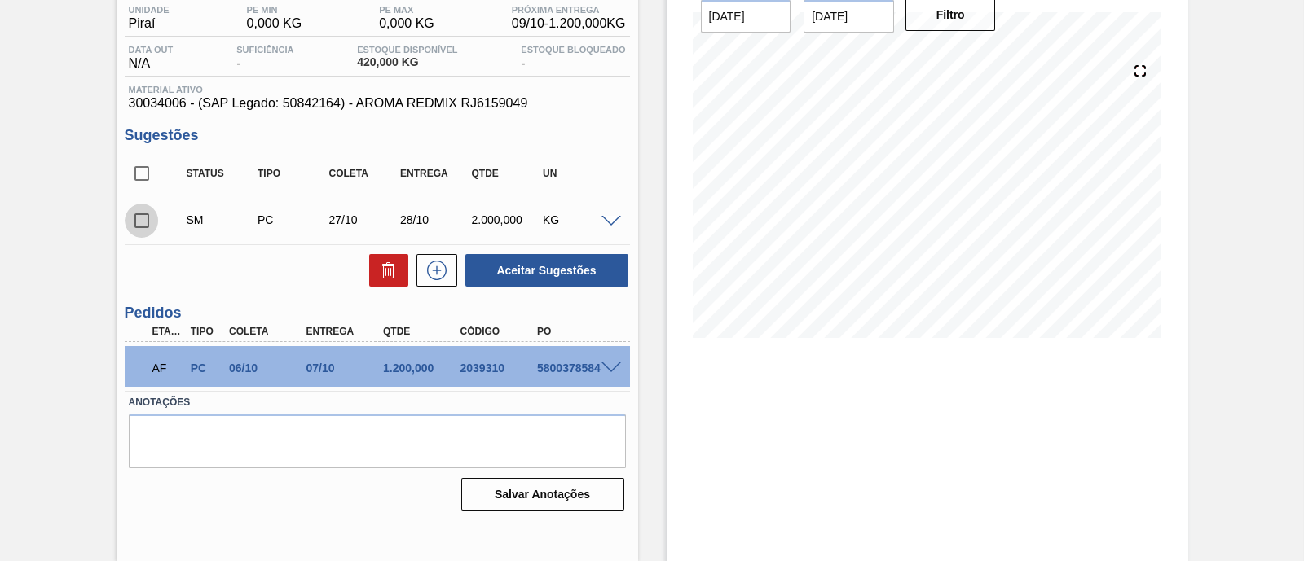
click at [137, 223] on input "checkbox" at bounding box center [142, 221] width 34 height 34
click at [569, 265] on button "Aceitar Sugestões" at bounding box center [546, 270] width 163 height 33
checkbox input "false"
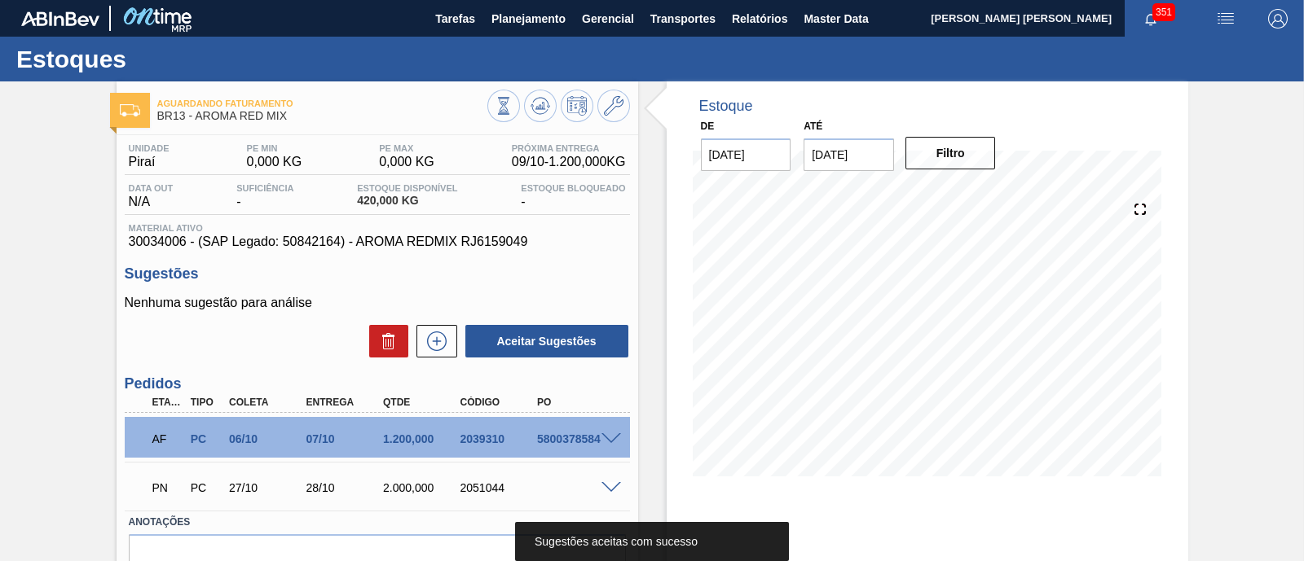
scroll to position [0, 0]
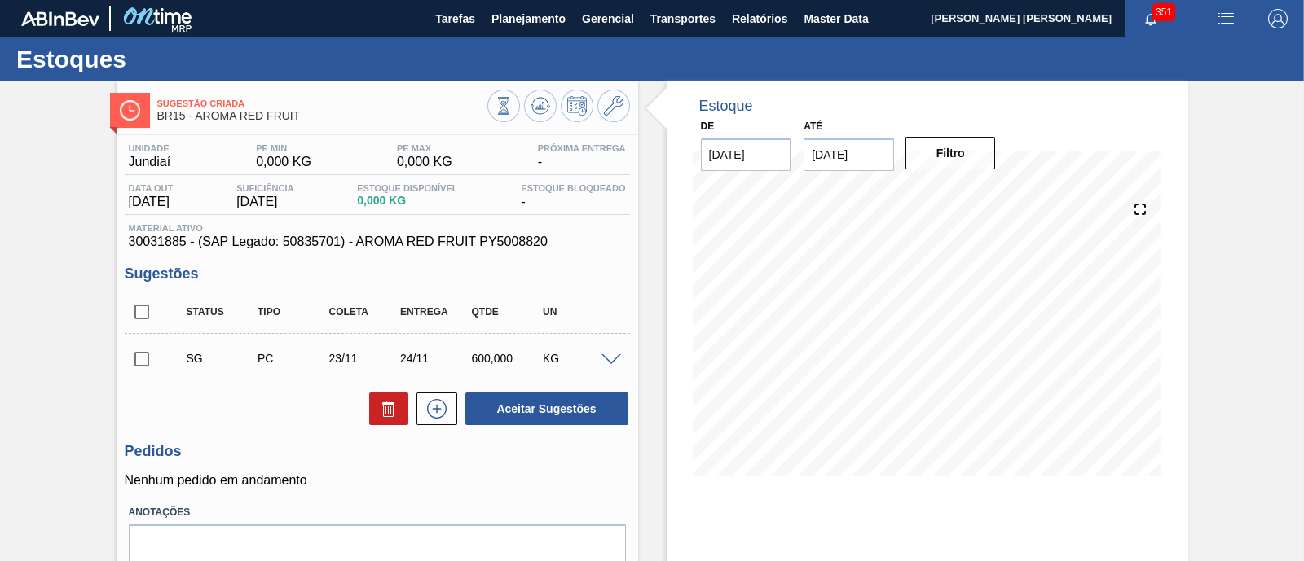
scroll to position [101, 0]
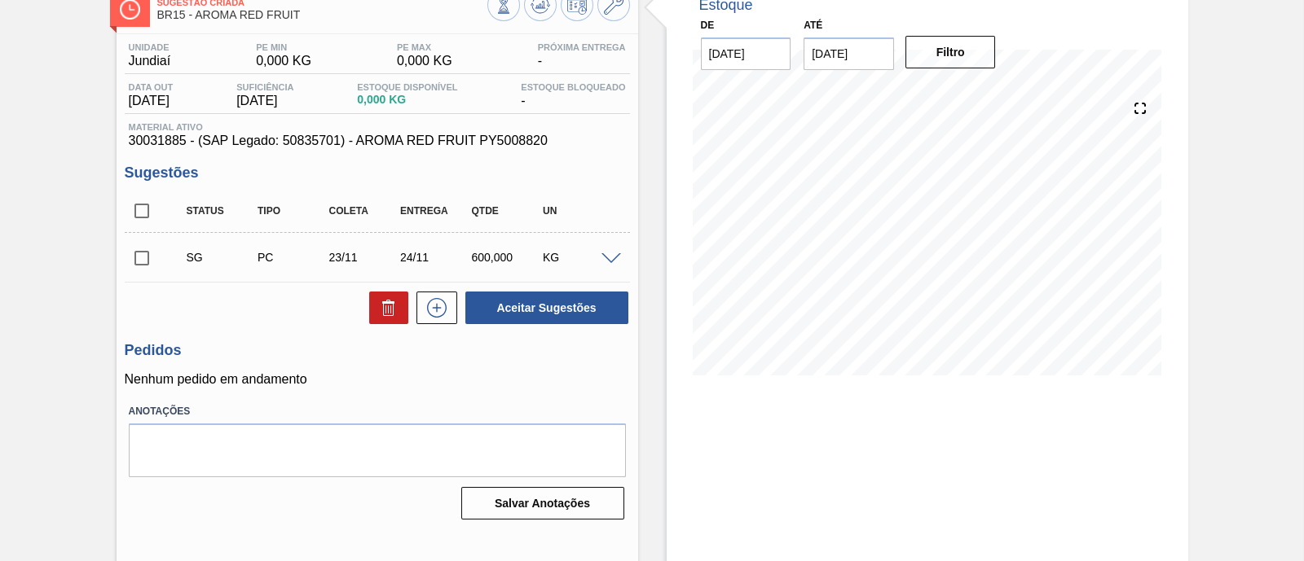
click at [618, 258] on span at bounding box center [611, 259] width 20 height 12
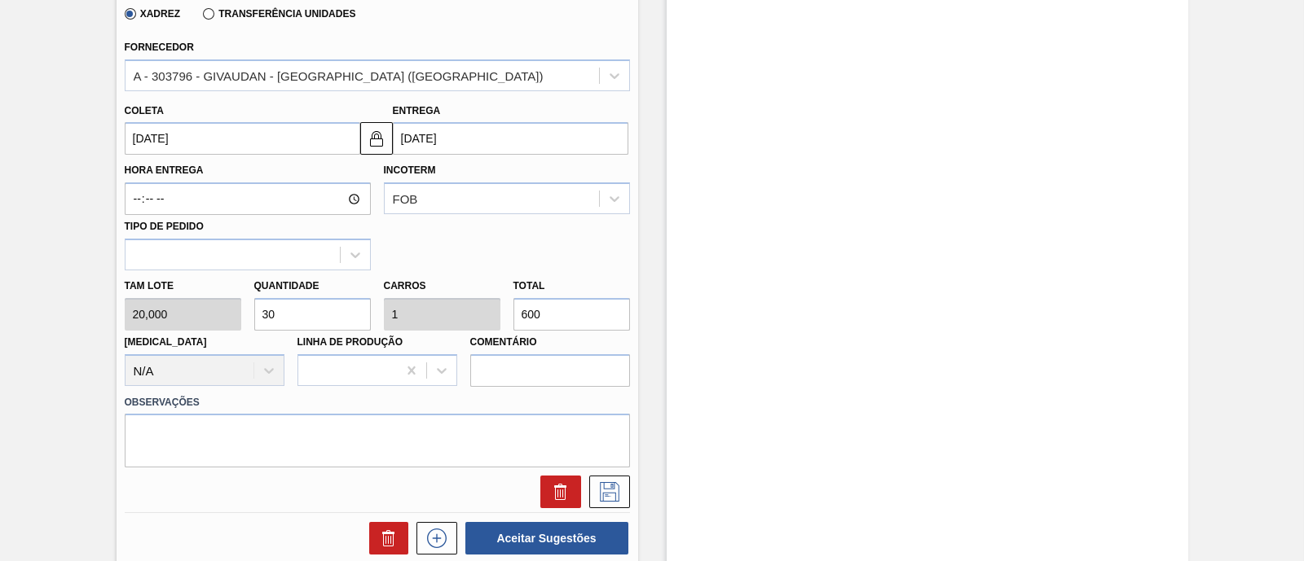
scroll to position [377, 0]
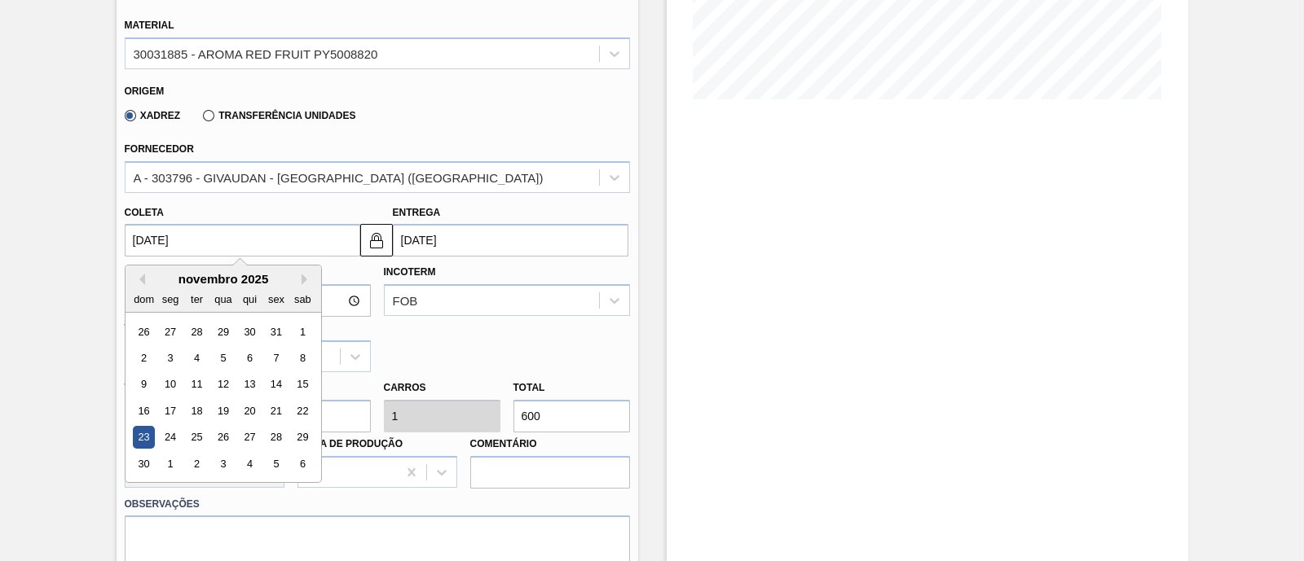
click at [220, 238] on input "23/11/2025" at bounding box center [242, 240] width 235 height 33
click at [139, 279] on button "Previous Month" at bounding box center [139, 279] width 11 height 11
click at [176, 433] on div "27" at bounding box center [170, 438] width 22 height 22
type input "27/10/2025"
type input "28/10/2025"
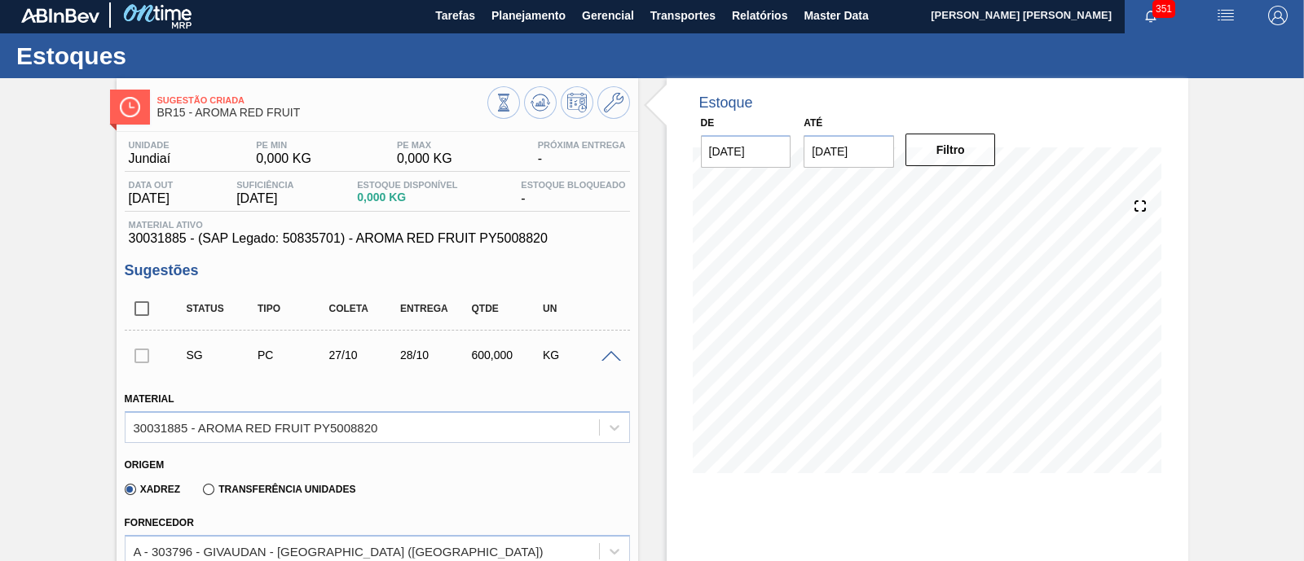
scroll to position [0, 0]
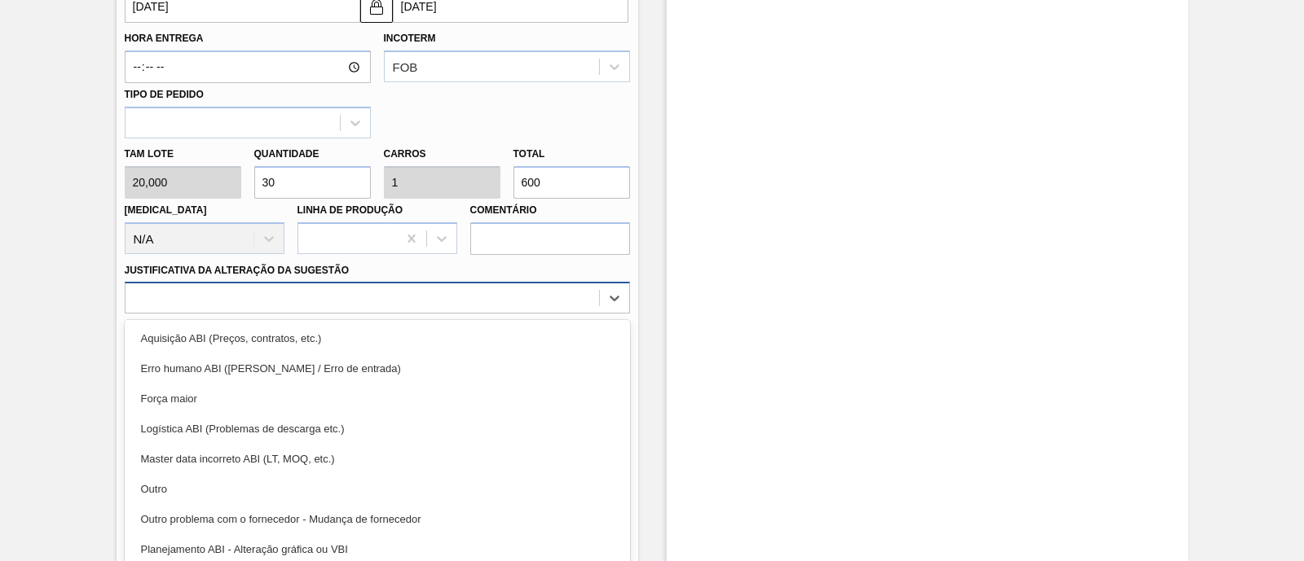
click at [323, 298] on div at bounding box center [361, 299] width 473 height 24
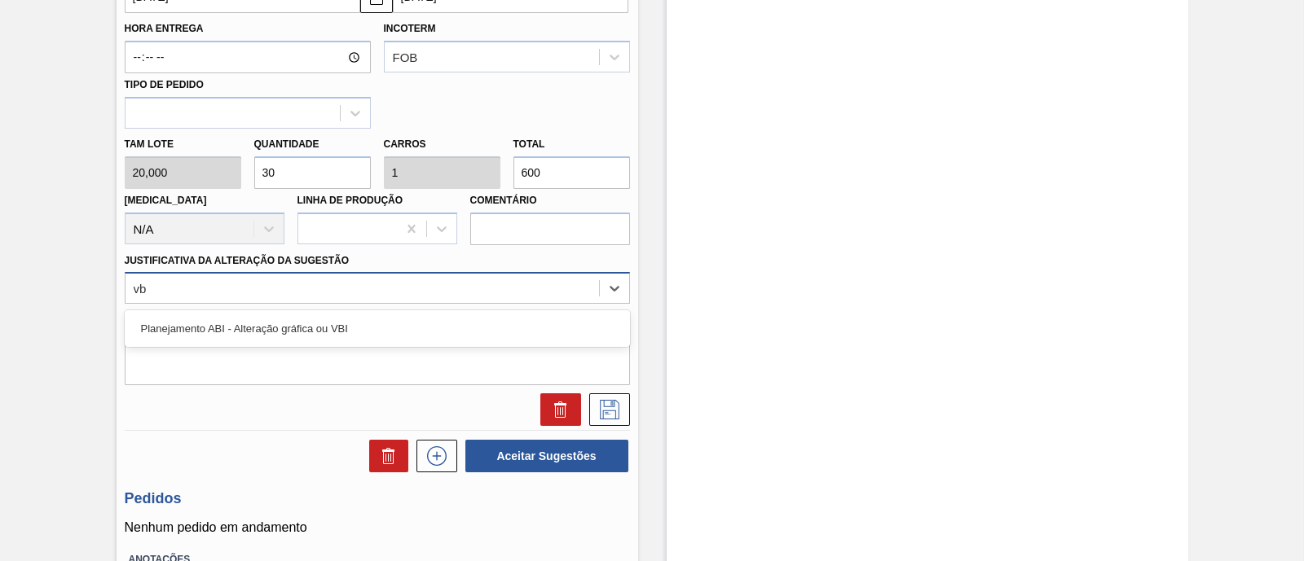
type Sugestão "vbi"
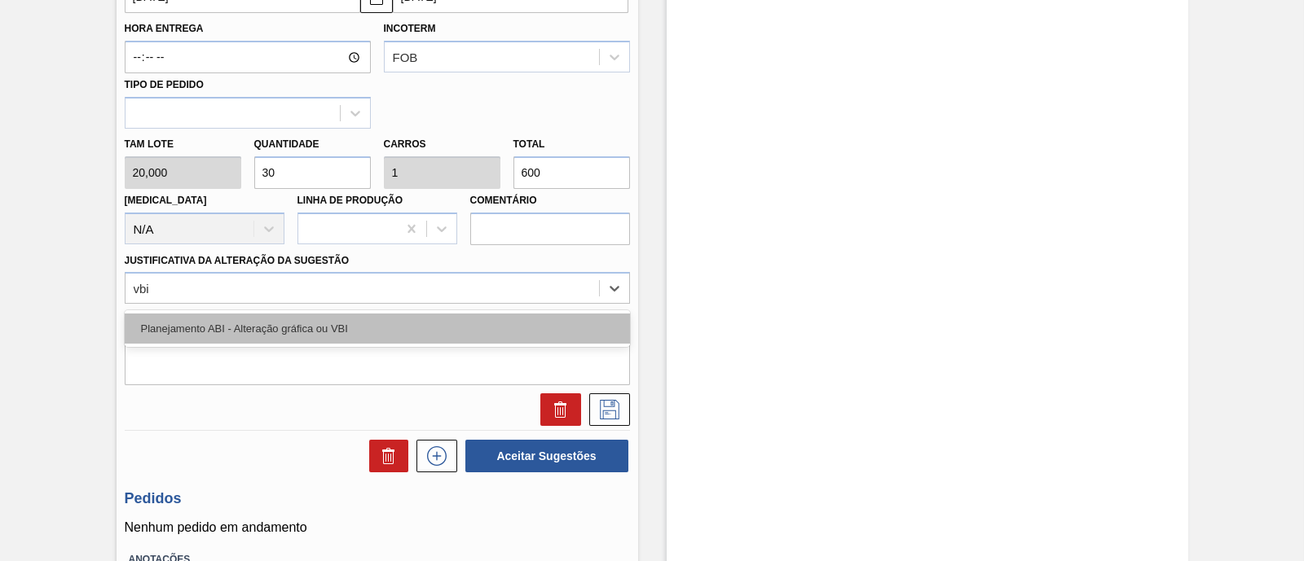
click at [394, 328] on div "Planejamento ABI - Alteração gráfica ou VBI" at bounding box center [377, 329] width 505 height 30
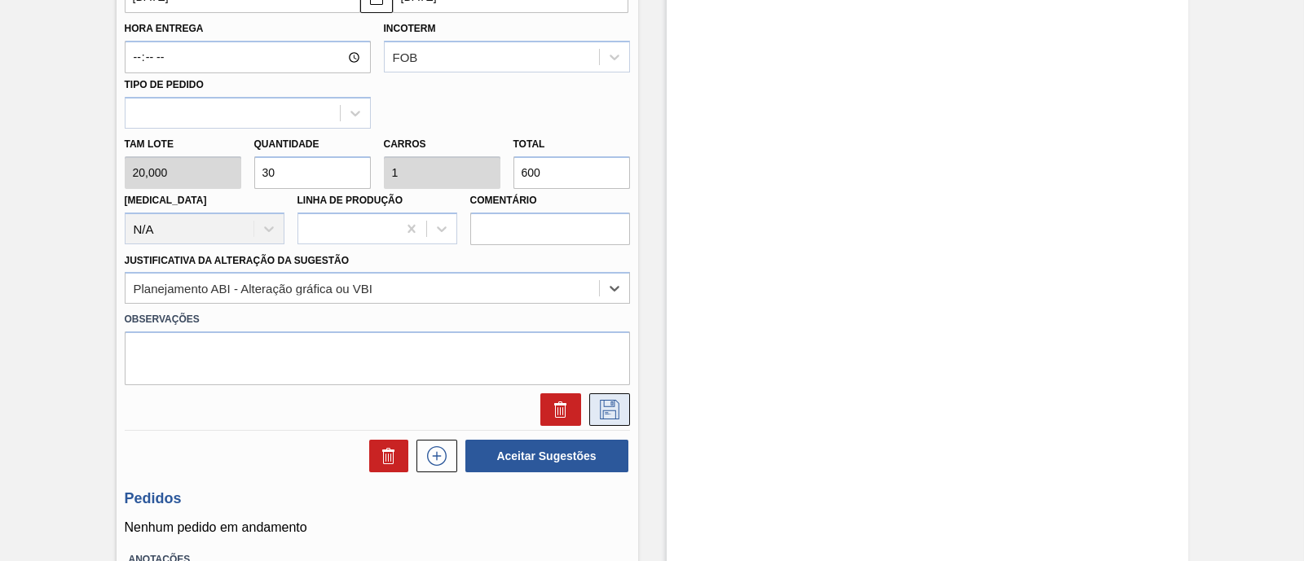
click at [610, 407] on icon at bounding box center [610, 410] width 20 height 20
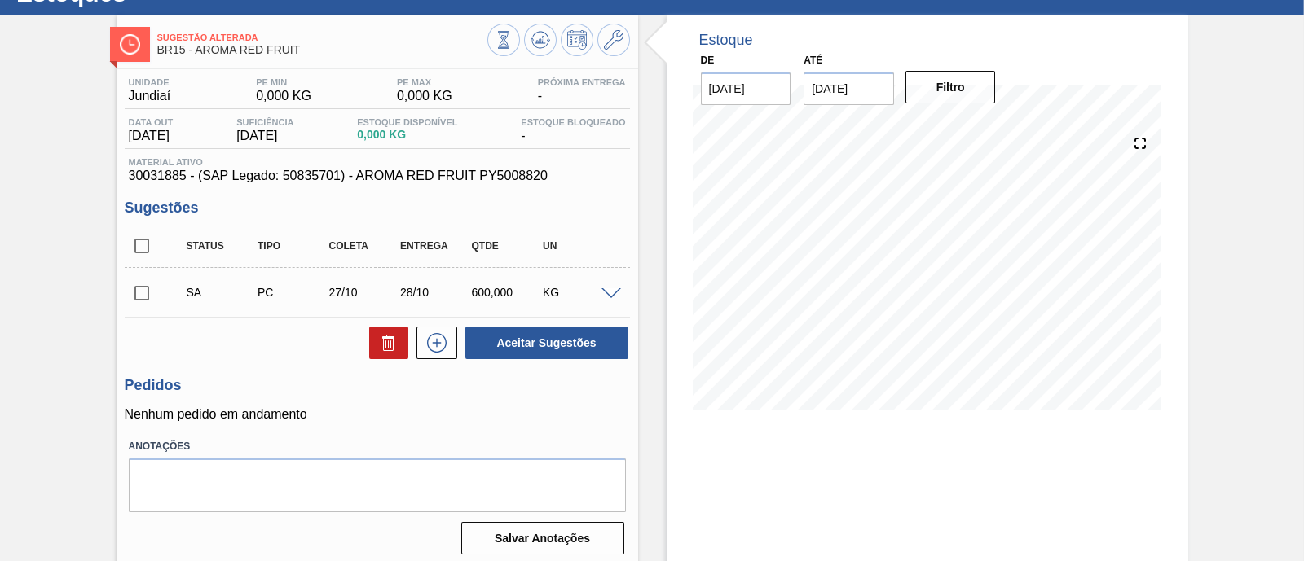
scroll to position [37, 0]
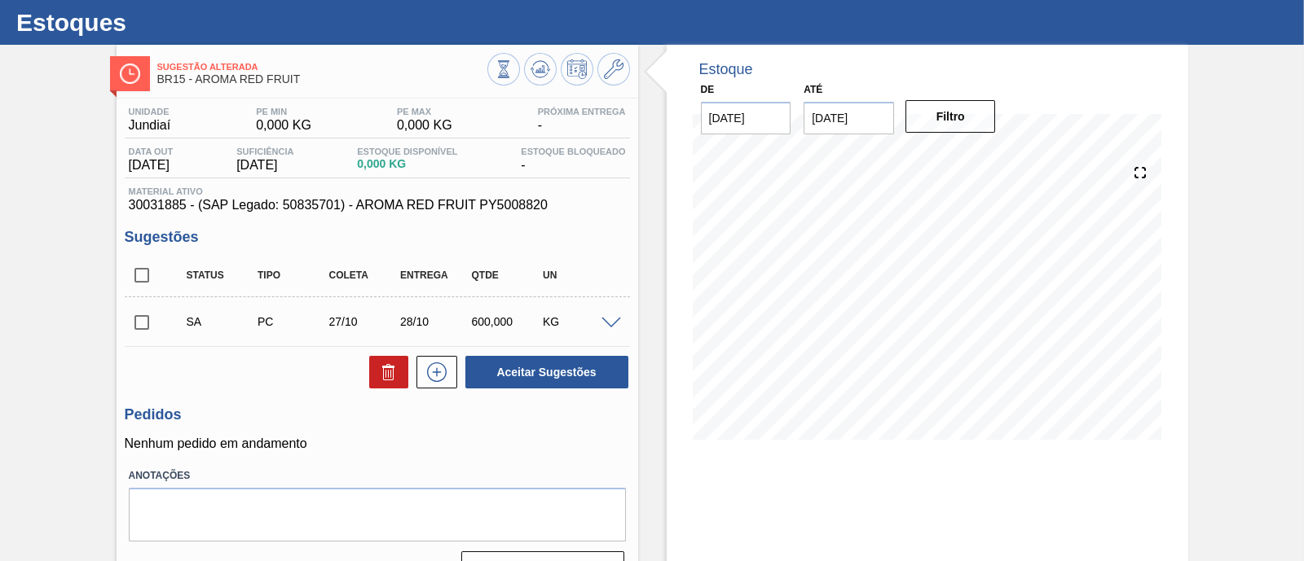
click at [151, 284] on input "checkbox" at bounding box center [142, 275] width 34 height 34
checkbox input "true"
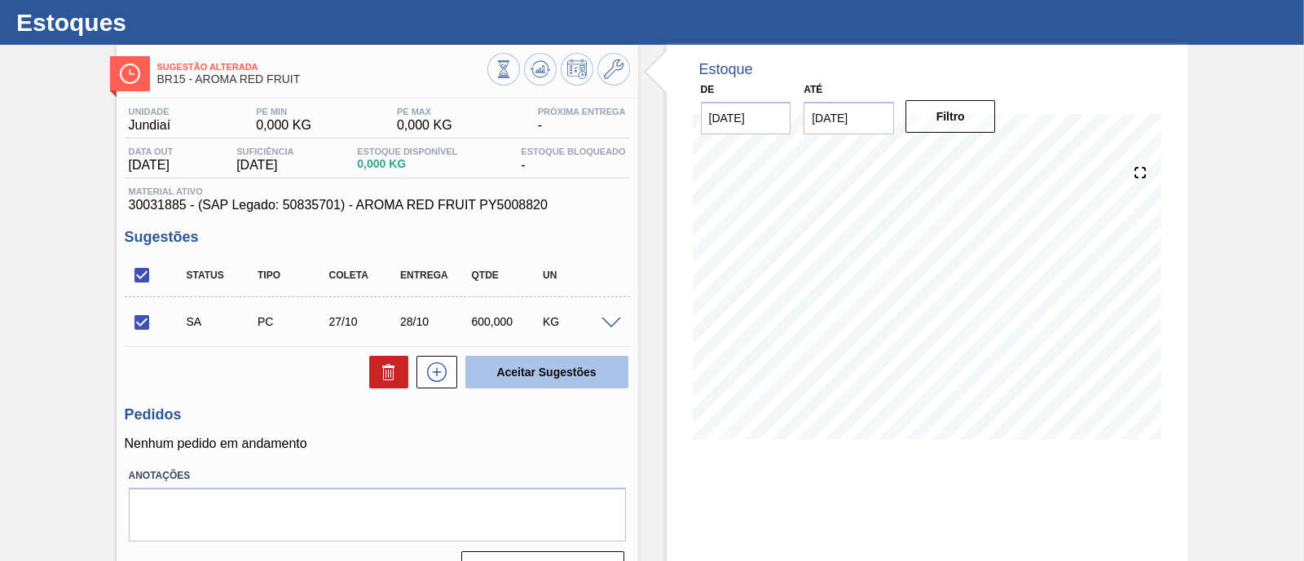
click at [490, 369] on button "Aceitar Sugestões" at bounding box center [546, 372] width 163 height 33
checkbox input "false"
